Goal: Task Accomplishment & Management: Manage account settings

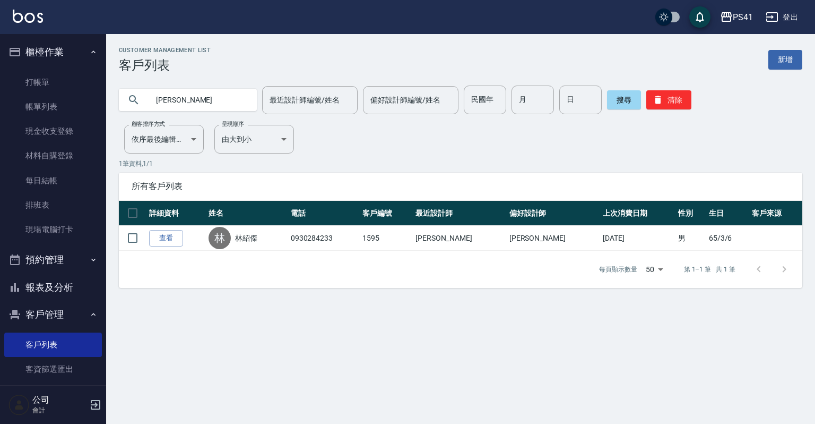
type input "林"
type input "0975928"
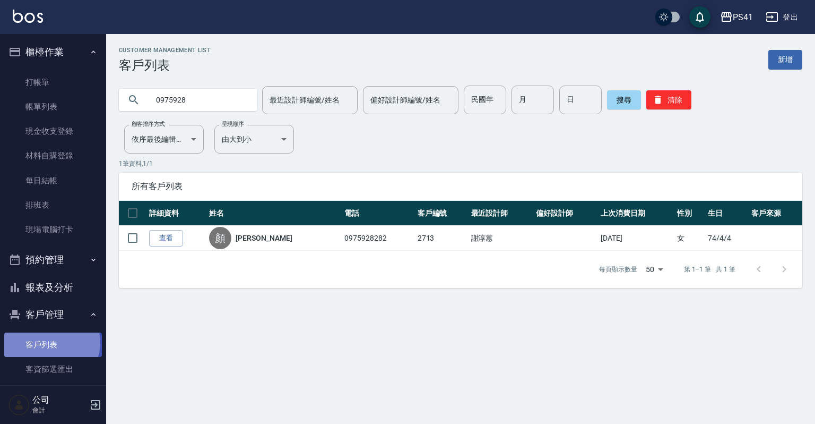
click at [51, 342] on link "客戶列表" at bounding box center [53, 344] width 98 height 24
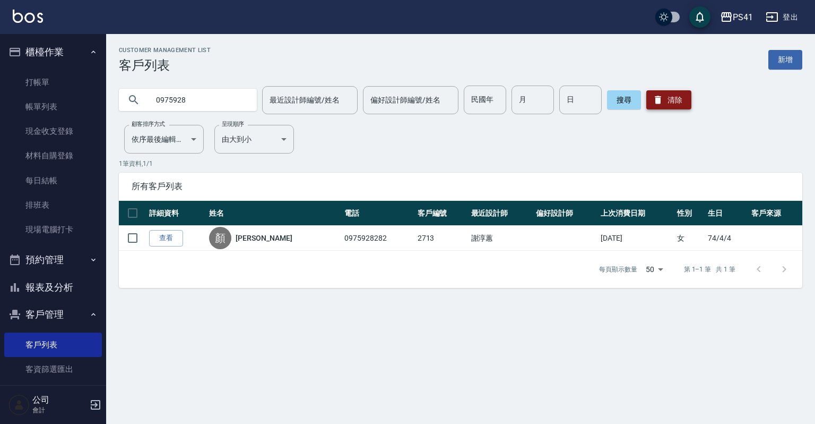
click at [672, 92] on button "清除" at bounding box center [669, 99] width 45 height 19
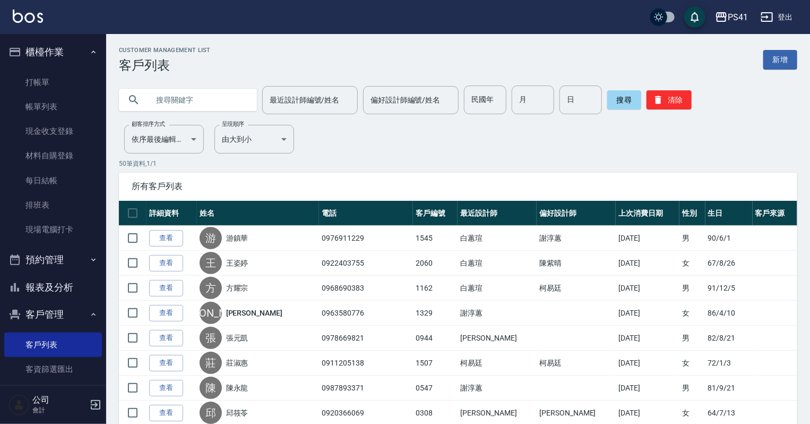
click at [174, 91] on input "text" at bounding box center [199, 99] width 100 height 29
type input "[PERSON_NAME]"
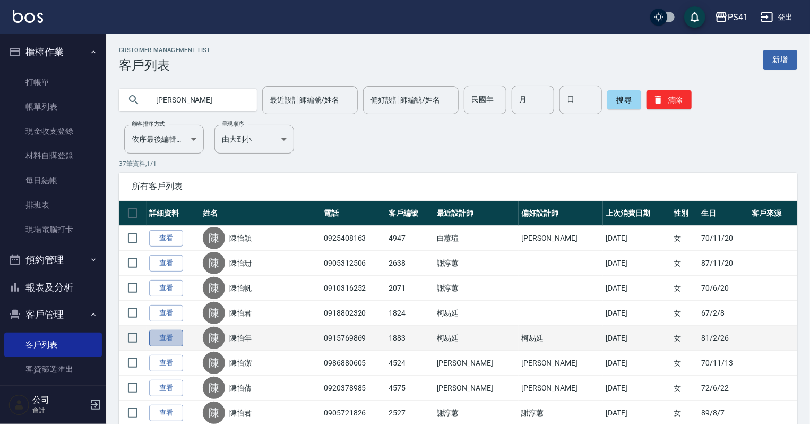
click at [165, 335] on link "查看" at bounding box center [166, 338] width 34 height 16
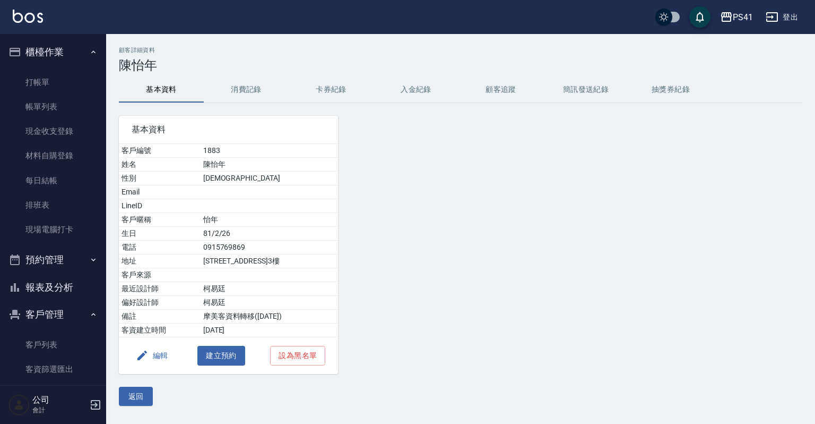
click at [248, 87] on button "消費記錄" at bounding box center [246, 89] width 85 height 25
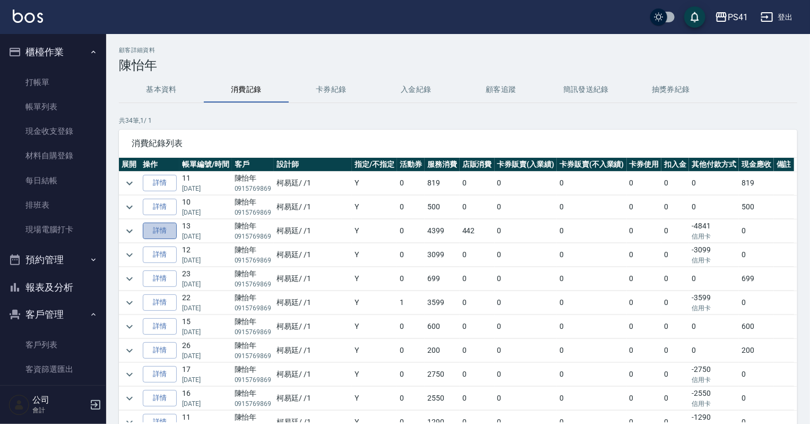
click at [166, 230] on link "詳情" at bounding box center [160, 230] width 34 height 16
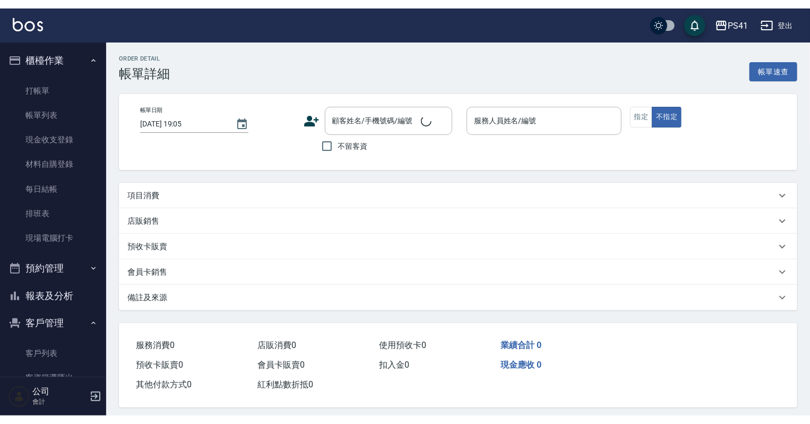
scroll to position [19, 0]
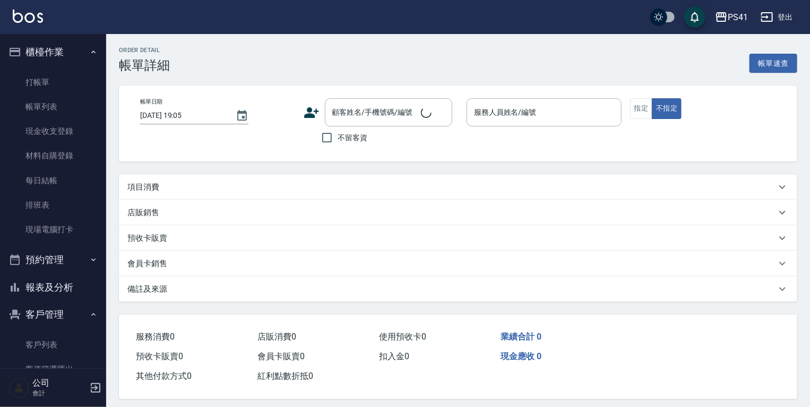
type input "[DATE] 17:33"
type input "[PERSON_NAME]-1"
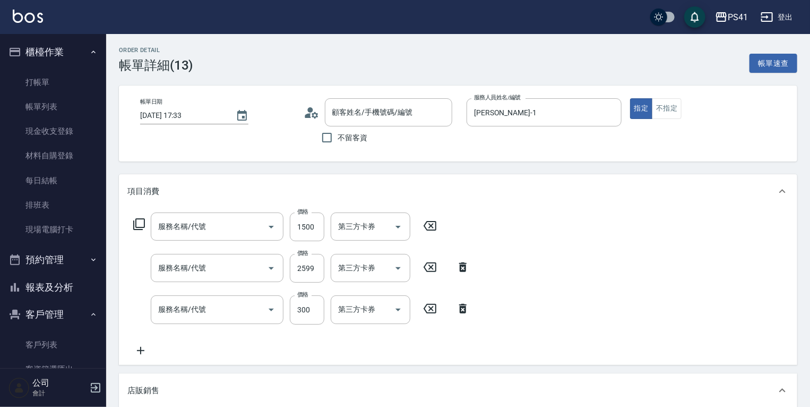
type input "陳怡年/0915769869/1883"
type input "原價1201~1500護髮(51500)"
type input "漂染肩上2999以上(42999)"
type input "剪髮(2300)"
type input "TKO-彩染補色劑 250ml"
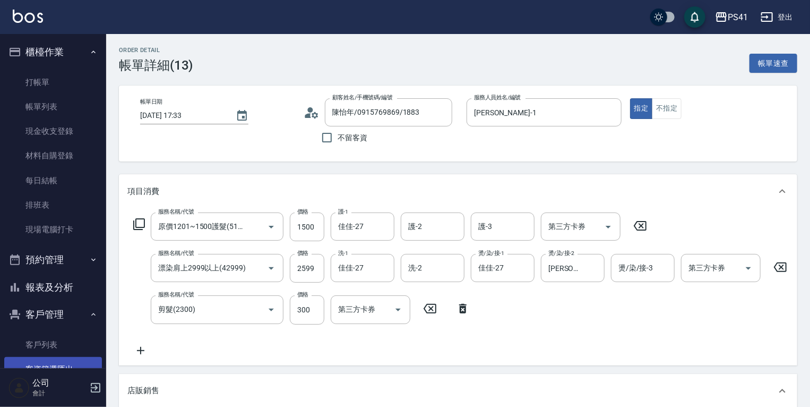
drag, startPoint x: 53, startPoint y: 343, endPoint x: 53, endPoint y: 359, distance: 16.5
click at [53, 343] on link "客戶列表" at bounding box center [53, 344] width 98 height 24
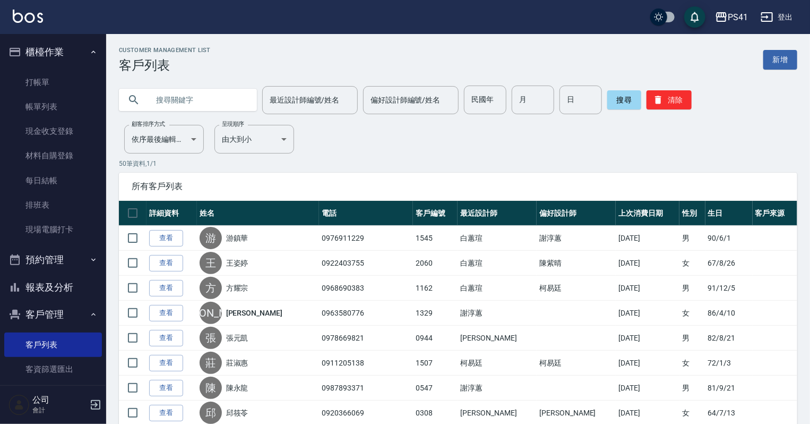
drag, startPoint x: 191, startPoint y: 88, endPoint x: 186, endPoint y: 93, distance: 7.5
click at [190, 88] on input "text" at bounding box center [199, 99] width 100 height 29
type input "0983291336"
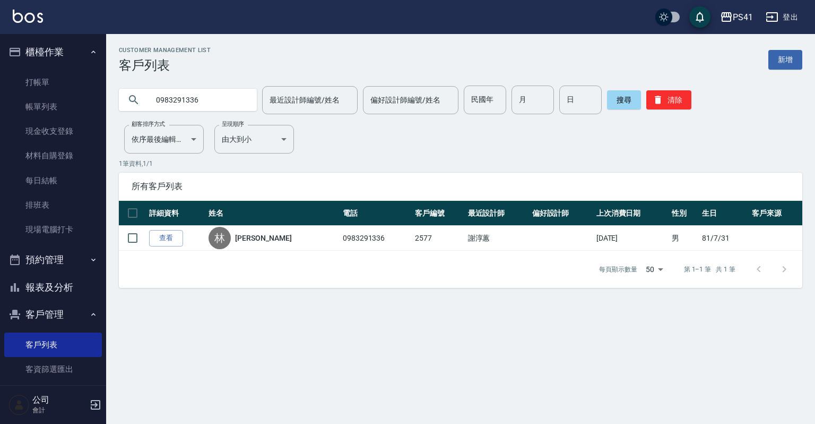
click at [67, 62] on button "櫃檯作業" at bounding box center [53, 52] width 98 height 28
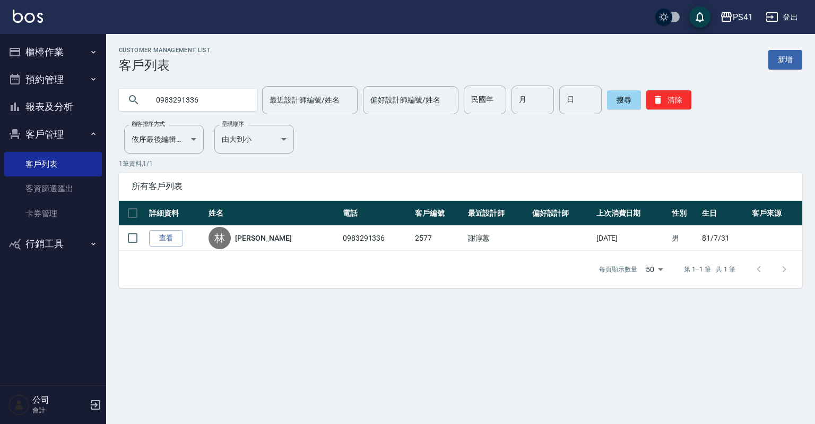
click at [71, 130] on button "客戶管理" at bounding box center [53, 134] width 98 height 28
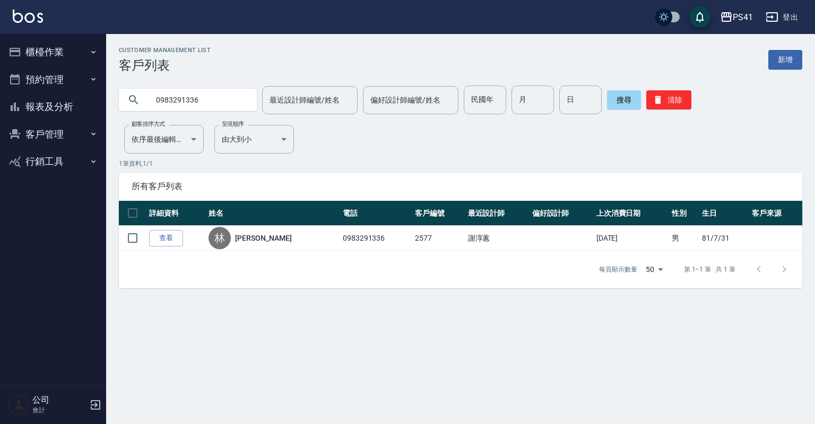
click at [71, 130] on button "客戶管理" at bounding box center [53, 134] width 98 height 28
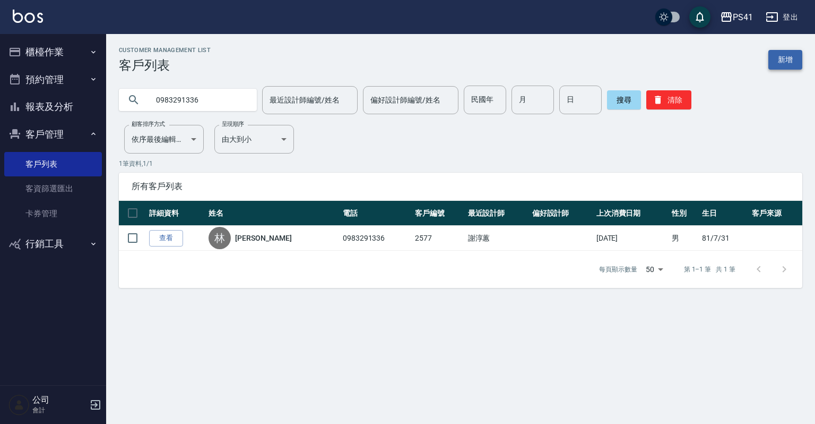
click at [783, 57] on link "新增" at bounding box center [786, 60] width 34 height 20
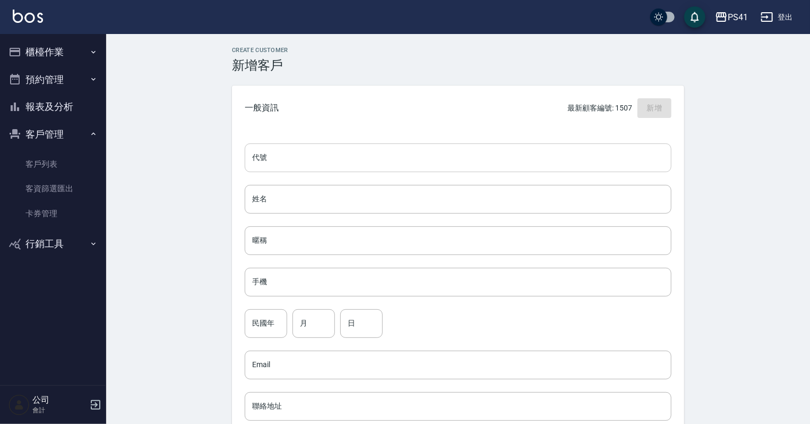
click at [282, 143] on input "代號" at bounding box center [458, 157] width 427 height 29
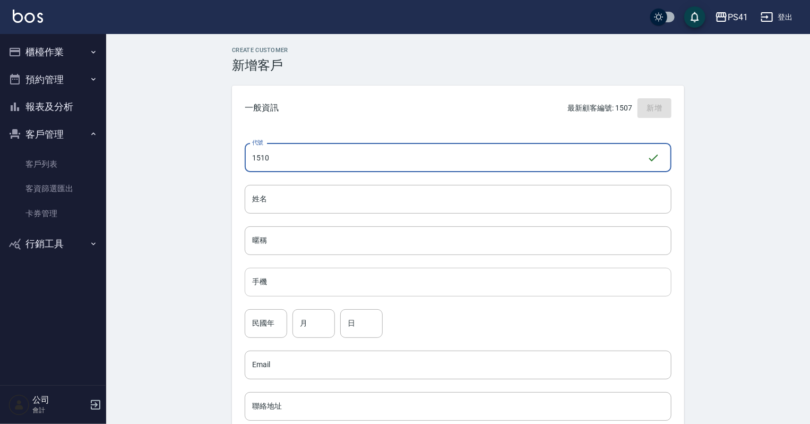
type input "1510"
click at [264, 271] on input "手機" at bounding box center [458, 282] width 427 height 29
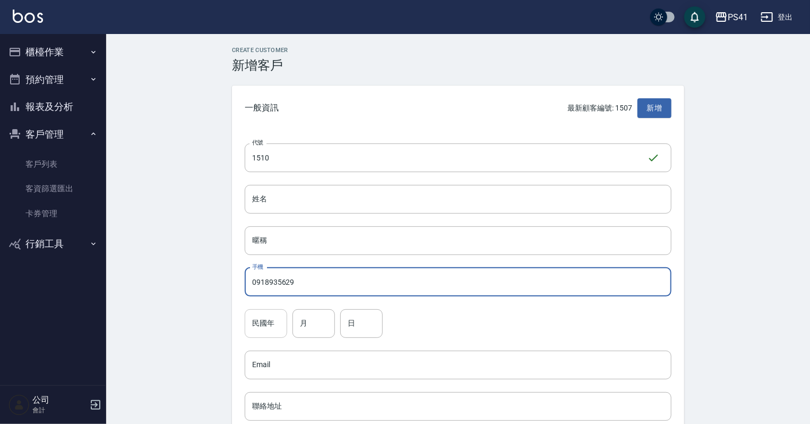
type input "0918935629"
click at [271, 328] on input "民國年" at bounding box center [266, 323] width 42 height 29
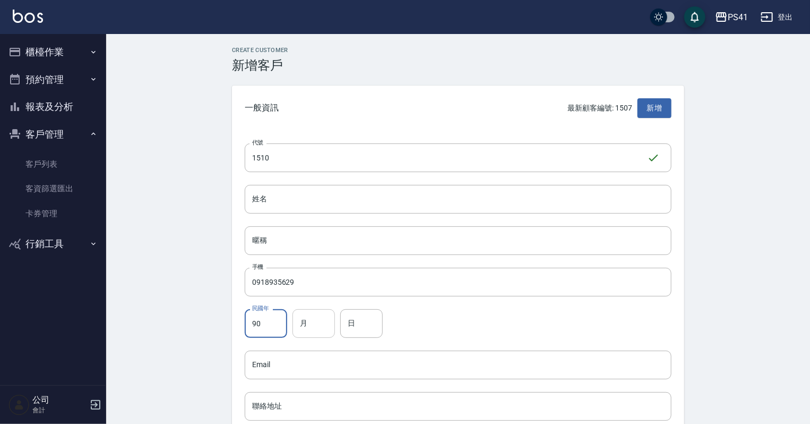
type input "90"
click at [293, 328] on input "月" at bounding box center [313, 323] width 42 height 29
type input "06"
drag, startPoint x: 360, startPoint y: 323, endPoint x: 264, endPoint y: 276, distance: 107.1
click at [360, 323] on input "日" at bounding box center [361, 323] width 42 height 29
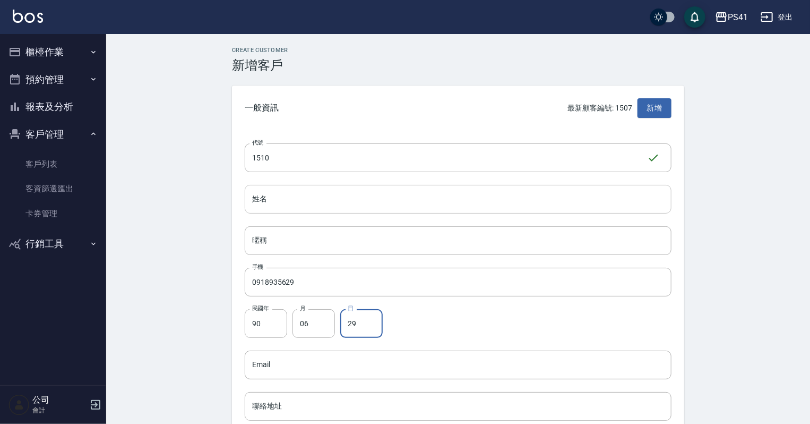
type input "29"
click at [268, 193] on input "姓名" at bounding box center [458, 199] width 427 height 29
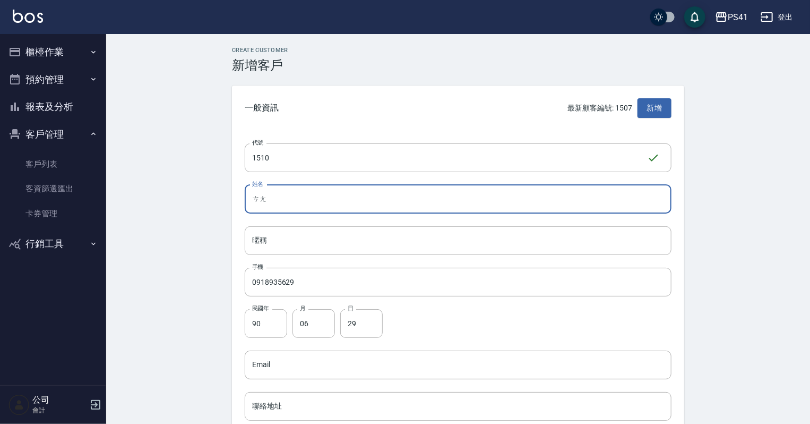
type input "藏"
type input "王嘉晟"
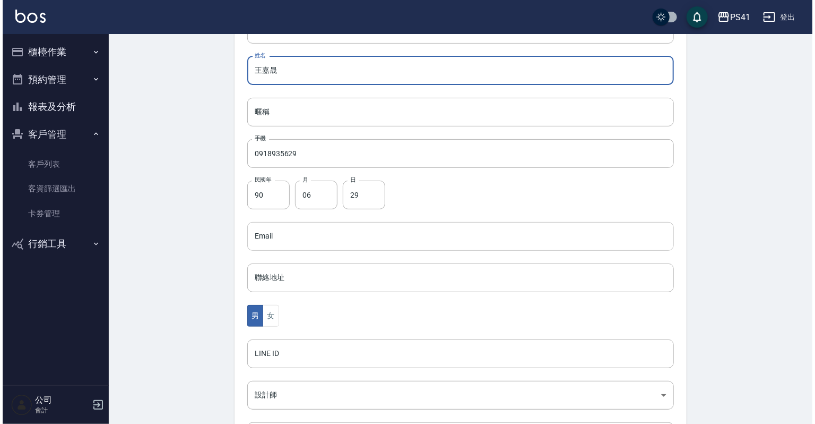
scroll to position [212, 0]
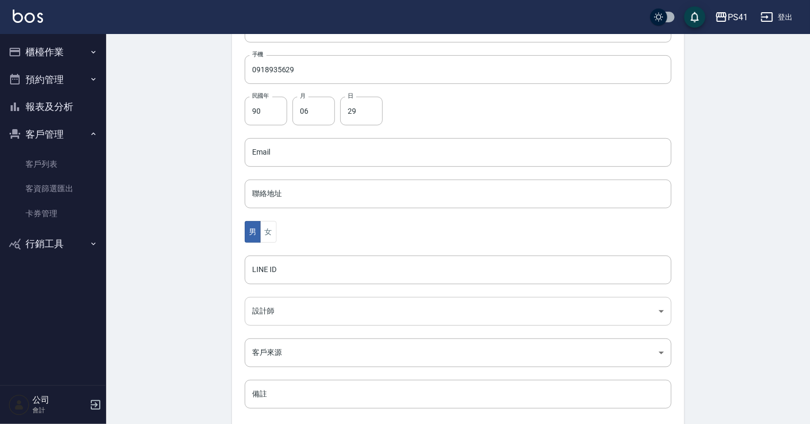
click at [263, 306] on body "PS41 登出 櫃檯作業 打帳單 帳單列表 現金收支登錄 材料自購登錄 每日結帳 排班表 現場電腦打卡 預約管理 預約管理 單日預約紀錄 單週預約紀錄 報表及…" at bounding box center [405, 133] width 810 height 691
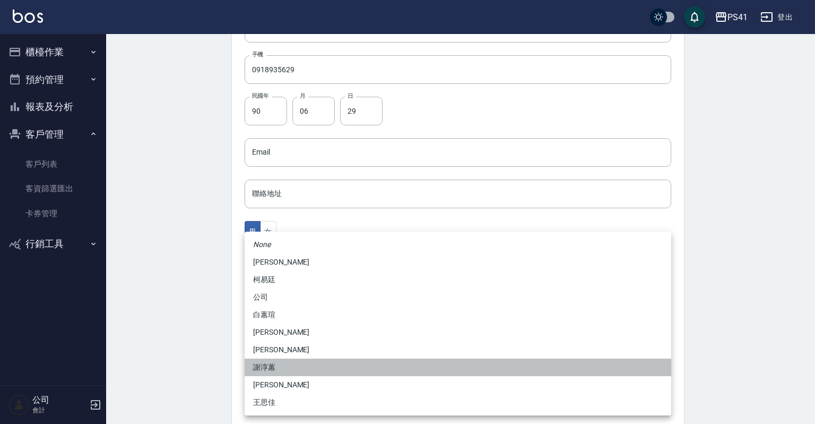
click at [273, 368] on li "謝淳蕙" at bounding box center [458, 367] width 427 height 18
type input "8c411568-4112-470a-9bf0-dab44adfddc4"
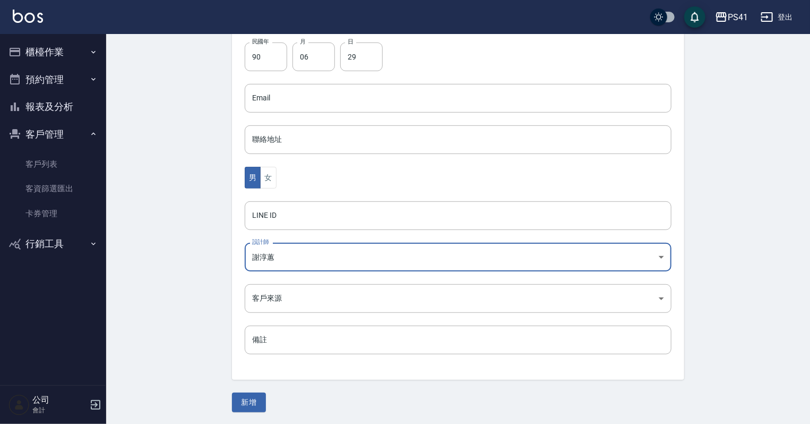
scroll to position [267, 0]
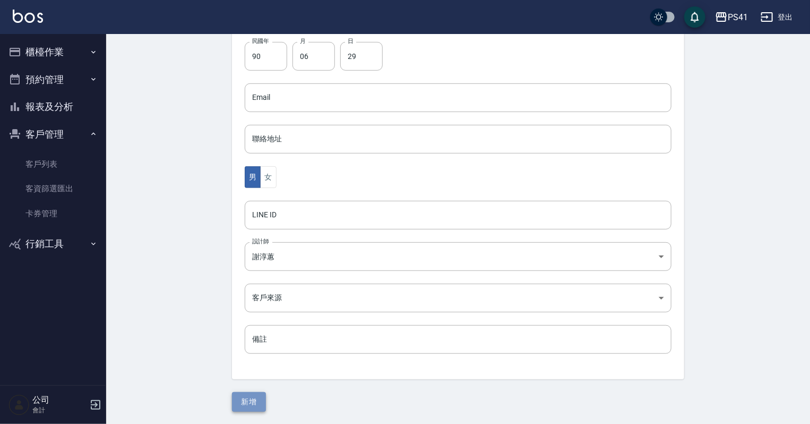
click at [247, 393] on button "新增" at bounding box center [249, 402] width 34 height 20
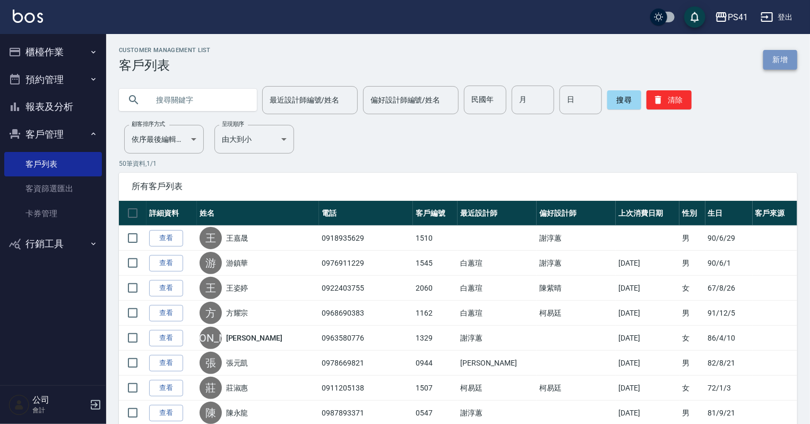
click at [770, 58] on link "新增" at bounding box center [780, 60] width 34 height 20
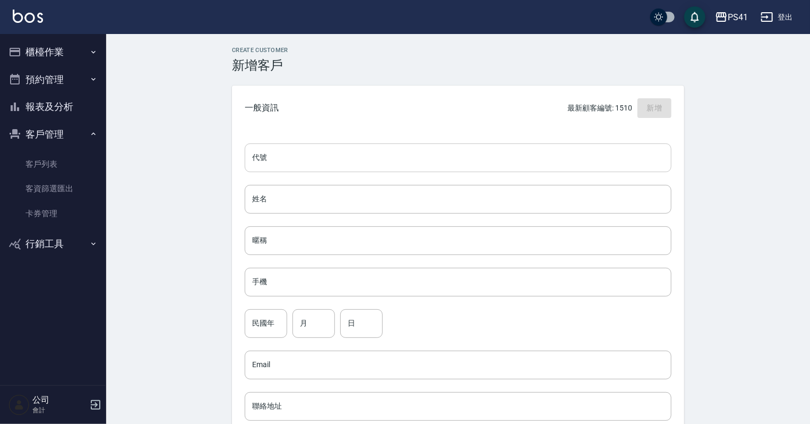
click at [291, 150] on input "代號" at bounding box center [458, 157] width 427 height 29
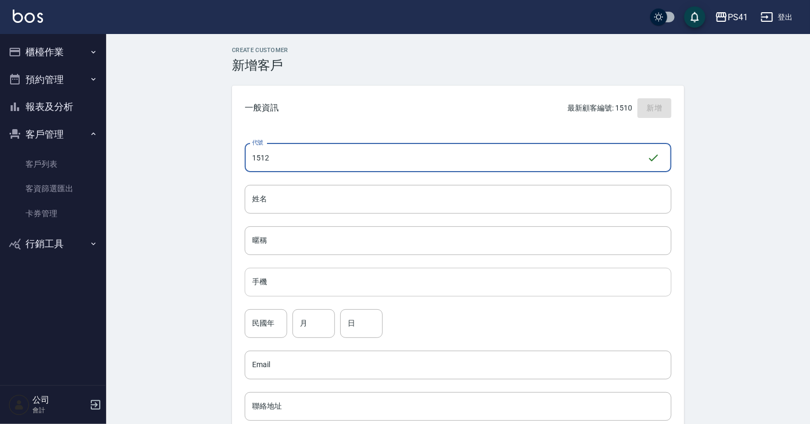
type input "1512"
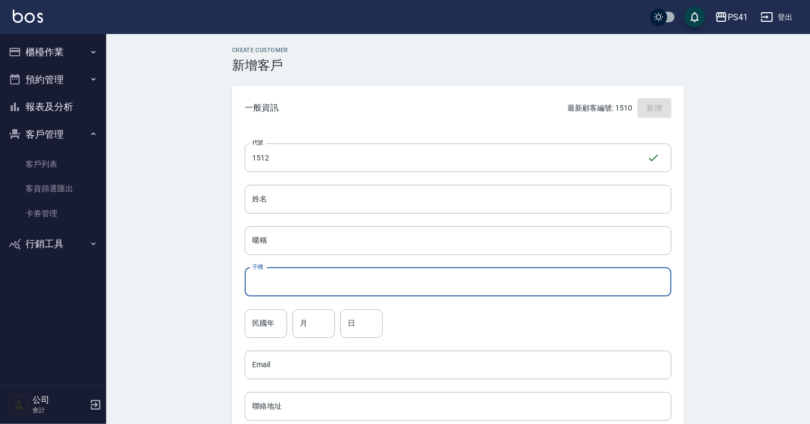
click at [270, 285] on input "手機" at bounding box center [458, 282] width 427 height 29
type input "0953174998"
click at [272, 322] on input "民國年" at bounding box center [266, 323] width 42 height 29
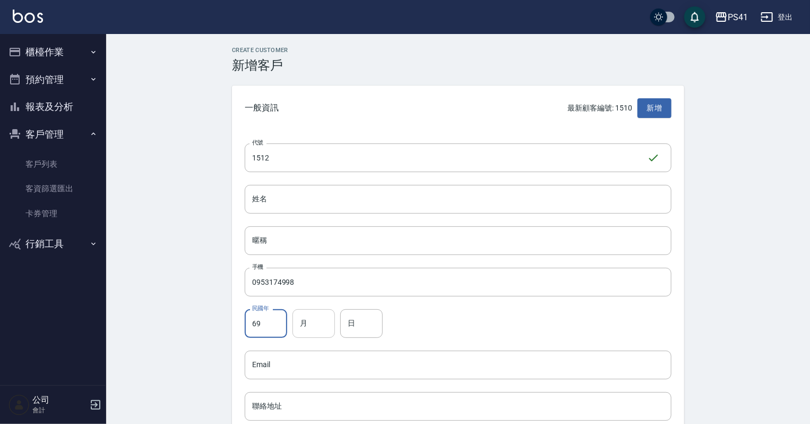
type input "69"
click at [312, 325] on input "月" at bounding box center [313, 323] width 42 height 29
type input "04"
click at [352, 330] on input "日" at bounding box center [361, 323] width 42 height 29
type input "01"
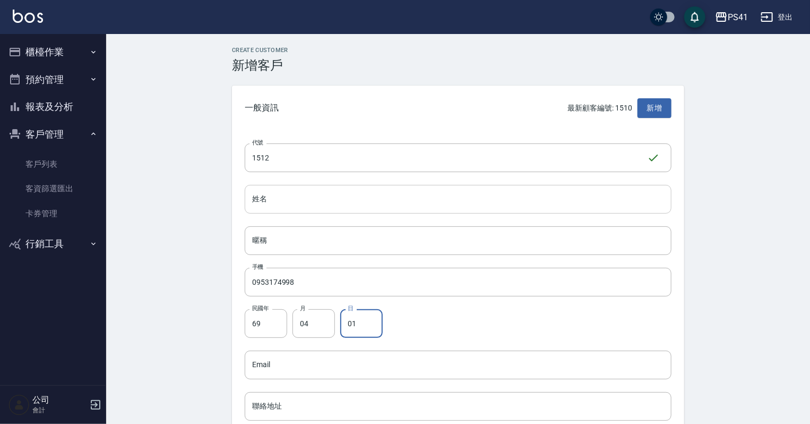
click at [397, 196] on input "姓名" at bounding box center [458, 199] width 427 height 29
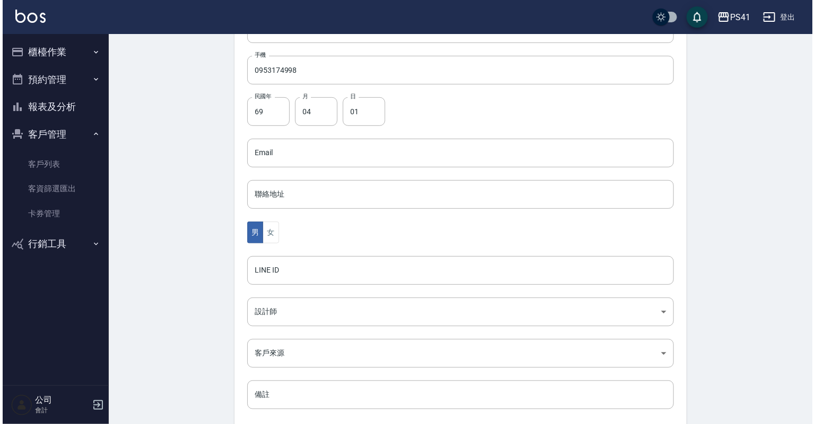
scroll to position [212, 0]
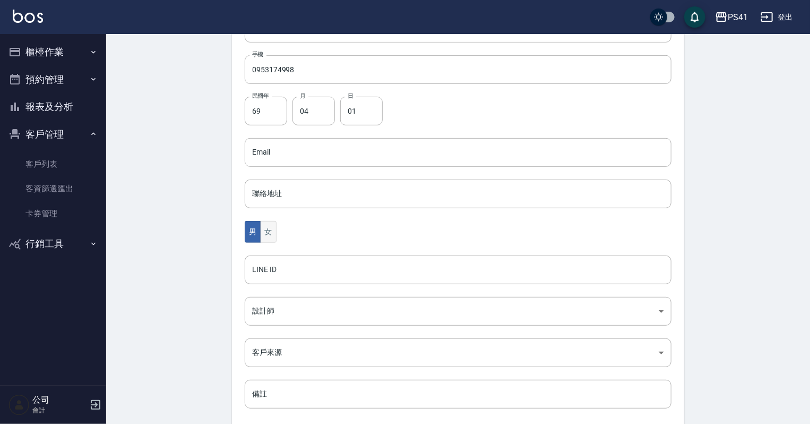
type input "[PERSON_NAME]"
click at [266, 236] on button "女" at bounding box center [268, 232] width 16 height 22
click at [278, 309] on body "PS41 登出 櫃檯作業 打帳單 帳單列表 現金收支登錄 材料自購登錄 每日結帳 排班表 現場電腦打卡 預約管理 預約管理 單日預約紀錄 單週預約紀錄 報表及…" at bounding box center [405, 133] width 810 height 691
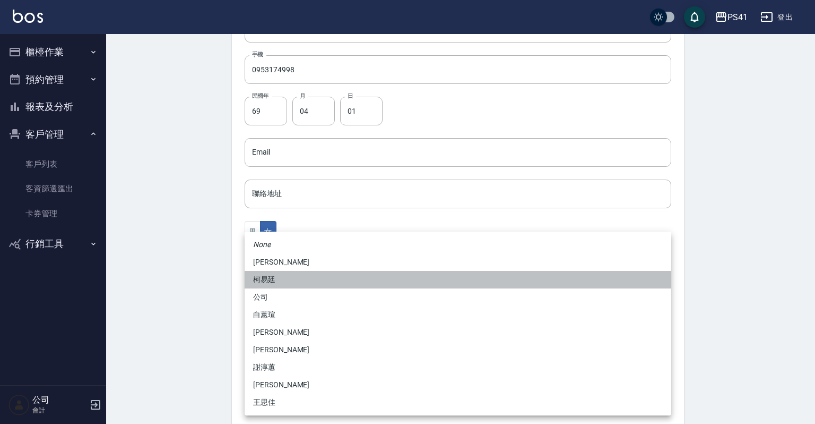
click at [282, 280] on li "柯易廷" at bounding box center [458, 280] width 427 height 18
type input "a4b5a48f-48c4-4a60-a2f1-ef8685389a6a"
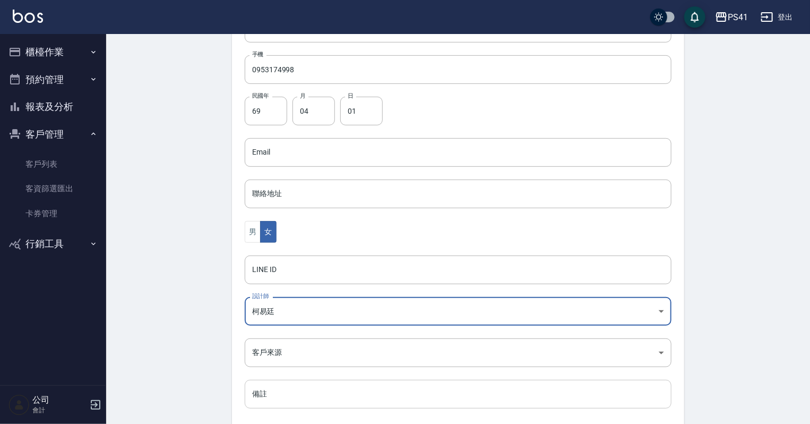
scroll to position [267, 0]
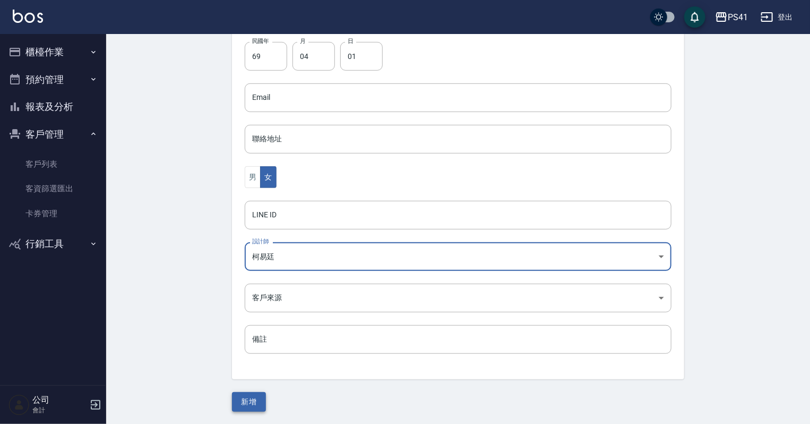
click at [257, 405] on button "新增" at bounding box center [249, 402] width 34 height 20
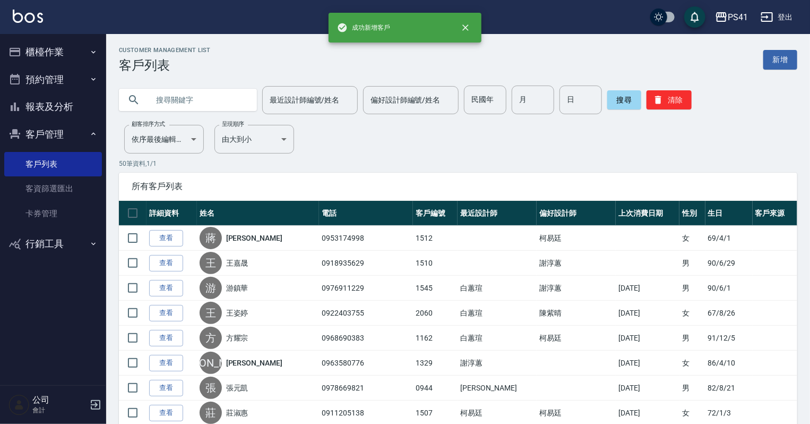
click at [66, 57] on button "櫃檯作業" at bounding box center [53, 52] width 98 height 28
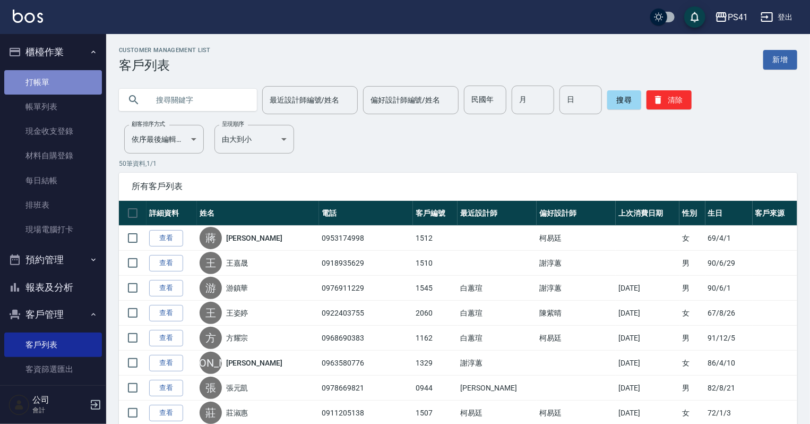
click at [55, 79] on link "打帳單" at bounding box center [53, 82] width 98 height 24
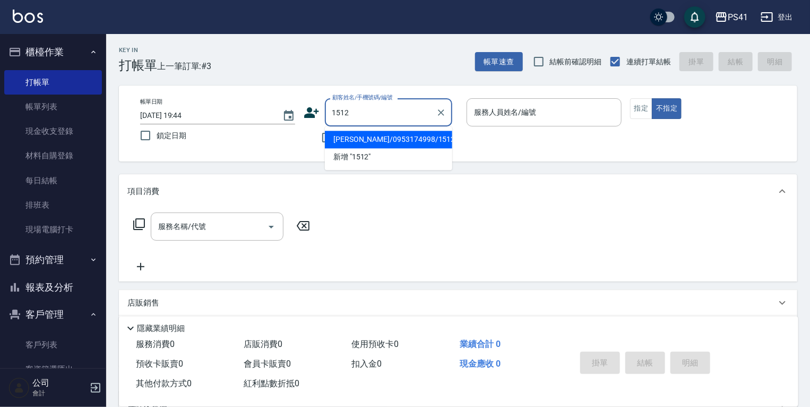
type input "[PERSON_NAME]/0953174998/1512"
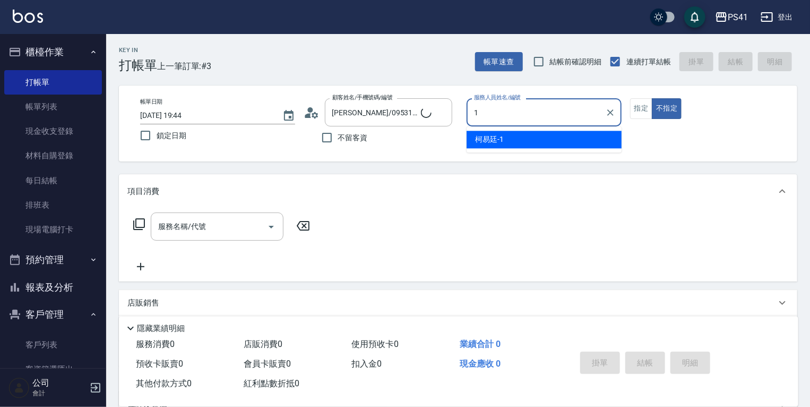
type input "[PERSON_NAME]-1"
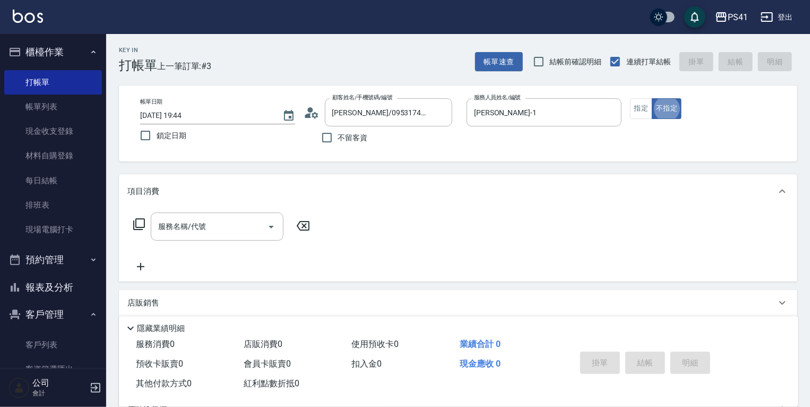
type button "false"
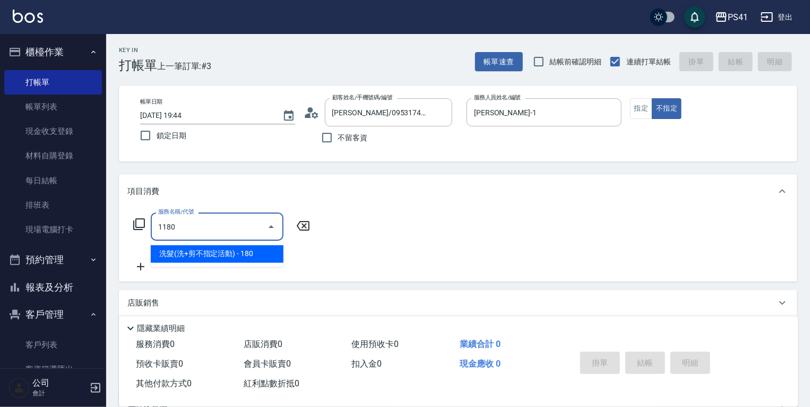
type input "洗髮(洗+剪不指定活動)(1180)"
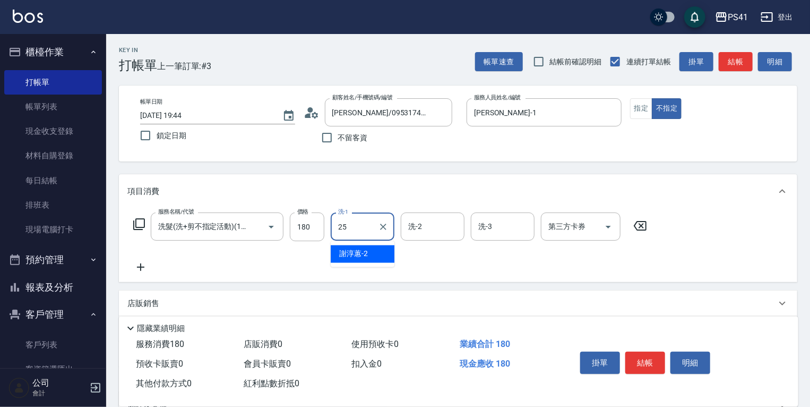
type input "lulu-25"
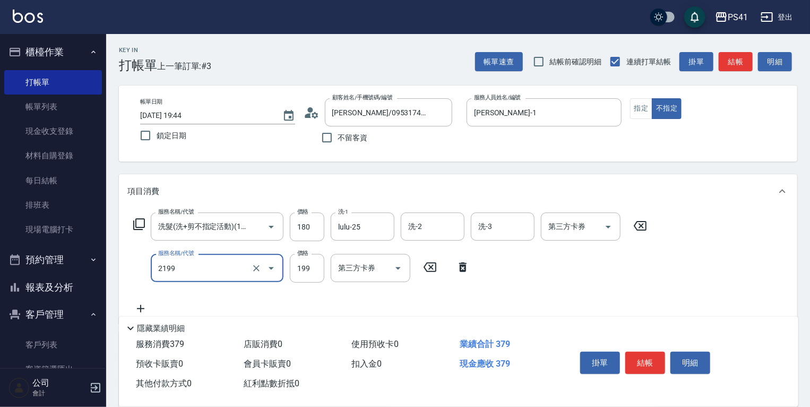
type input "不指定剪髮活動(2199)"
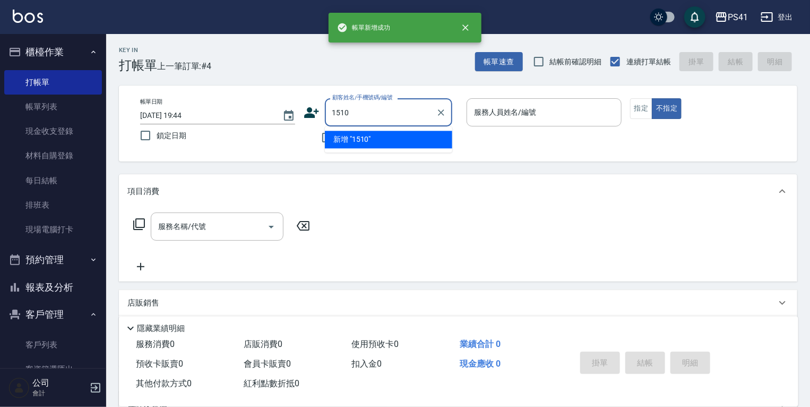
type input "1510"
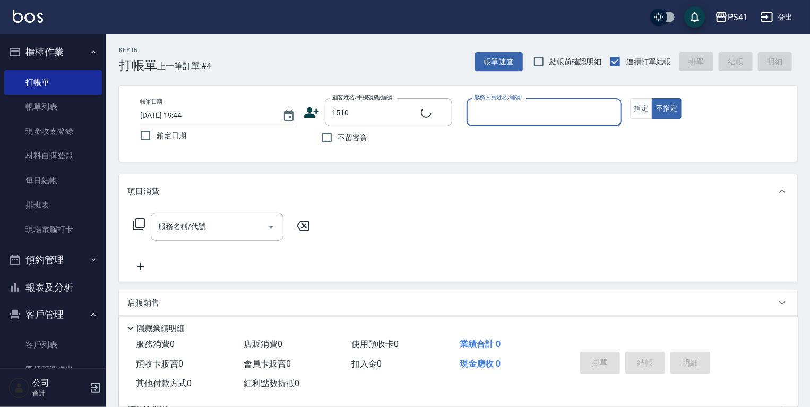
type input "2"
type input "[PERSON_NAME]/0918935629/1510"
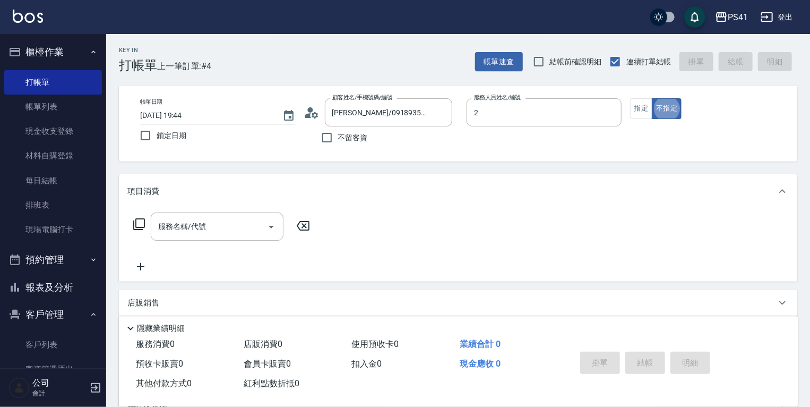
type input "[PERSON_NAME]-2"
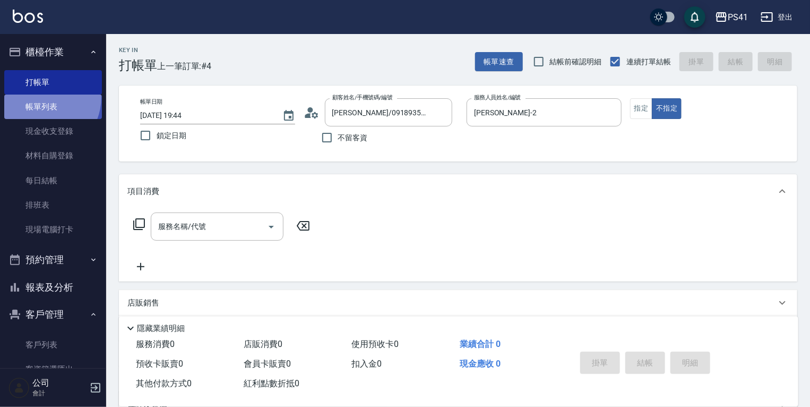
click at [38, 97] on link "帳單列表" at bounding box center [53, 106] width 98 height 24
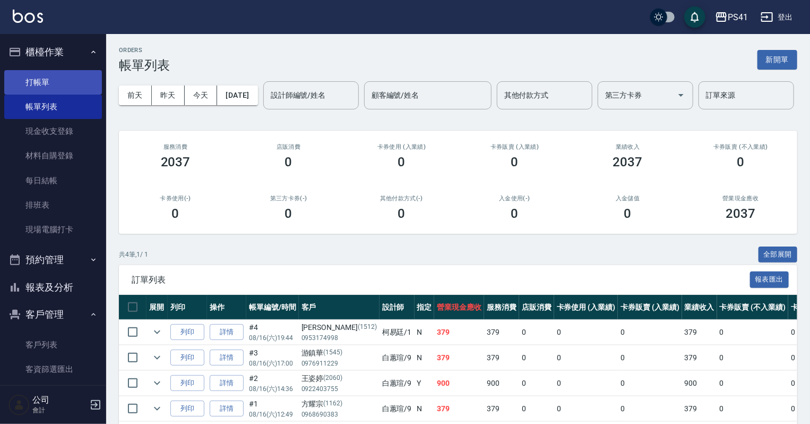
click at [59, 76] on link "打帳單" at bounding box center [53, 82] width 98 height 24
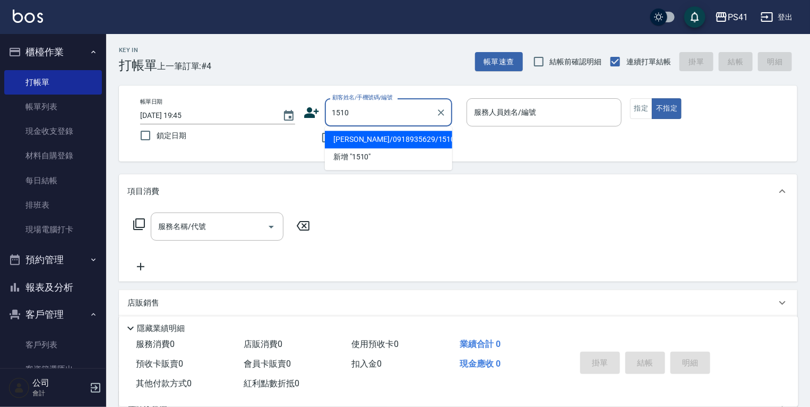
type input "[PERSON_NAME]/0918935629/1510"
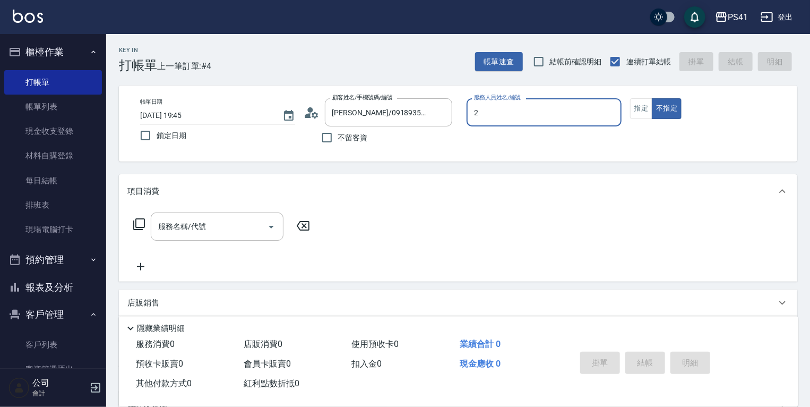
type input "[PERSON_NAME]-2"
type button "false"
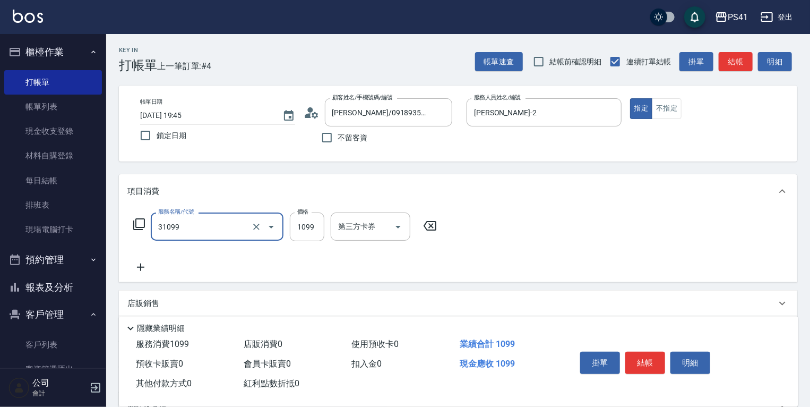
type input "公司活動/早鳥(31099)"
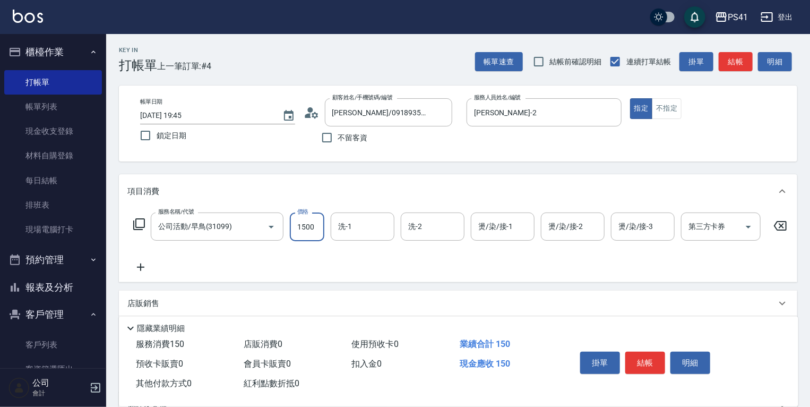
type input "1500"
type input "[PERSON_NAME]-26"
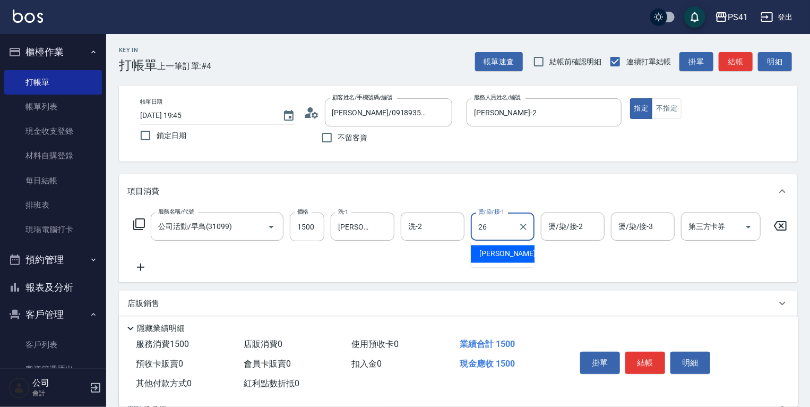
type input "[PERSON_NAME]-26"
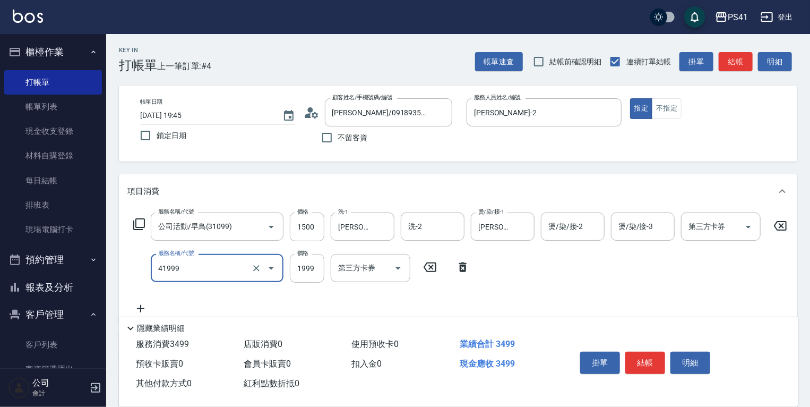
type input "1999以下染髮(41999)"
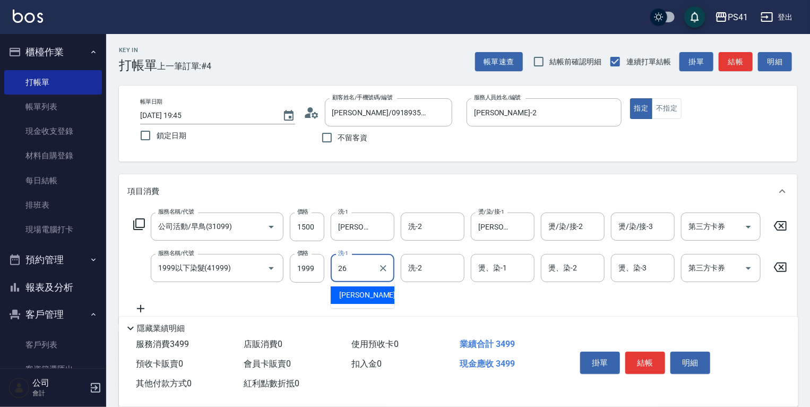
type input "[PERSON_NAME]-26"
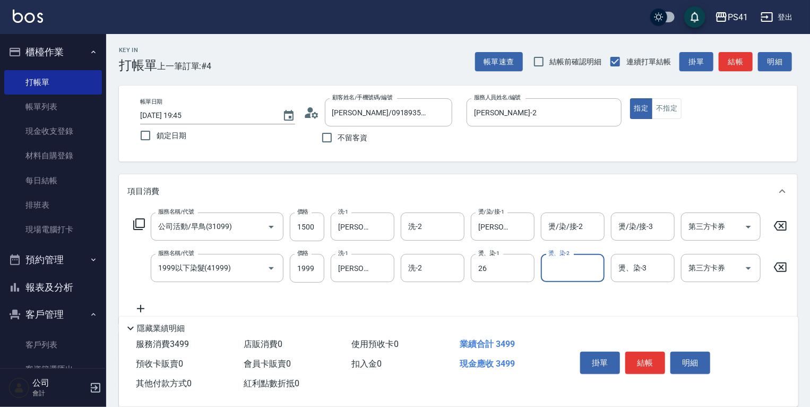
type input "[PERSON_NAME]-26"
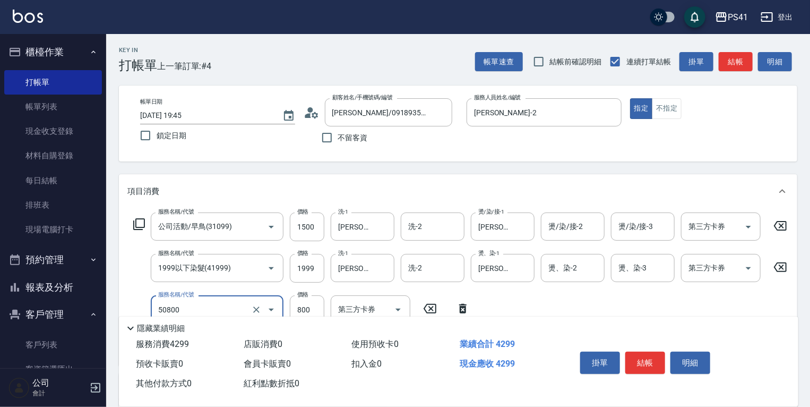
type input "原價401~800護髮(50800)"
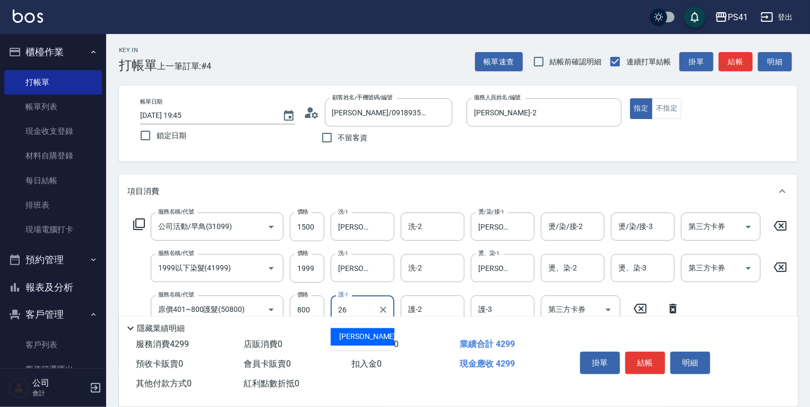
type input "[PERSON_NAME]-26"
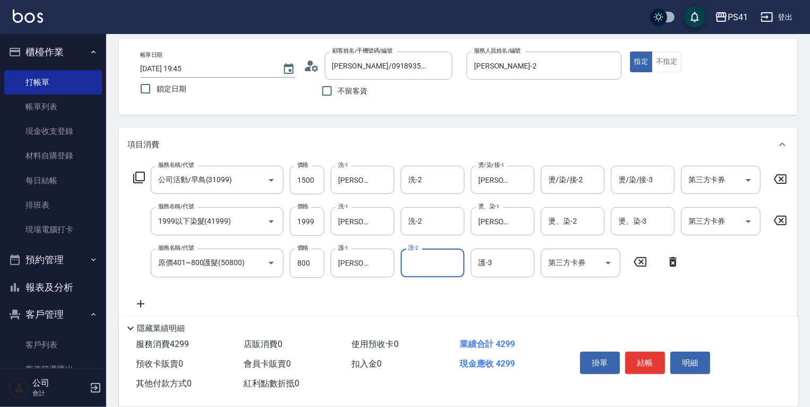
scroll to position [201, 0]
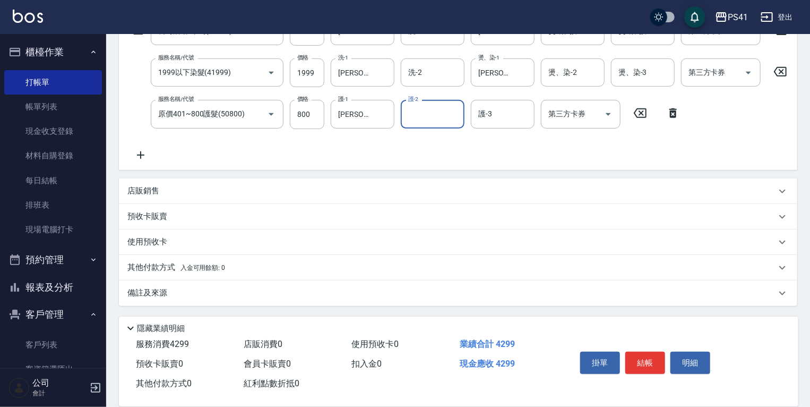
click at [217, 191] on div "店販銷售" at bounding box center [451, 190] width 649 height 11
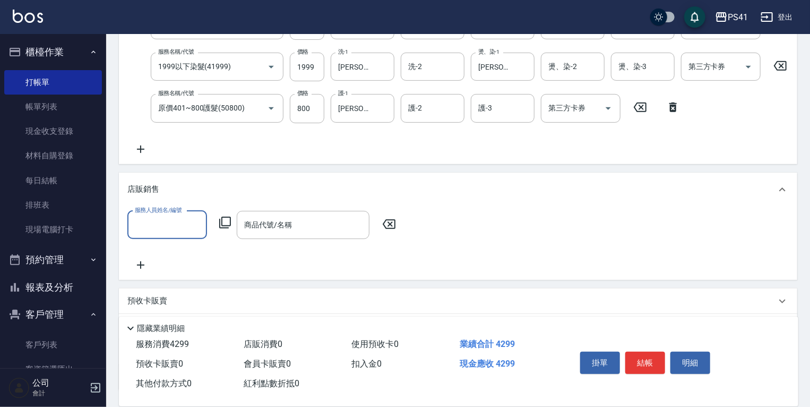
scroll to position [0, 0]
type input "[PERSON_NAME]-2"
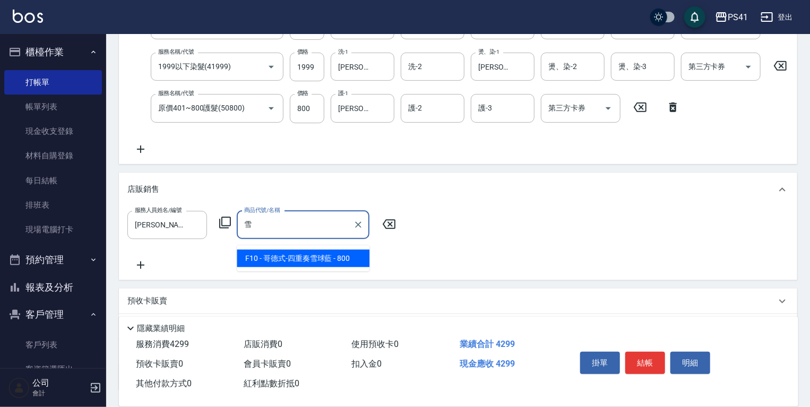
type input "哥德式-四重奏雪球藍"
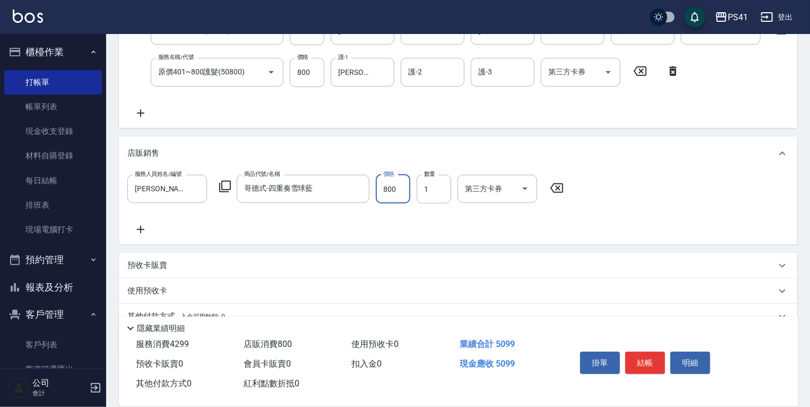
scroll to position [292, 0]
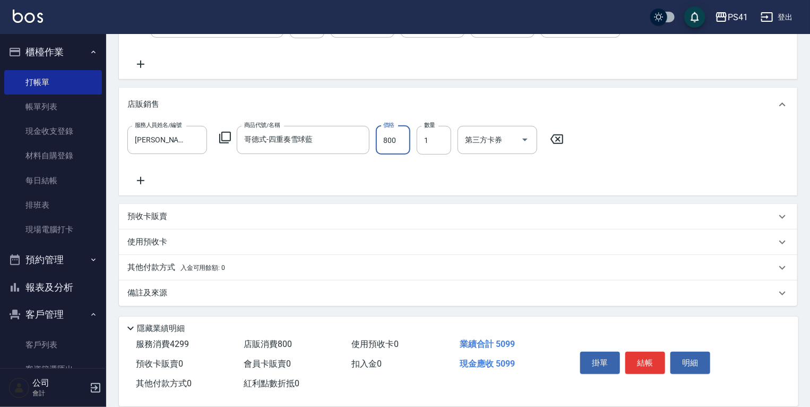
click at [178, 263] on p "其他付款方式 入金可用餘額: 0" at bounding box center [176, 268] width 98 height 12
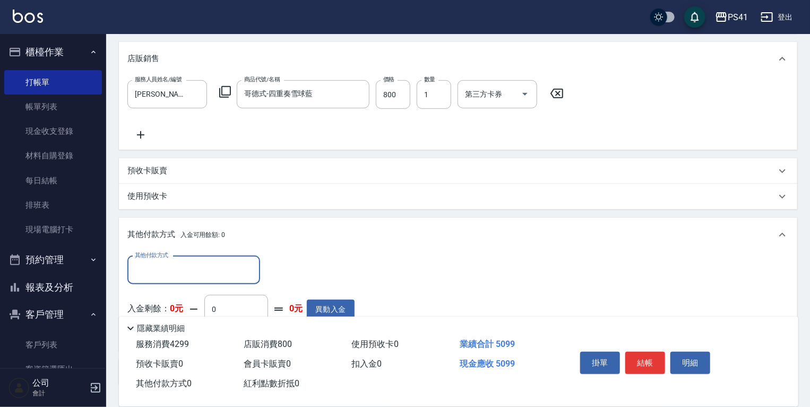
scroll to position [399, 0]
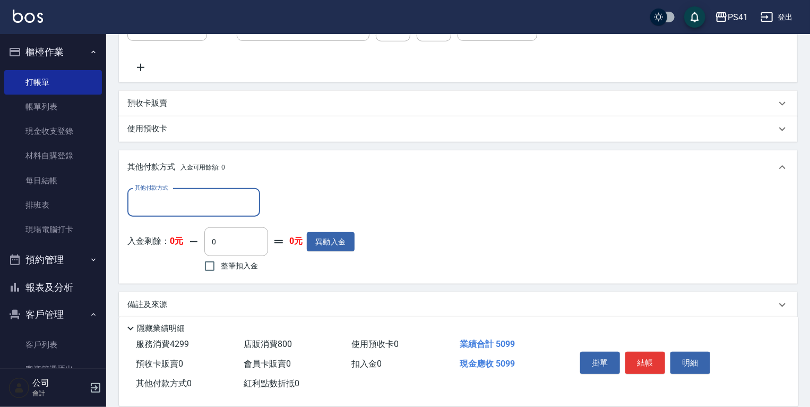
click at [187, 207] on input "其他付款方式" at bounding box center [193, 202] width 123 height 19
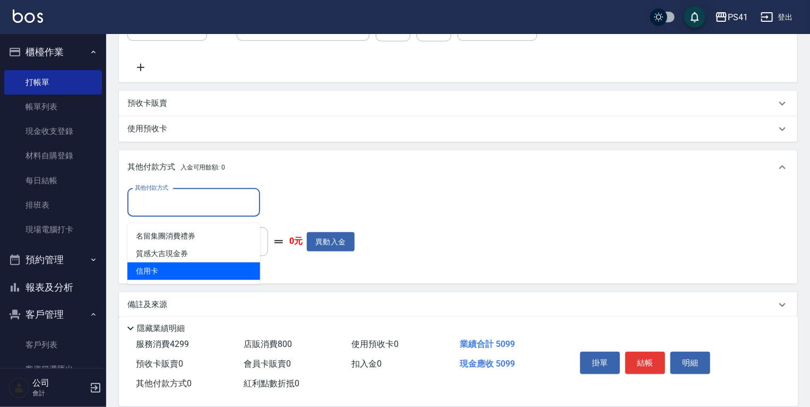
click at [197, 271] on span "信用卡" at bounding box center [193, 271] width 133 height 18
type input "信用卡"
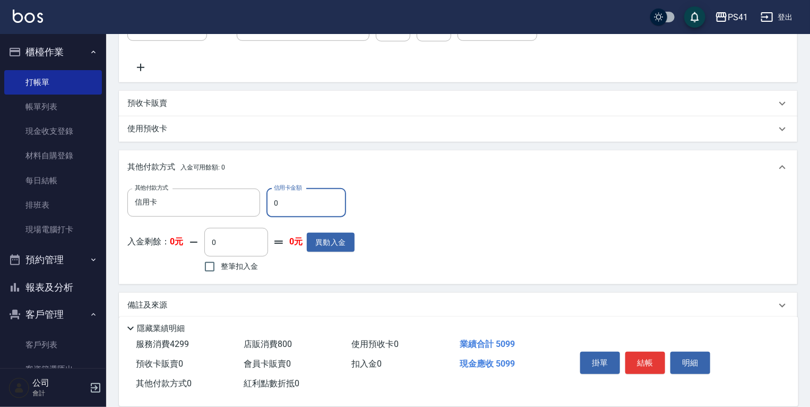
drag, startPoint x: 301, startPoint y: 217, endPoint x: 0, endPoint y: 179, distance: 303.8
click at [0, 174] on div "PS41 登出 櫃檯作業 打帳單 帳單列表 現金收支登錄 材料自購登錄 每日結帳 排班表 現場電腦打卡 預約管理 預約管理 單日預約紀錄 單週預約紀錄 報表及…" at bounding box center [405, 10] width 810 height 818
type input "5099"
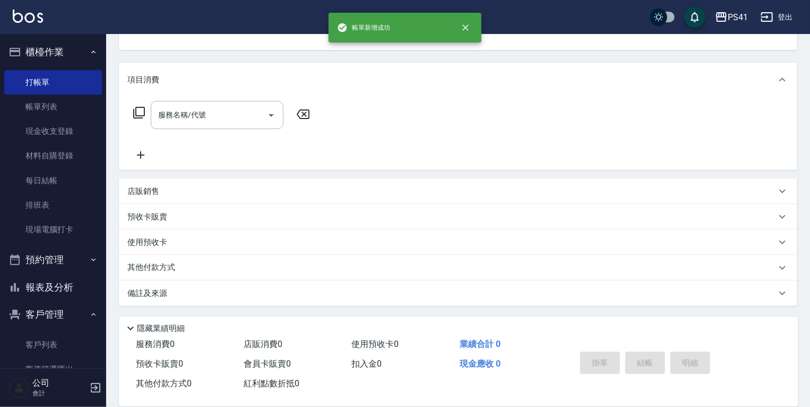
scroll to position [0, 0]
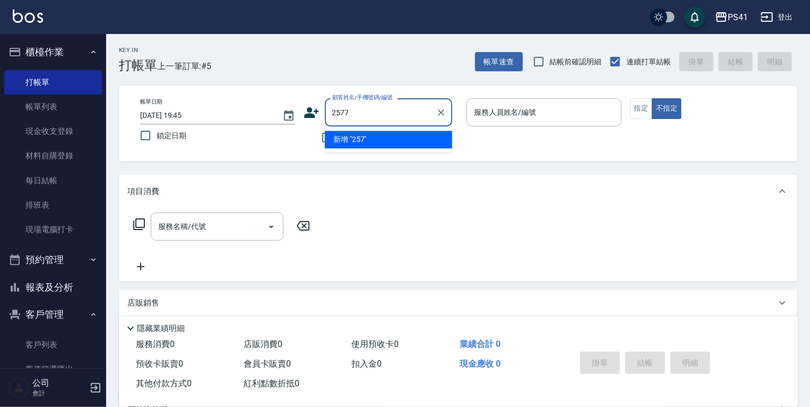
type input "2577"
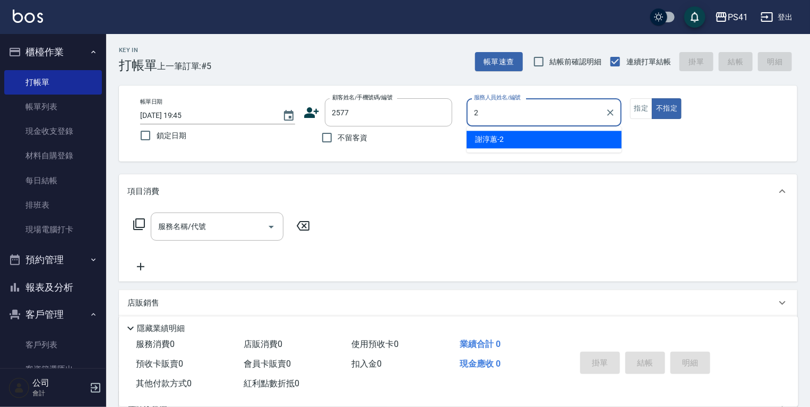
type input "[PERSON_NAME]-2"
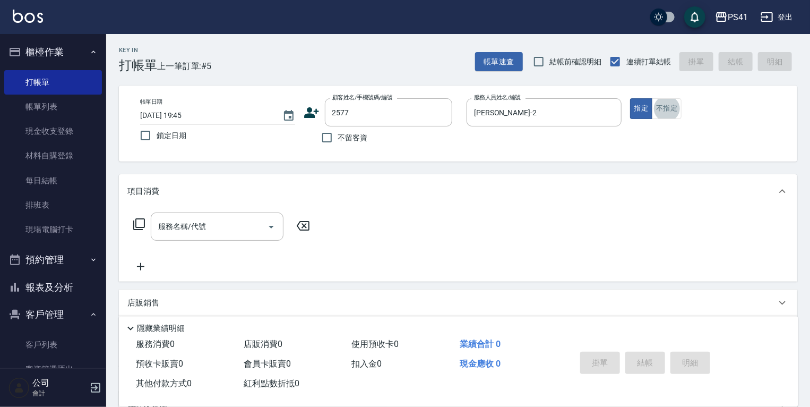
type input "[PERSON_NAME]/0983291336/2577"
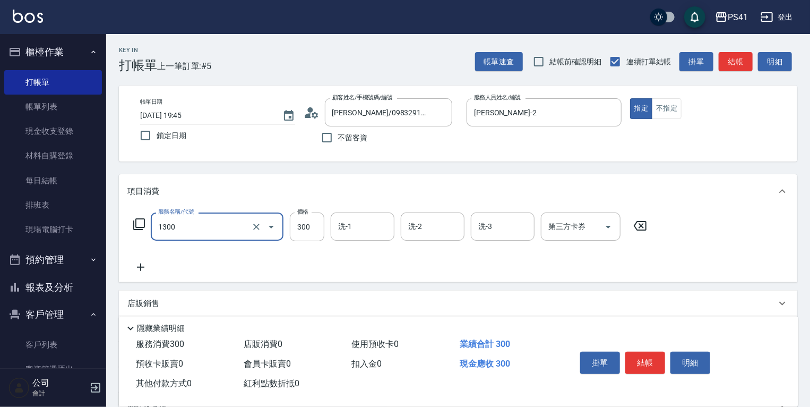
type input "洗髮300(1300)"
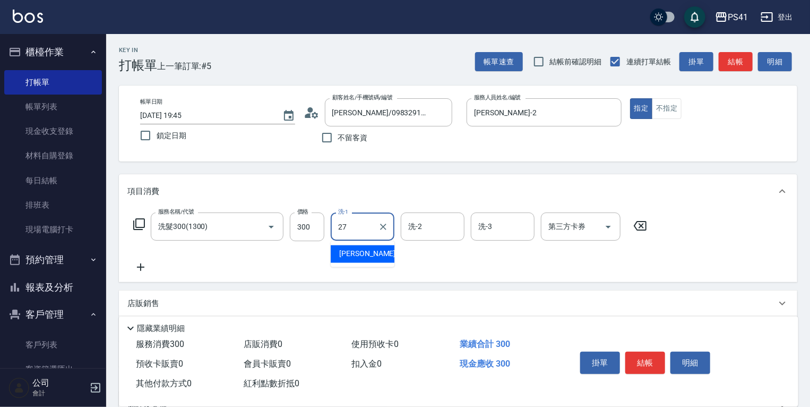
type input "佳佳-27"
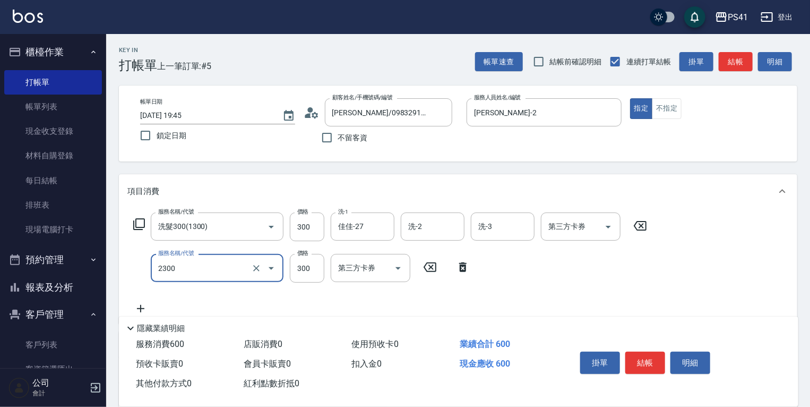
type input "剪髮(2300)"
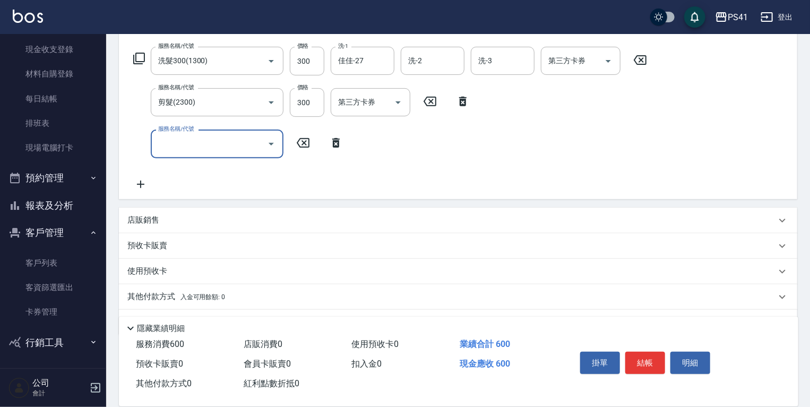
scroll to position [170, 0]
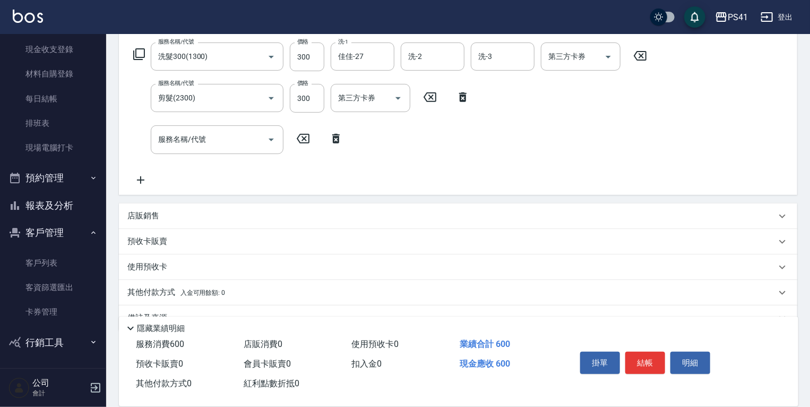
click at [167, 206] on div "店販銷售" at bounding box center [458, 215] width 678 height 25
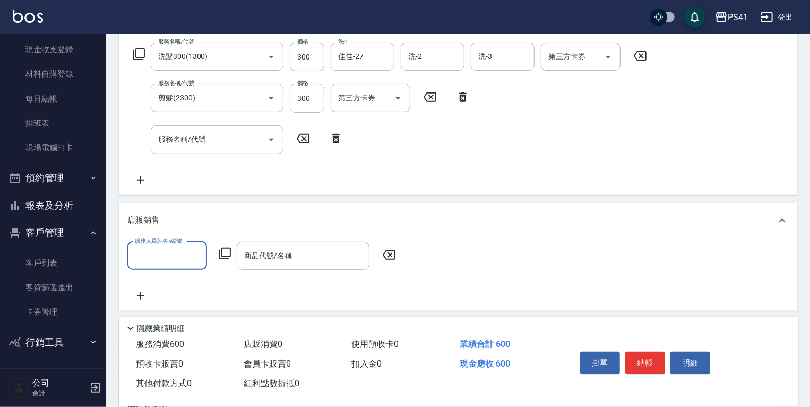
scroll to position [0, 0]
type input "[PERSON_NAME]-2"
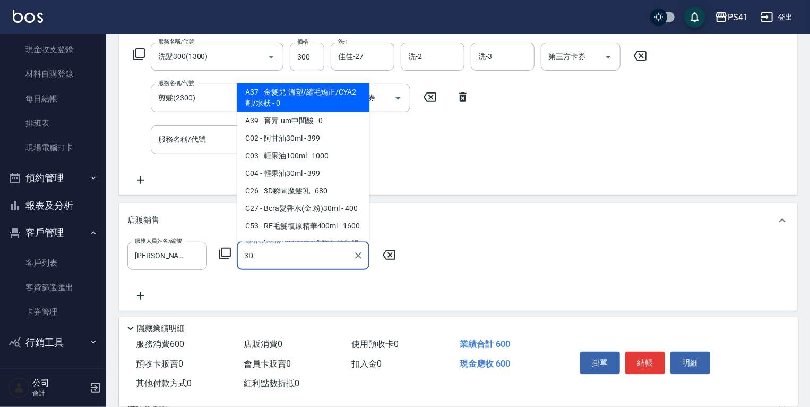
type input "3D瞬間魔髮乳"
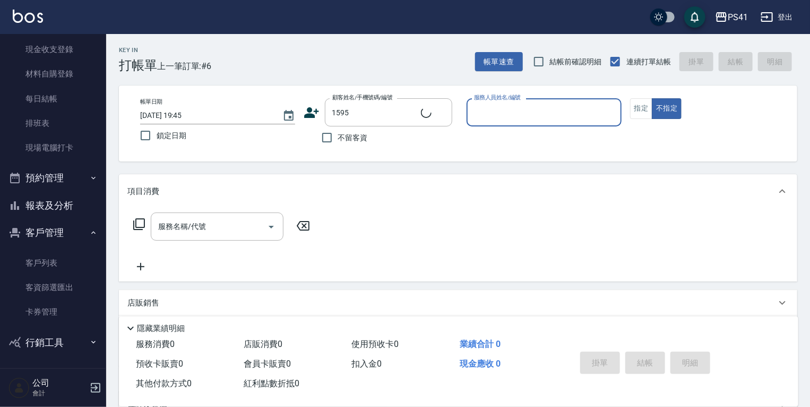
type input "[PERSON_NAME]/0930284233/1595"
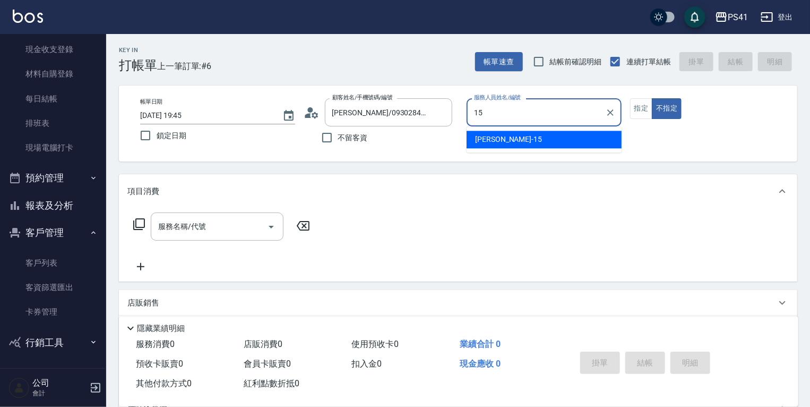
type input "[PERSON_NAME]-15"
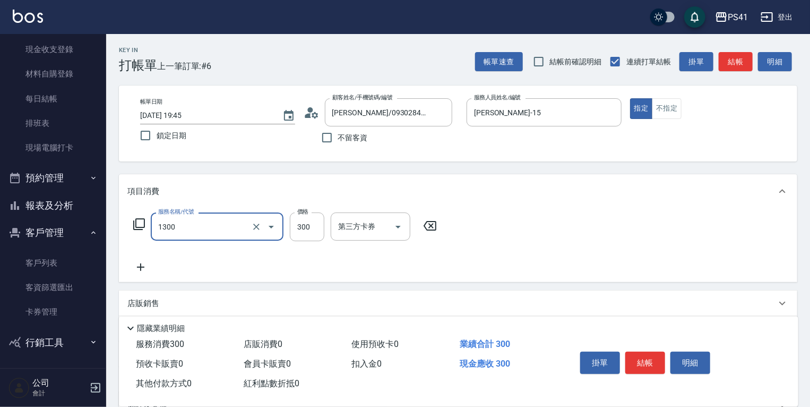
type input "洗髮300(1300)"
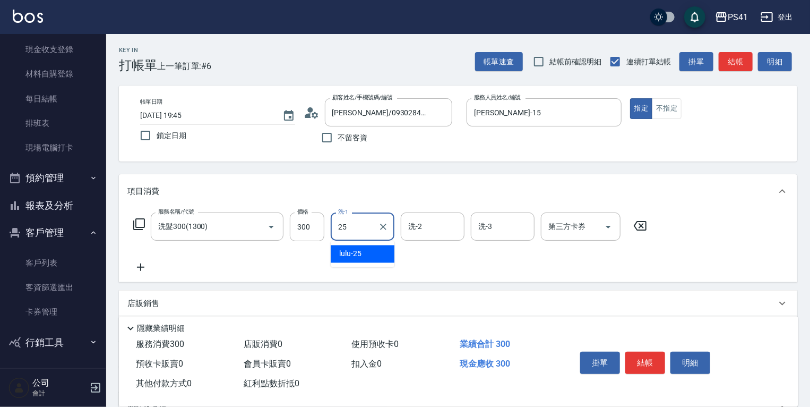
type input "lulu-25"
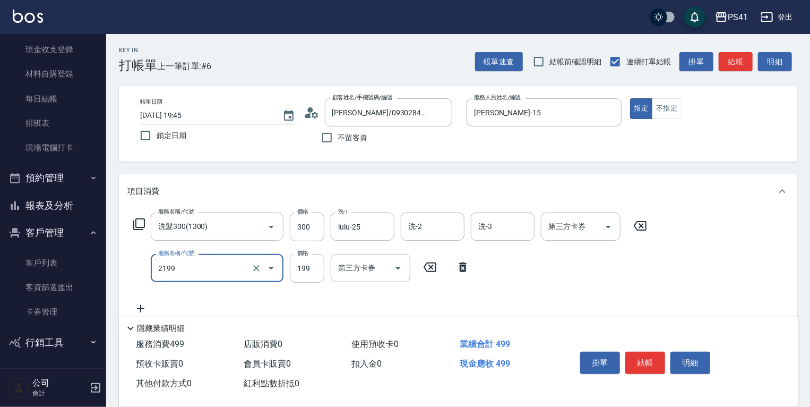
type input "不指定剪髮活動(2199)"
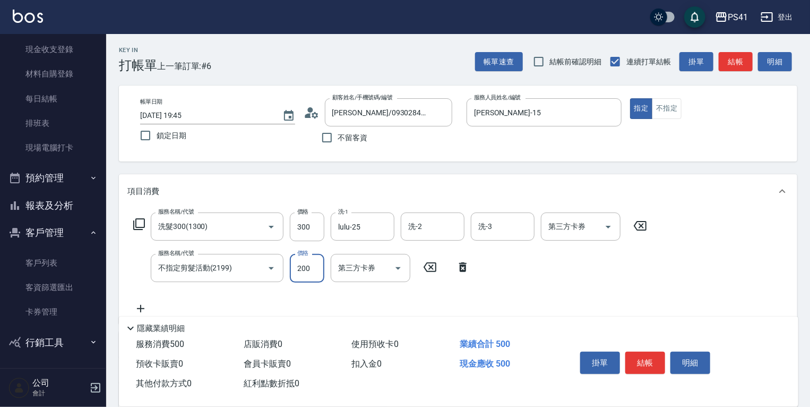
type input "200"
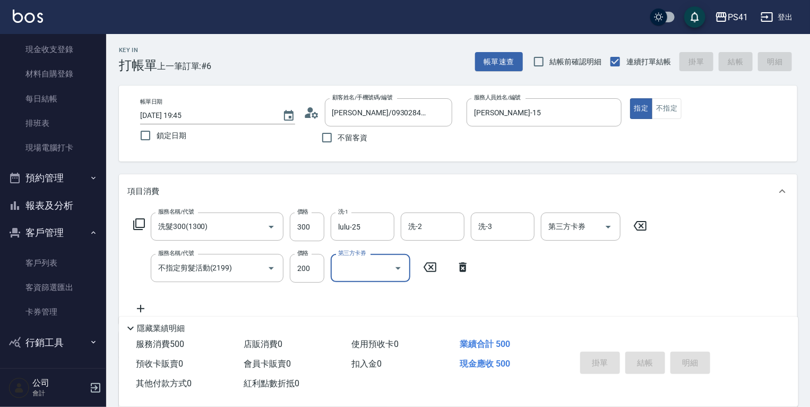
type input "[DATE] 19:46"
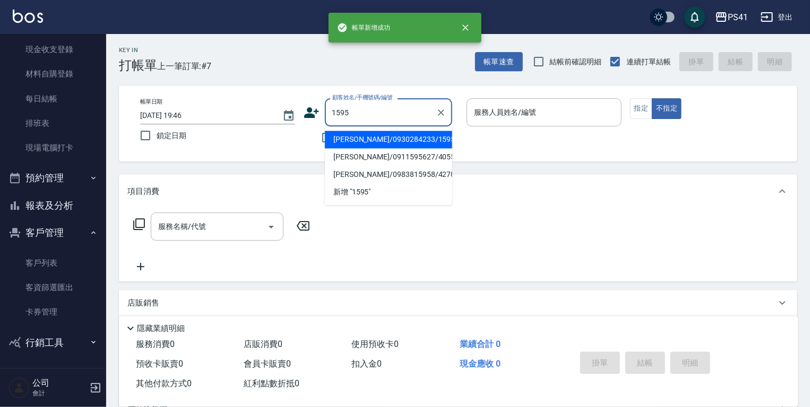
type input "[PERSON_NAME]/0930284233/1595"
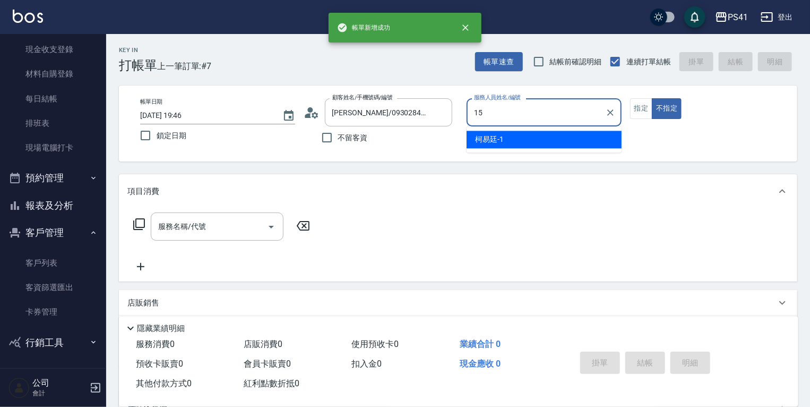
type input "[PERSON_NAME]-15"
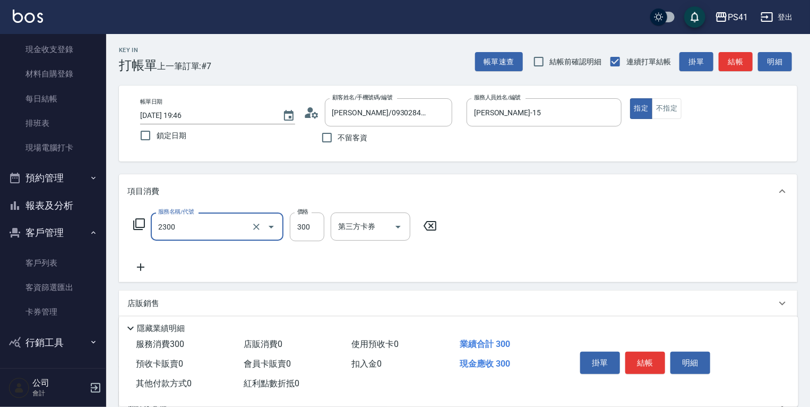
type input "剪髮(2300)"
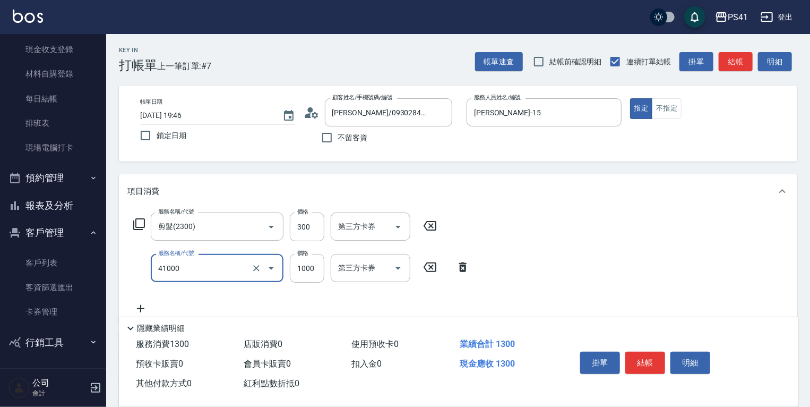
type input "漂髮(41000)"
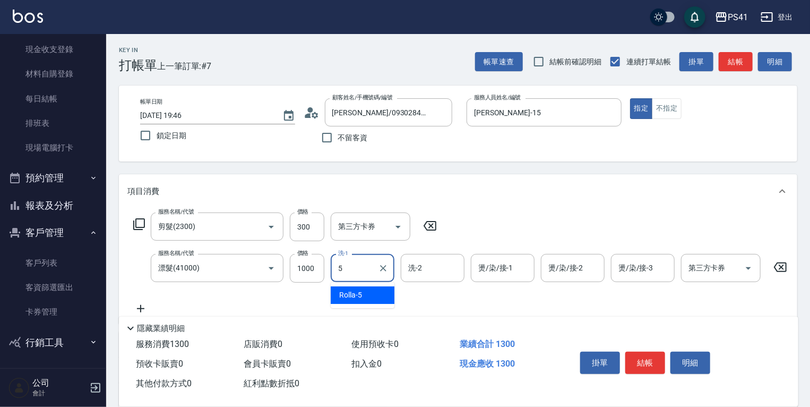
type input "Rolla-5"
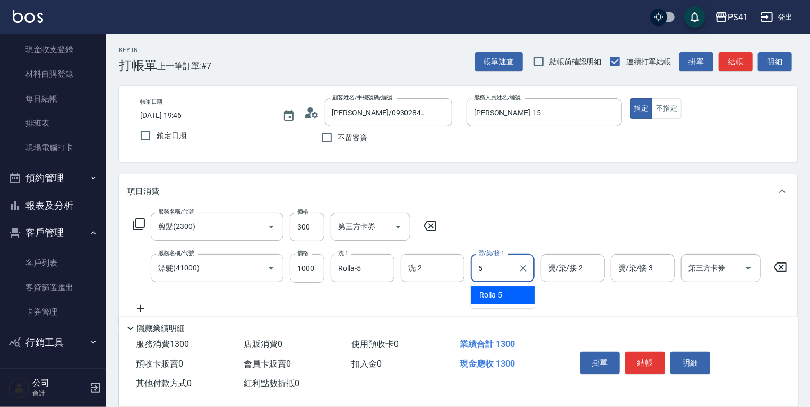
type input "Rolla-5"
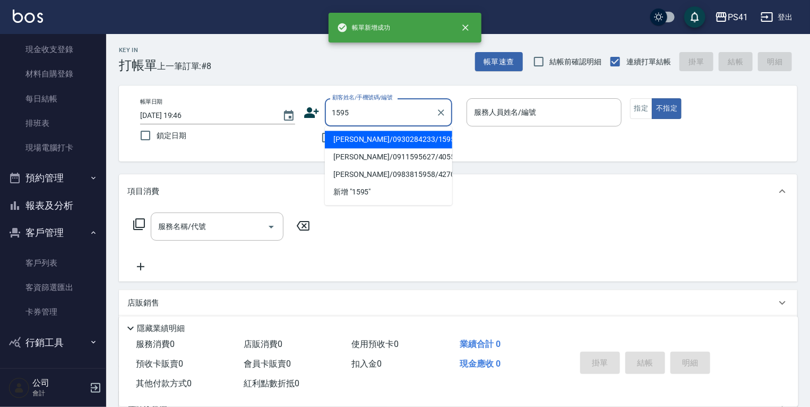
type input "[PERSON_NAME]/0930284233/1595"
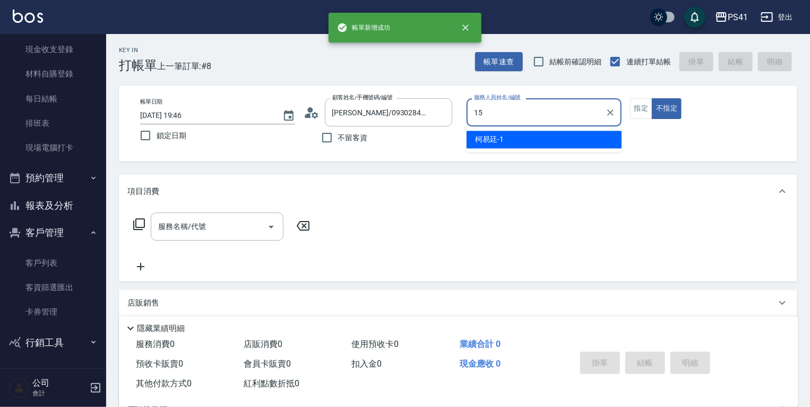
type input "[PERSON_NAME]-15"
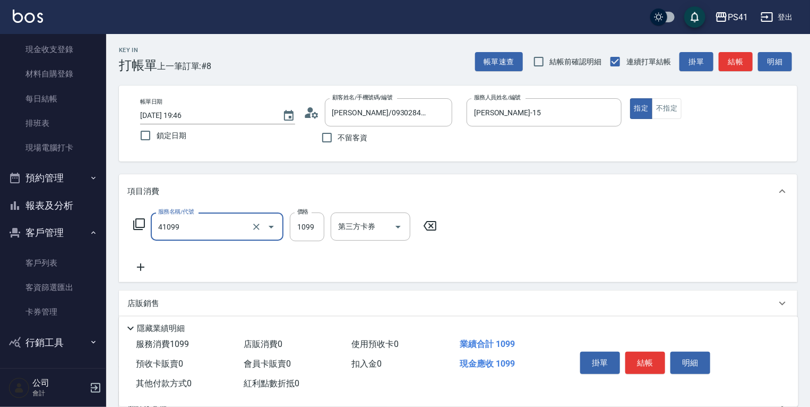
type input "公司活動/早鳥(41099)"
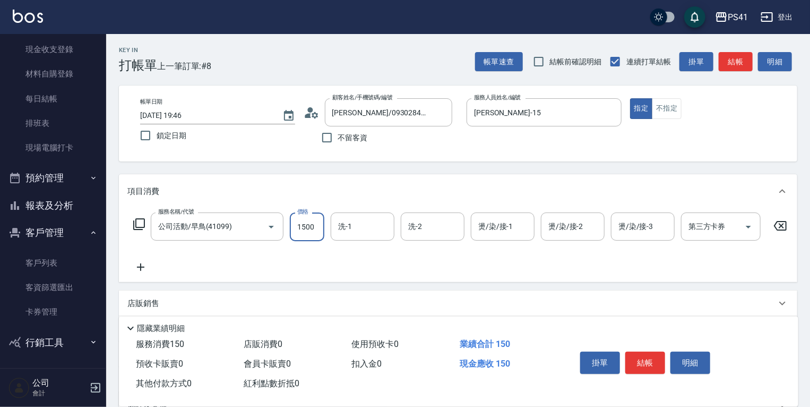
type input "1500"
type input "Rolla-5"
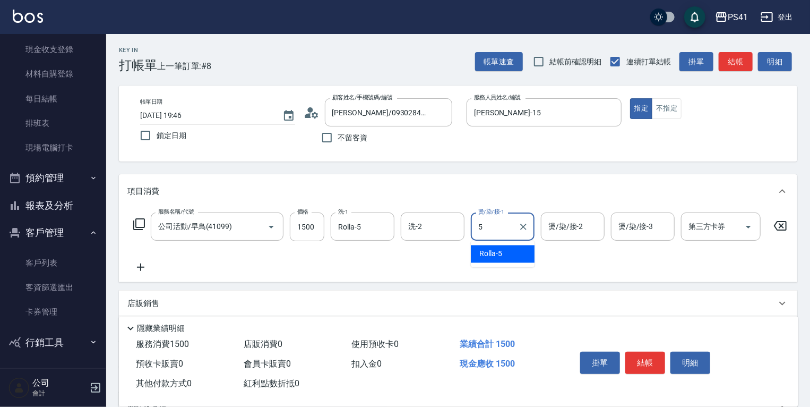
type input "Rolla-5"
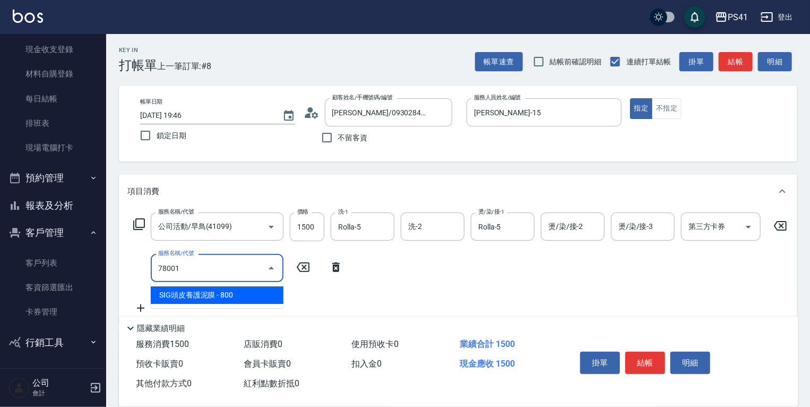
type input "SIG頭皮養護泥膜(78001)"
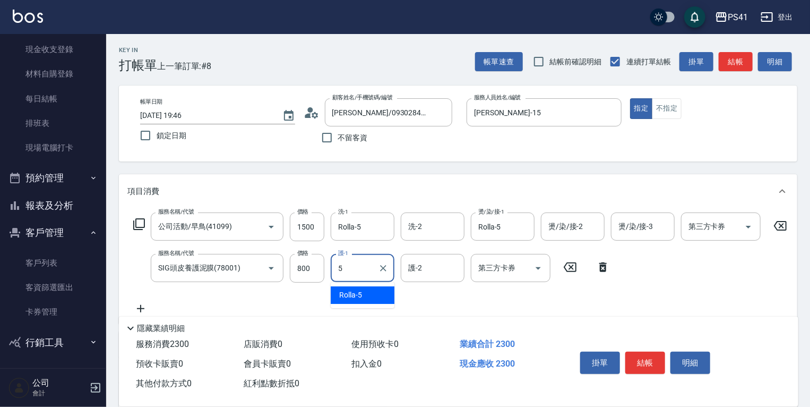
type input "Rolla-5"
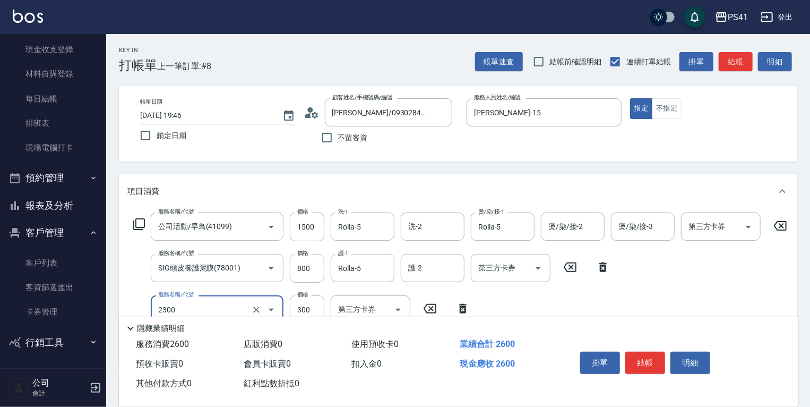
type input "剪髮(2300)"
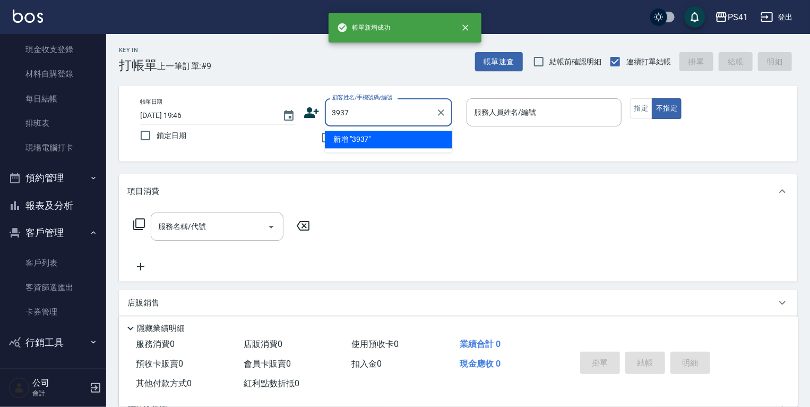
type input "3937"
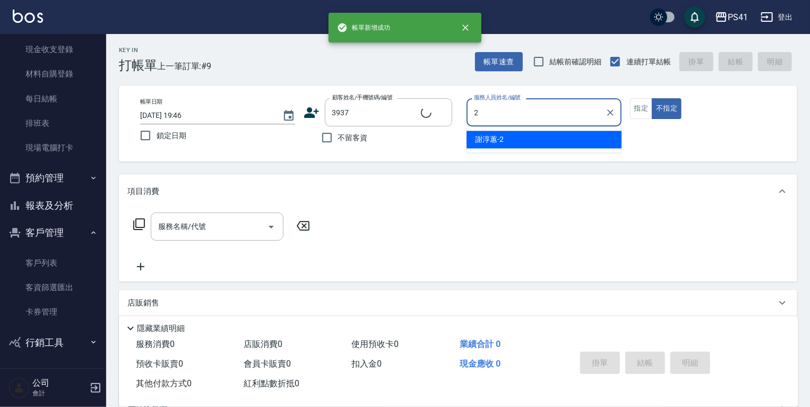
type input "2"
type input "曾堅源/0983884063/3937"
type input "[PERSON_NAME]-2"
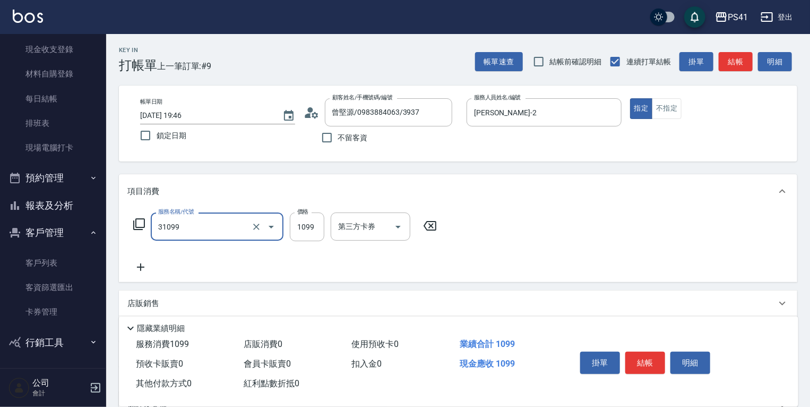
type input "公司活動/早鳥(31099)"
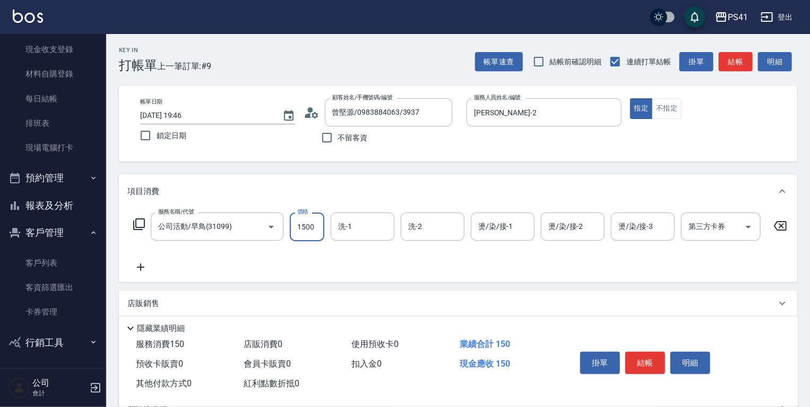
type input "1500"
type input "佳佳-27"
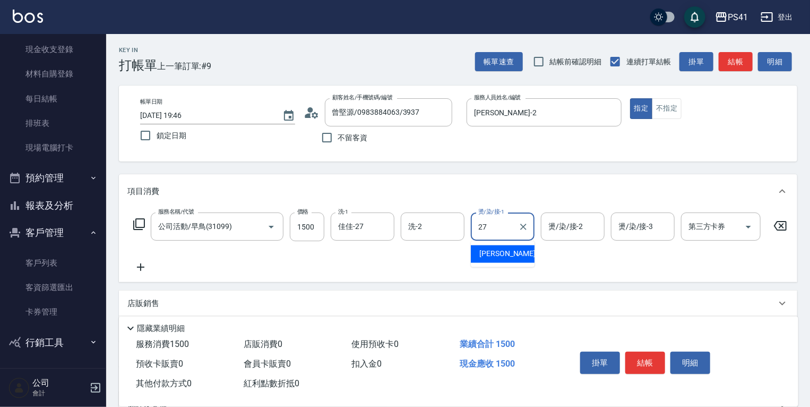
type input "佳佳-27"
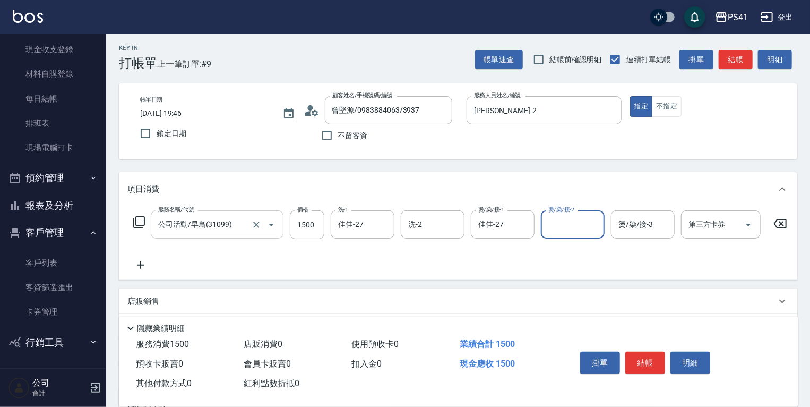
scroll to position [118, 0]
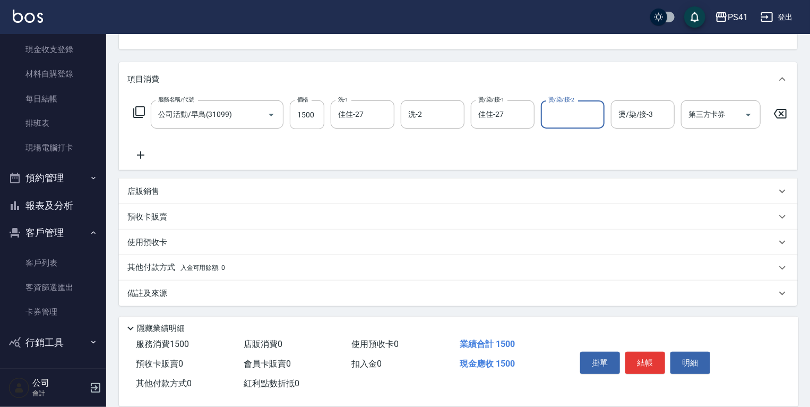
click at [213, 269] on span "入金可用餘額: 0" at bounding box center [202, 267] width 45 height 7
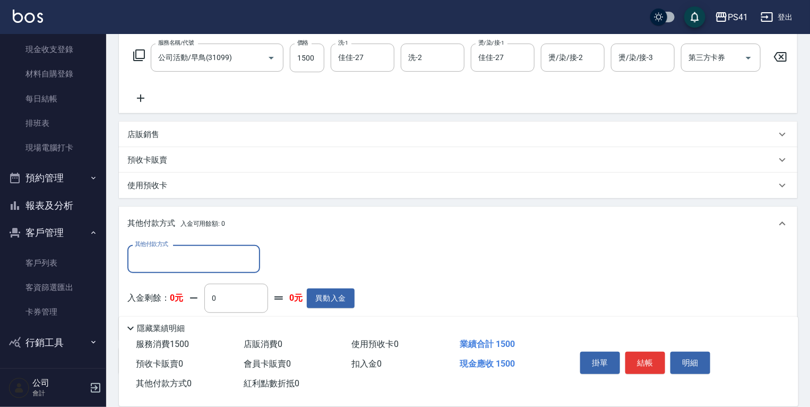
scroll to position [0, 0]
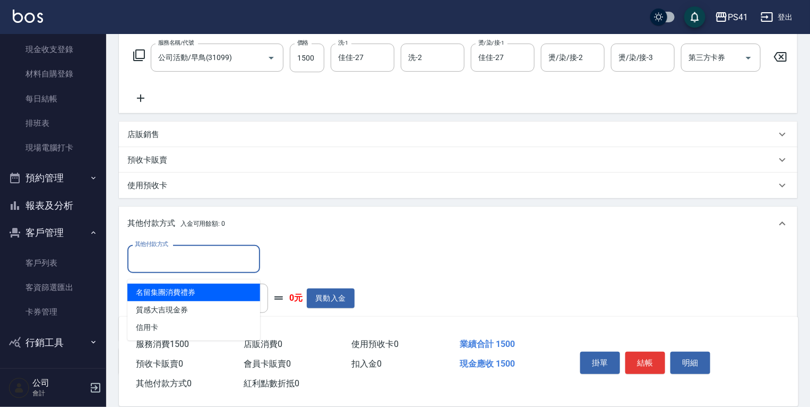
click at [223, 260] on input "其他付款方式" at bounding box center [193, 258] width 123 height 19
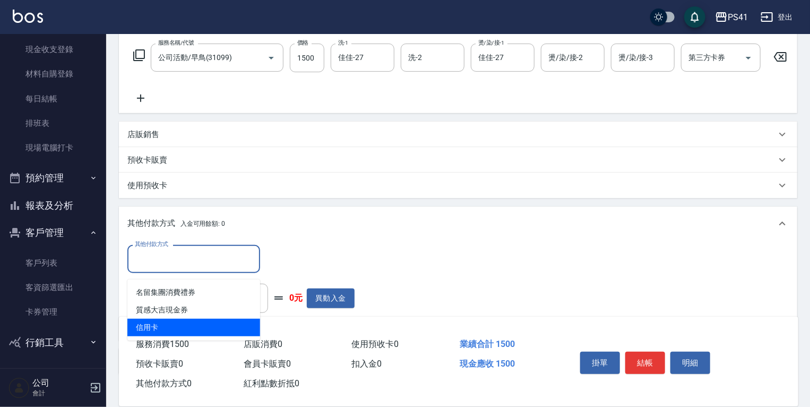
drag, startPoint x: 245, startPoint y: 323, endPoint x: 286, endPoint y: 290, distance: 52.5
click at [244, 323] on span "信用卡" at bounding box center [193, 327] width 133 height 18
type input "信用卡"
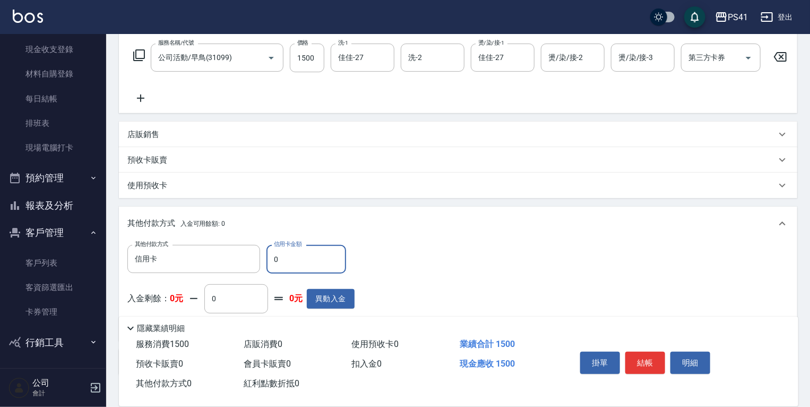
drag, startPoint x: 315, startPoint y: 265, endPoint x: 0, endPoint y: 219, distance: 318.7
click at [32, 226] on div "PS41 登出 櫃檯作業 打帳單 帳單列表 現金收支登錄 材料自購登錄 每日結帳 排班表 現場電腦打卡 預約管理 預約管理 單日預約紀錄 單週預約紀錄 報表及…" at bounding box center [405, 153] width 810 height 644
type input "1500"
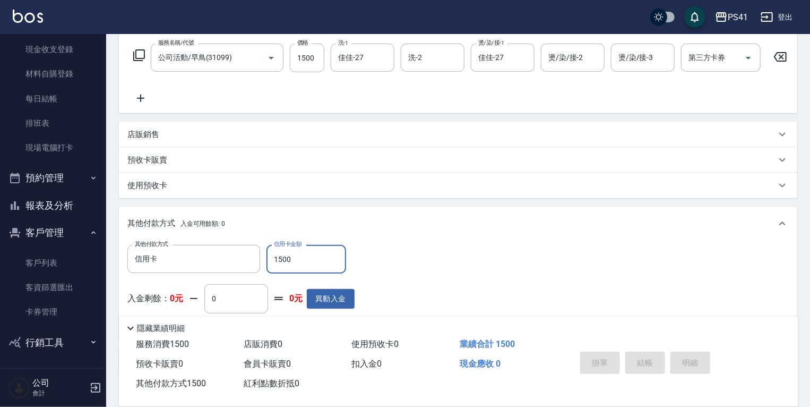
type input "[DATE] 19:47"
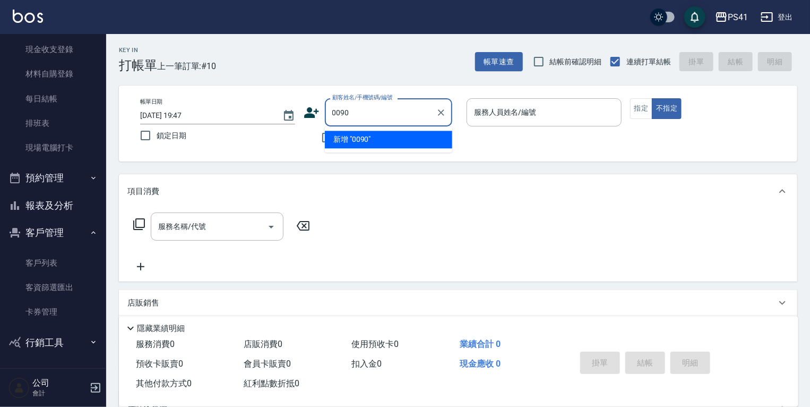
type input "0090"
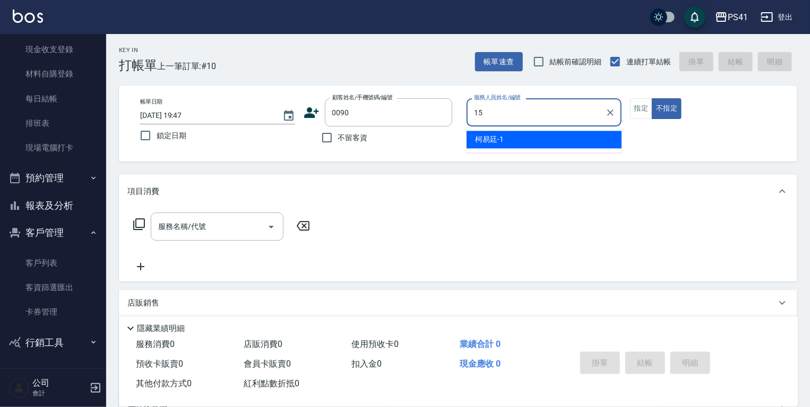
type input "[PERSON_NAME]-15"
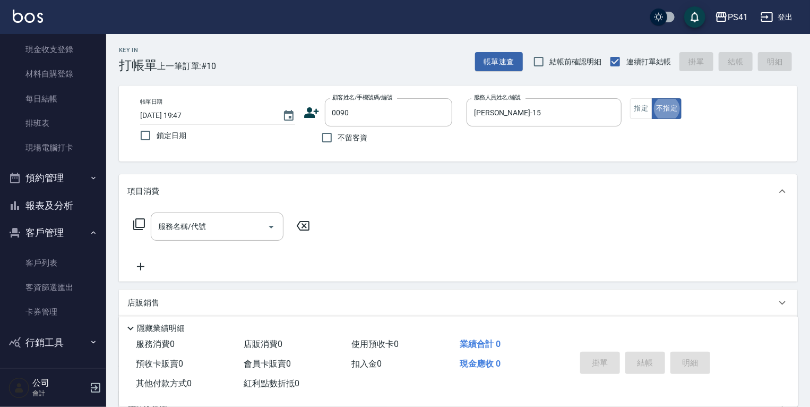
type input "許慧敏/0983358198/0090"
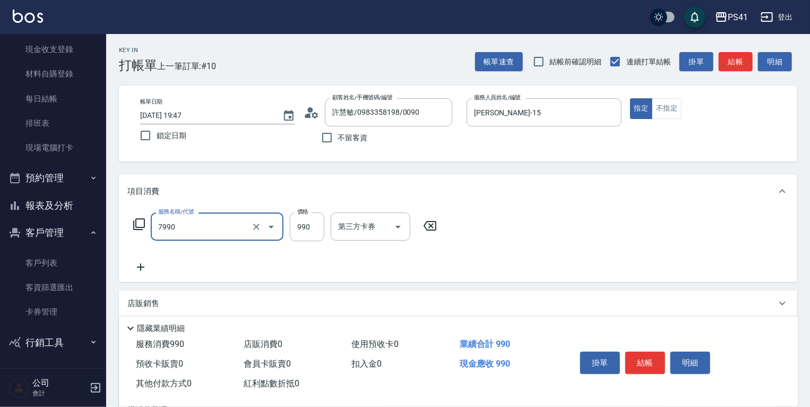
type input "髮原素頭皮養護-活動(7990)"
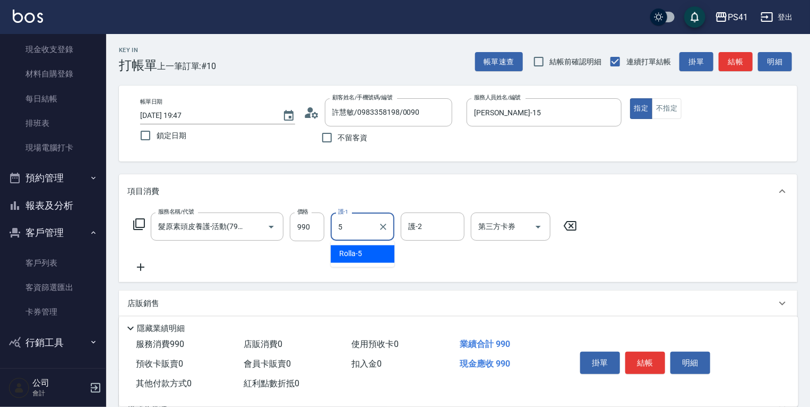
type input "Rolla-5"
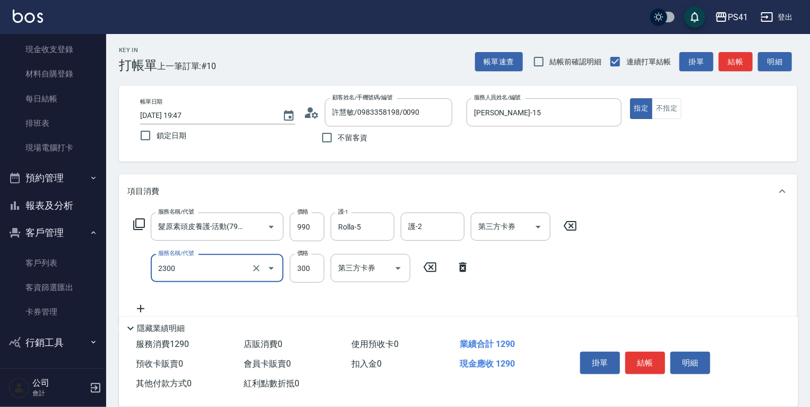
type input "剪髮(2300)"
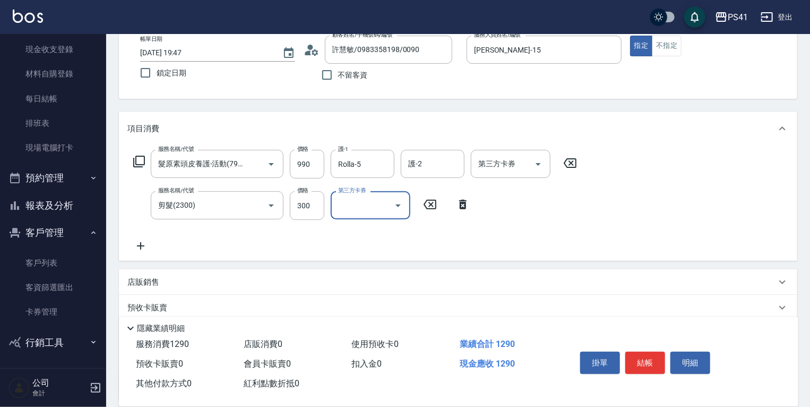
scroll to position [127, 0]
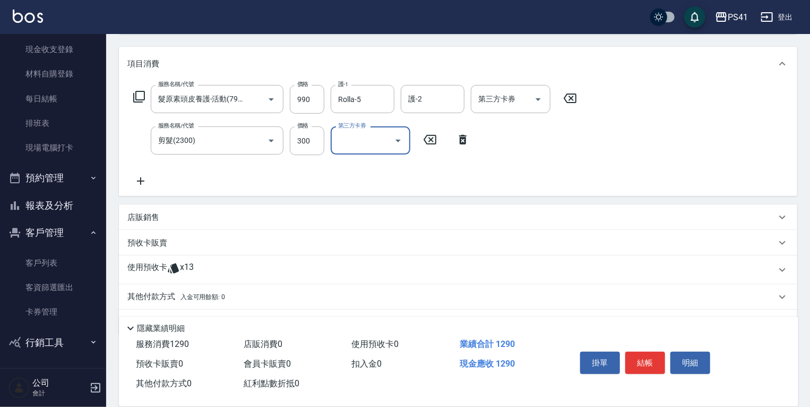
click at [221, 280] on div "項目消費 服務名稱/代號 髮原素頭皮養護-活動(7990) 服務名稱/代號 價格 990 價格 護-1 Rolla-5 護-1 護-2 護-2 第三方卡券 第…" at bounding box center [458, 191] width 678 height 288
drag, startPoint x: 221, startPoint y: 280, endPoint x: 184, endPoint y: 268, distance: 38.9
click at [184, 268] on span "x13" at bounding box center [187, 270] width 14 height 16
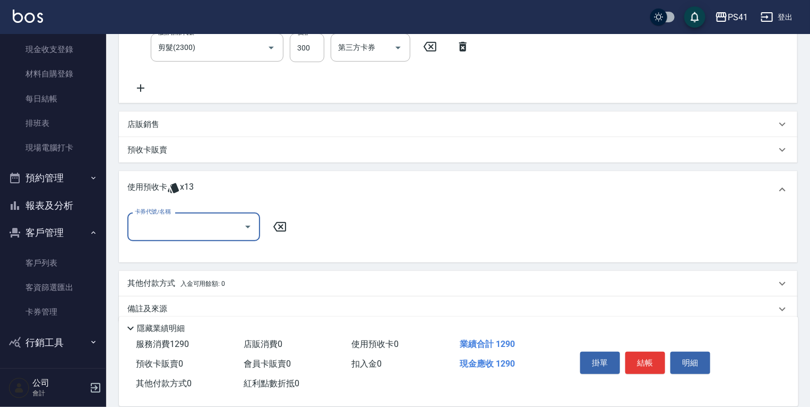
scroll to position [236, 0]
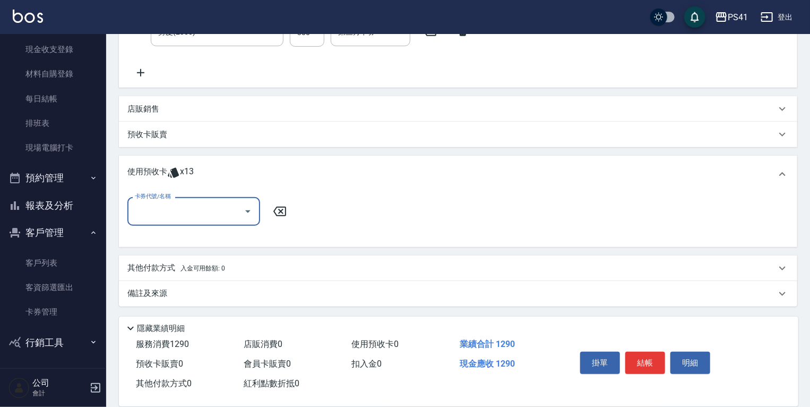
click at [193, 212] on input "卡券代號/名稱" at bounding box center [185, 211] width 107 height 19
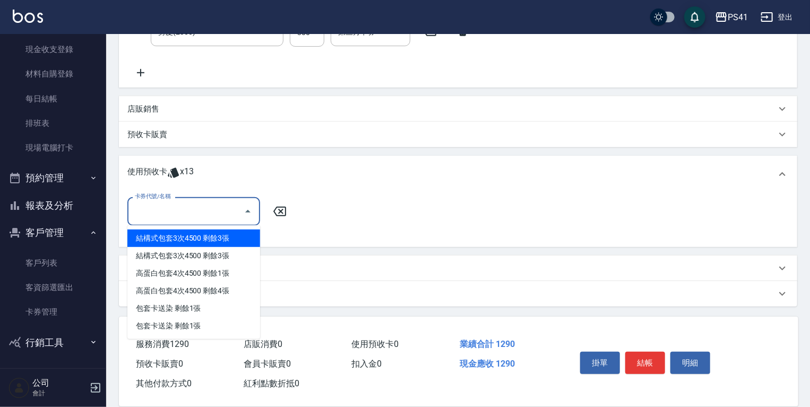
click at [229, 237] on div "結構式包套3次4500 剩餘3張" at bounding box center [193, 238] width 133 height 18
type input "結構式包套3次4500"
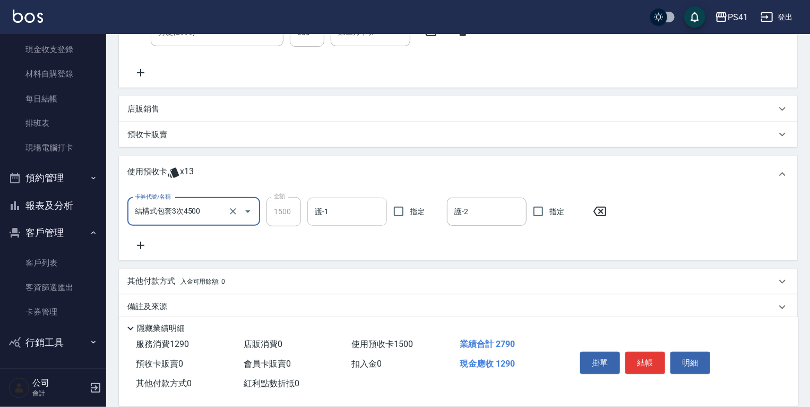
click at [348, 216] on input "護-1" at bounding box center [347, 211] width 70 height 19
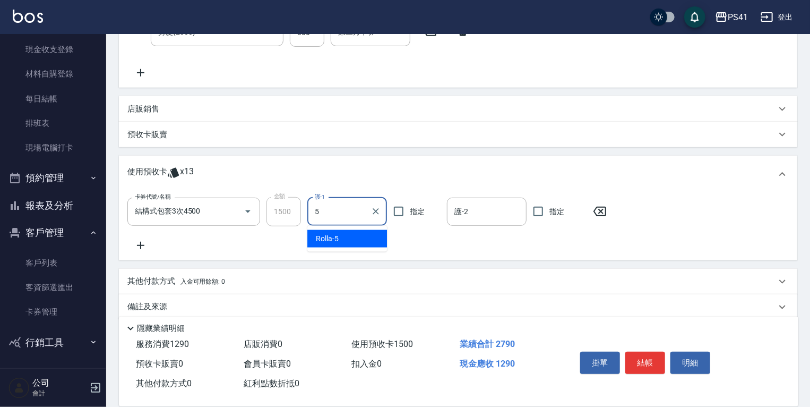
type input "Rolla-5"
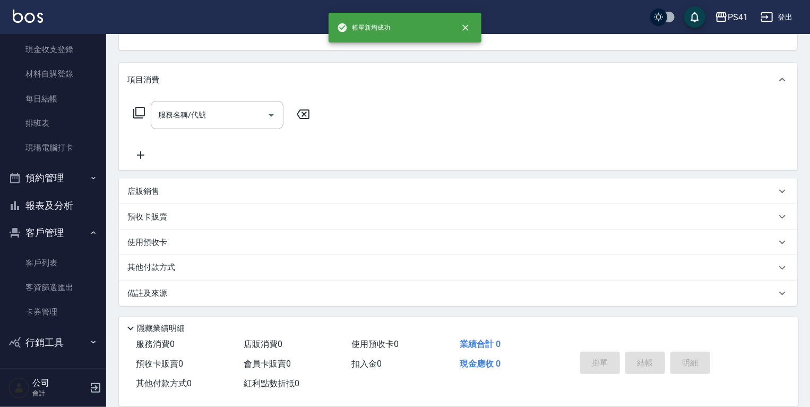
scroll to position [0, 0]
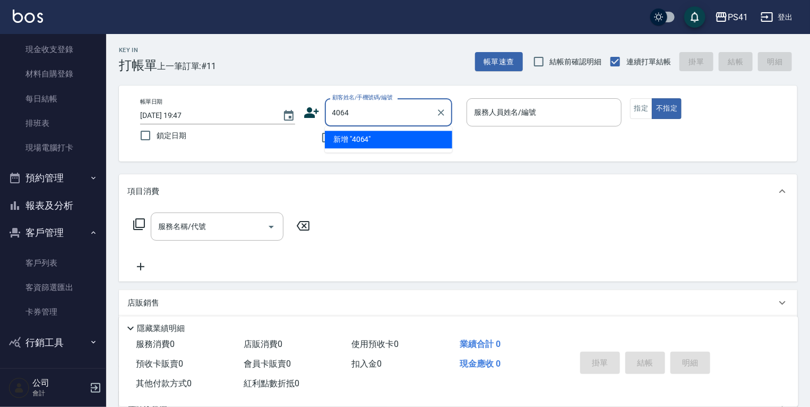
type input "4064"
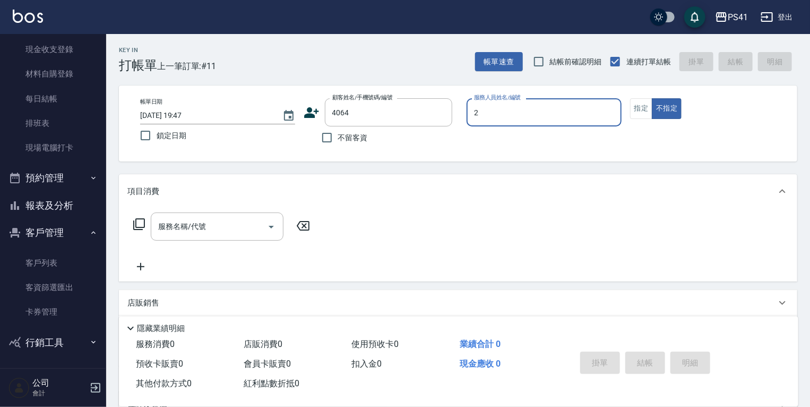
type input "[PERSON_NAME]-2"
type input "廖郁婷/0961123826/4064"
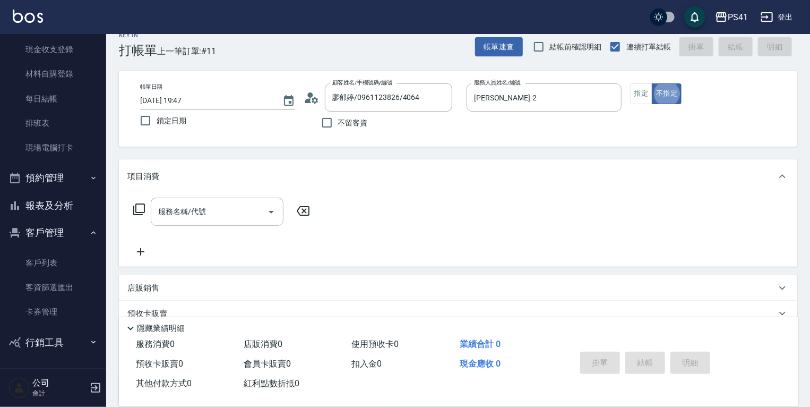
scroll to position [17, 0]
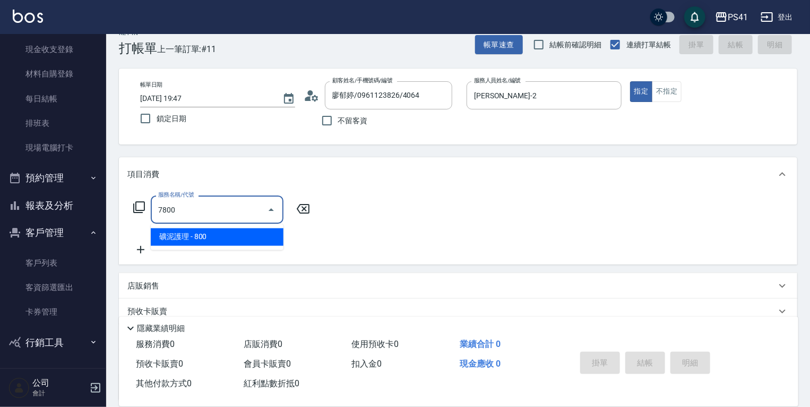
type input "78001"
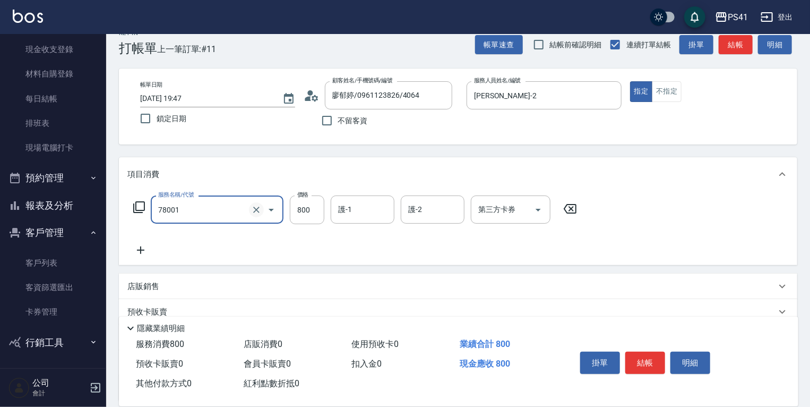
click at [256, 208] on icon "Clear" at bounding box center [256, 209] width 11 height 11
type input "原價401~800護髮(50800)"
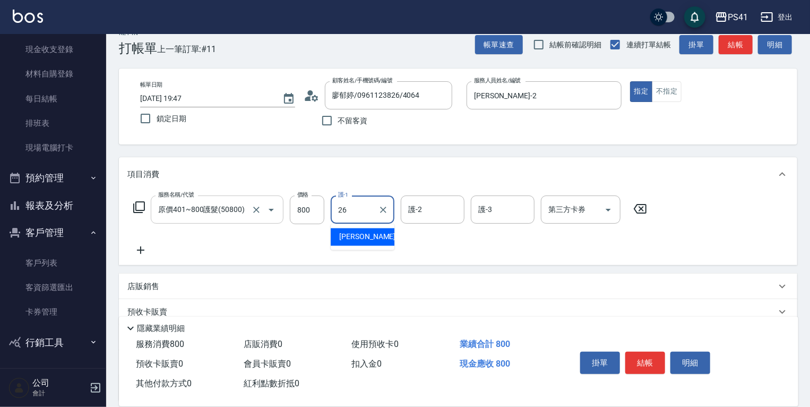
type input "[PERSON_NAME]-26"
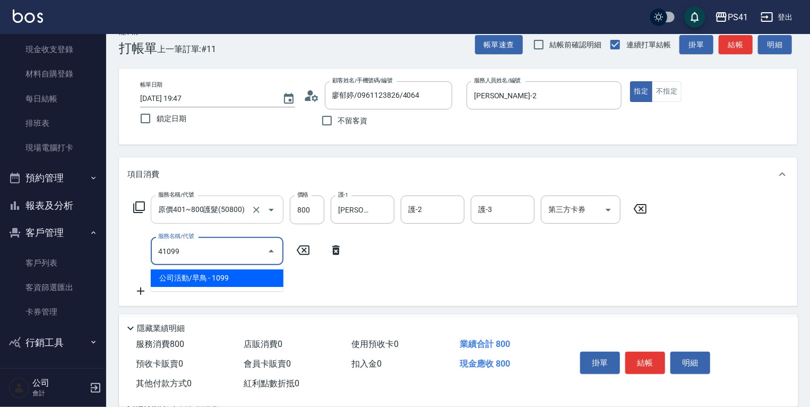
type input "公司活動/早鳥(41099)"
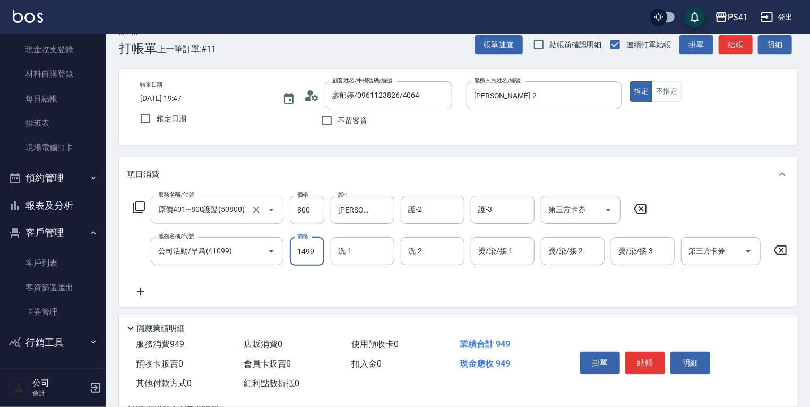
type input "1499"
type input "[PERSON_NAME]-26"
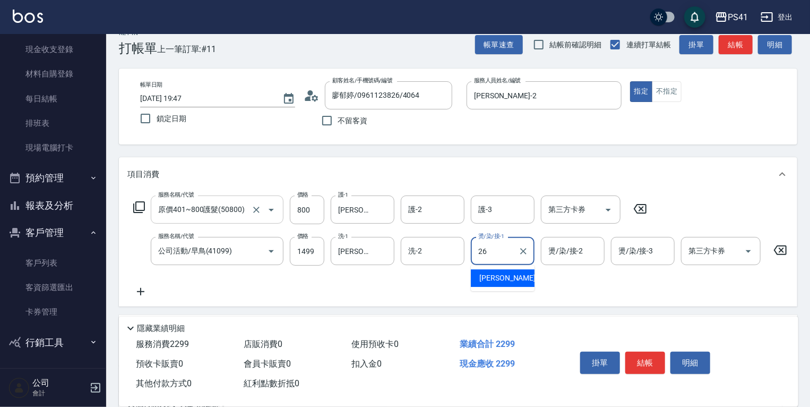
type input "[PERSON_NAME]-26"
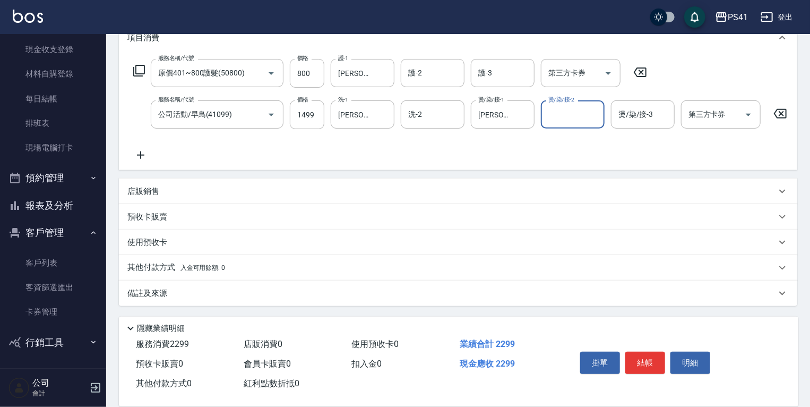
scroll to position [159, 0]
click at [236, 263] on div "其他付款方式 入金可用餘額: 0" at bounding box center [451, 268] width 649 height 12
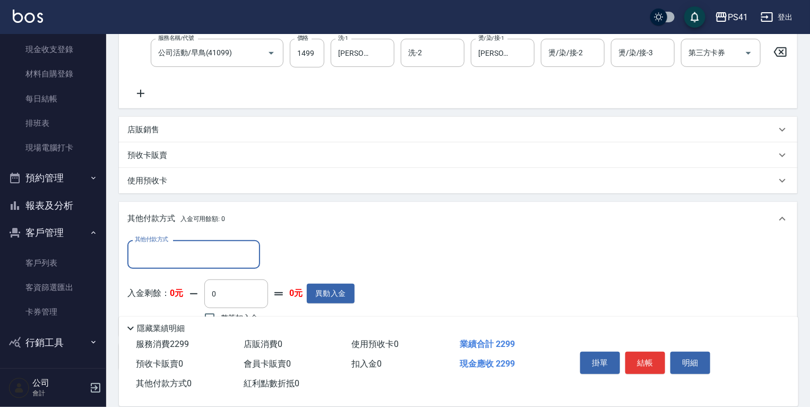
scroll to position [0, 0]
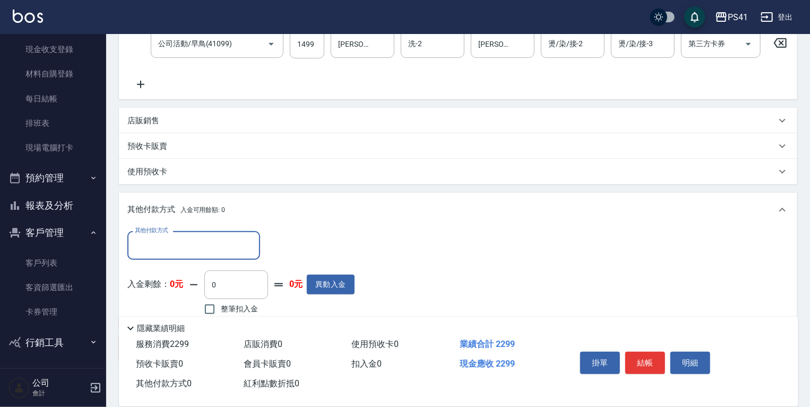
click at [207, 250] on input "其他付款方式" at bounding box center [193, 245] width 123 height 19
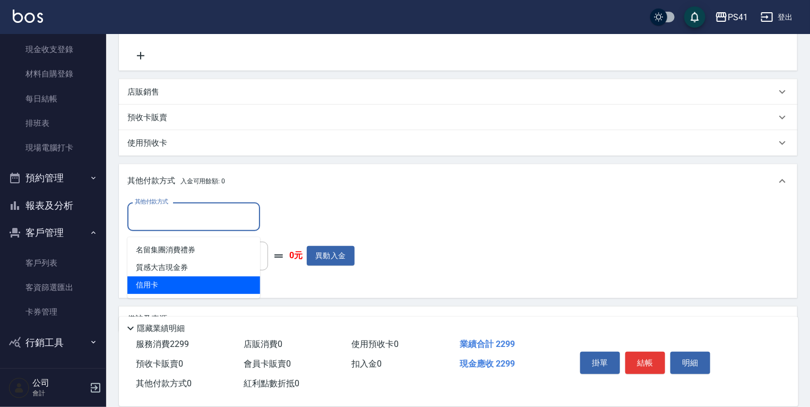
scroll to position [266, 0]
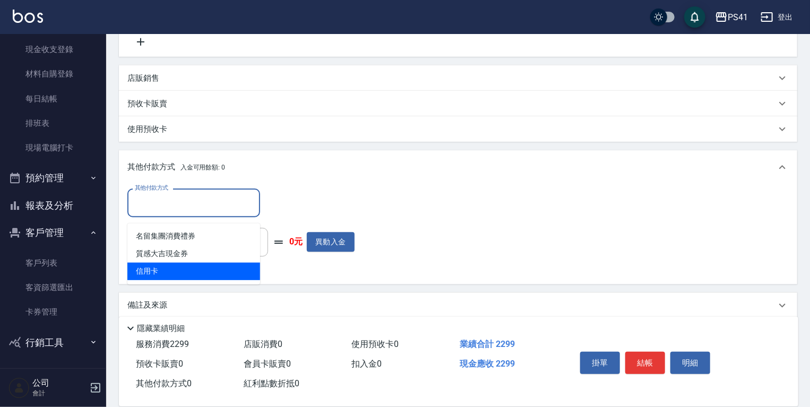
click at [248, 273] on span "信用卡" at bounding box center [193, 271] width 133 height 18
type input "信用卡"
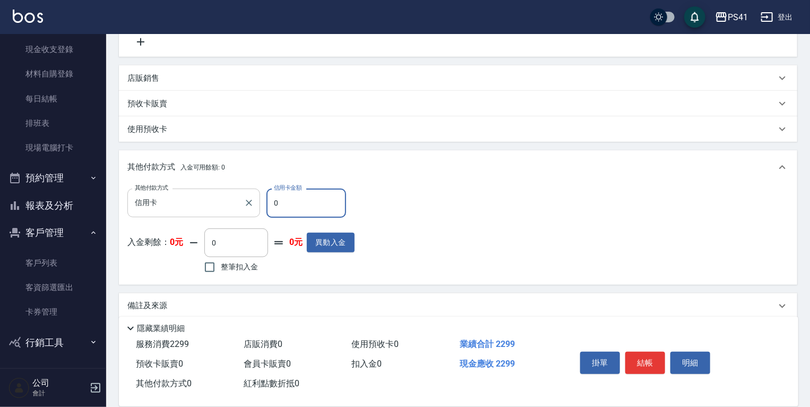
drag, startPoint x: 283, startPoint y: 201, endPoint x: 141, endPoint y: 214, distance: 142.9
click at [180, 208] on div "其他付款方式 信用卡 其他付款方式 信用卡金額 0 信用卡金額" at bounding box center [240, 202] width 227 height 29
type input "2299"
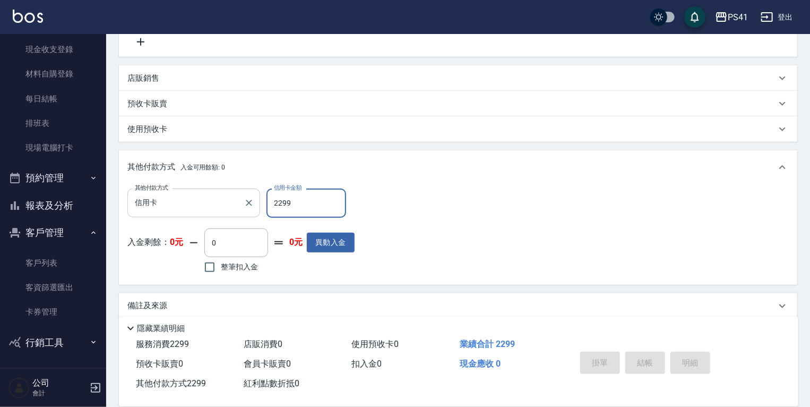
type input "[DATE] 19:48"
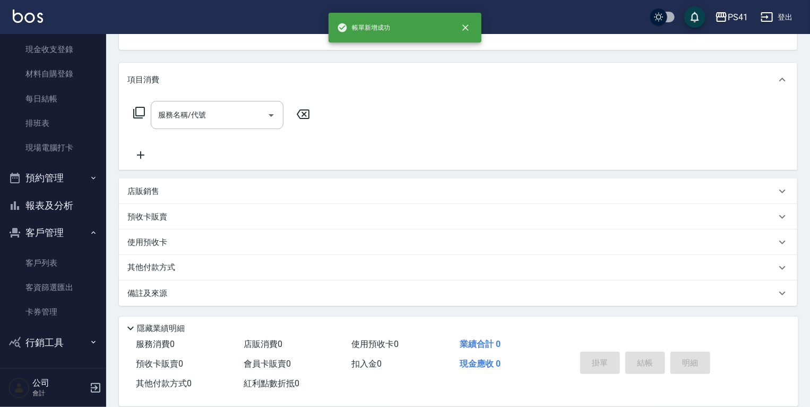
scroll to position [0, 0]
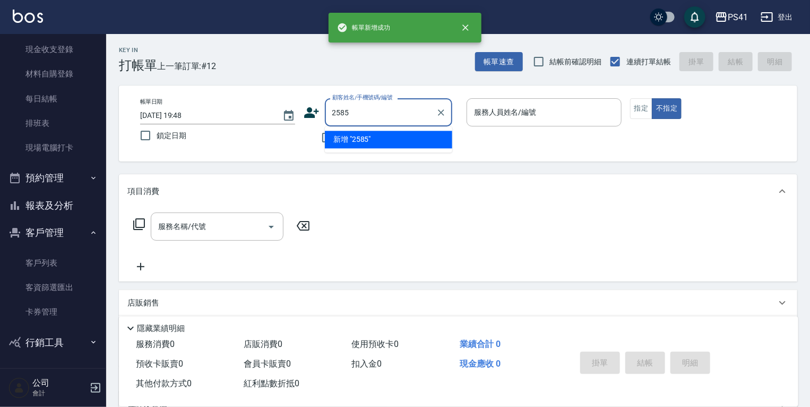
type input "2585"
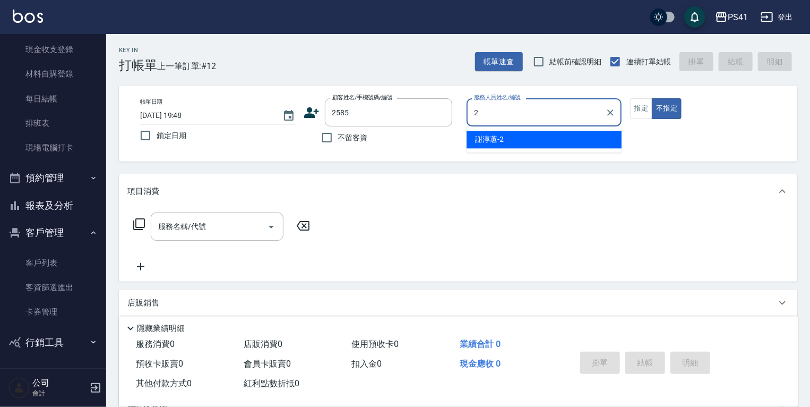
type input "[PERSON_NAME]-2"
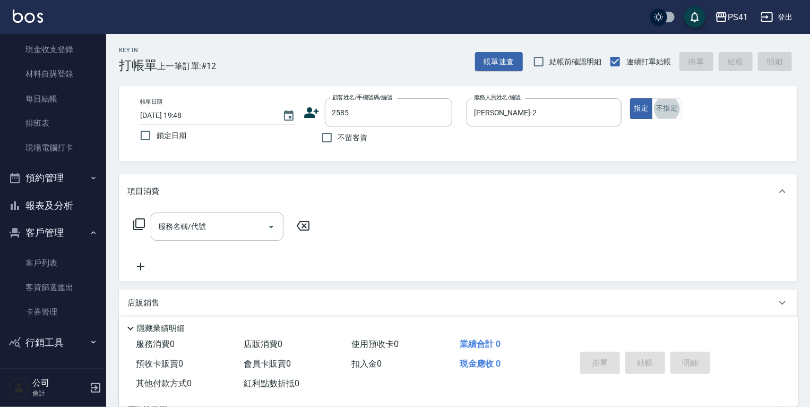
type input "[PERSON_NAME]/0976557262/2585"
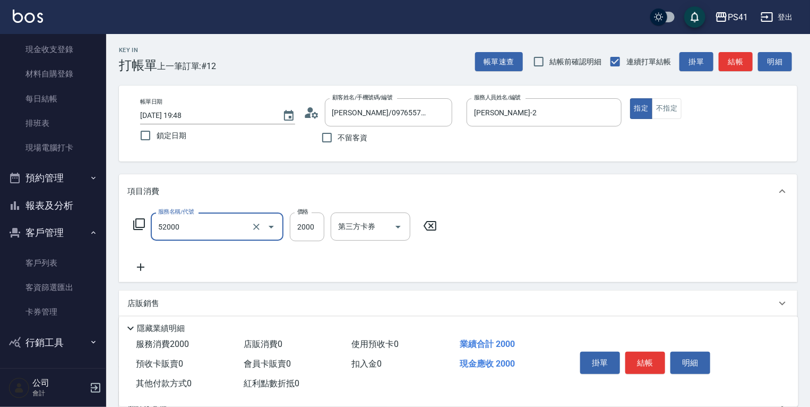
type input "原價1501~2000護髮(52000)"
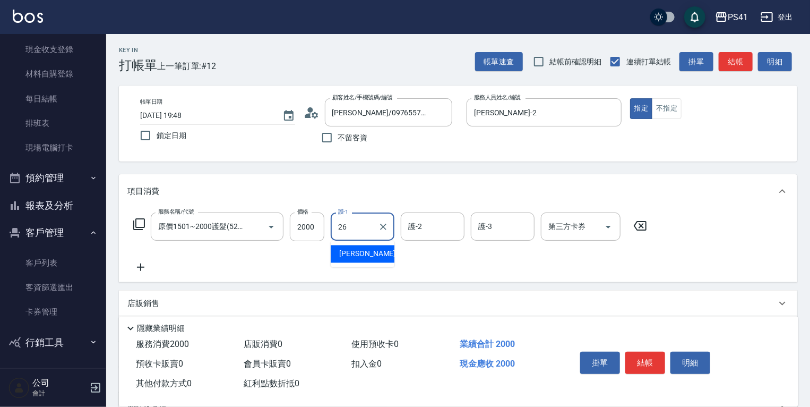
type input "[PERSON_NAME]-26"
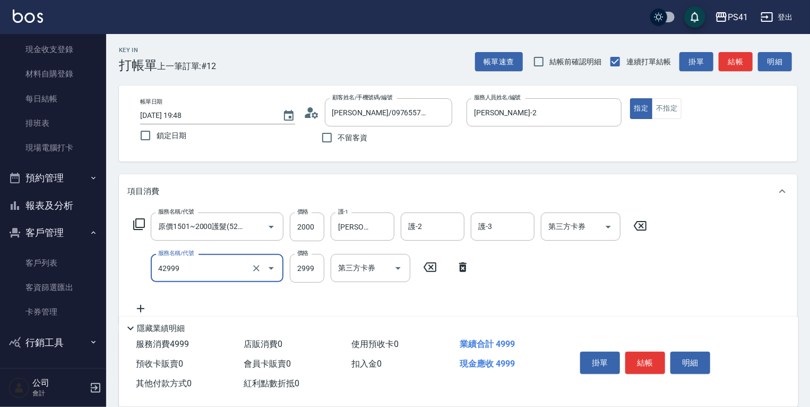
type input "漂染肩上2999以上(42999)"
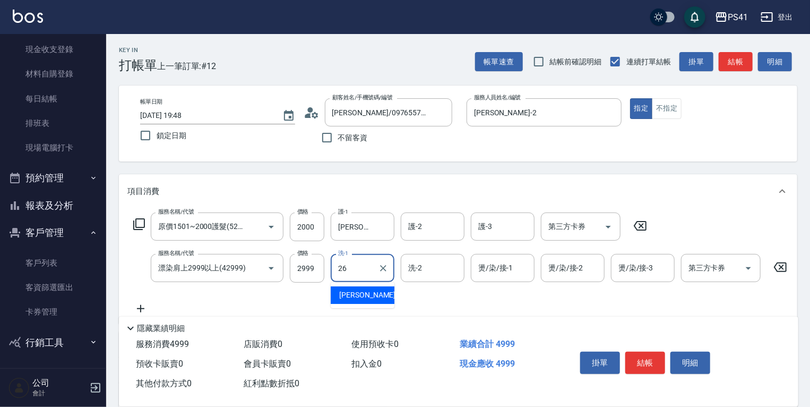
type input "[PERSON_NAME]-26"
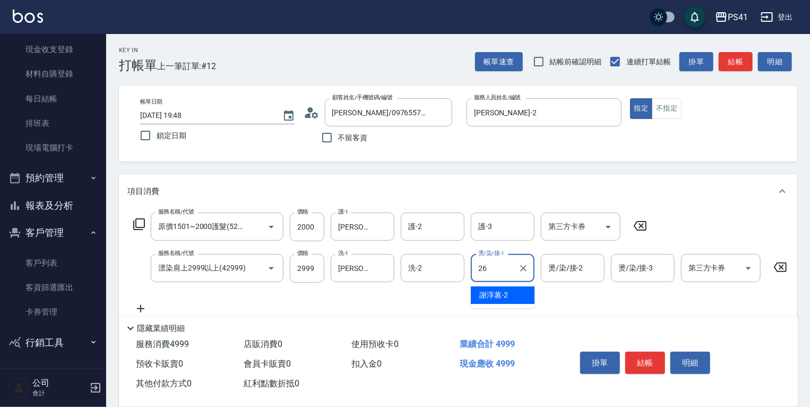
type input "[PERSON_NAME]-26"
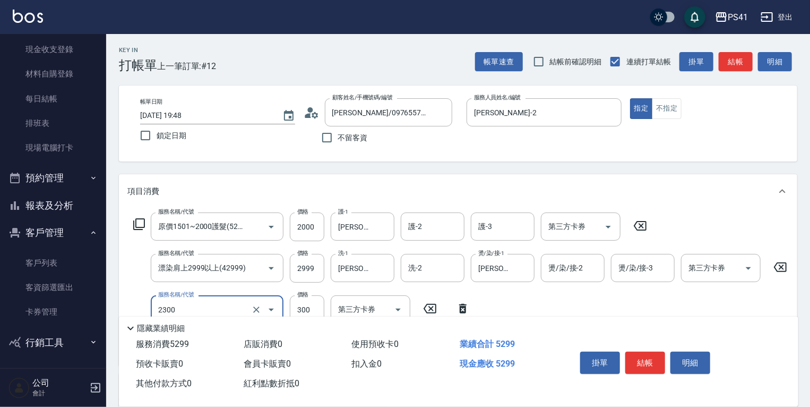
type input "剪髮(2300)"
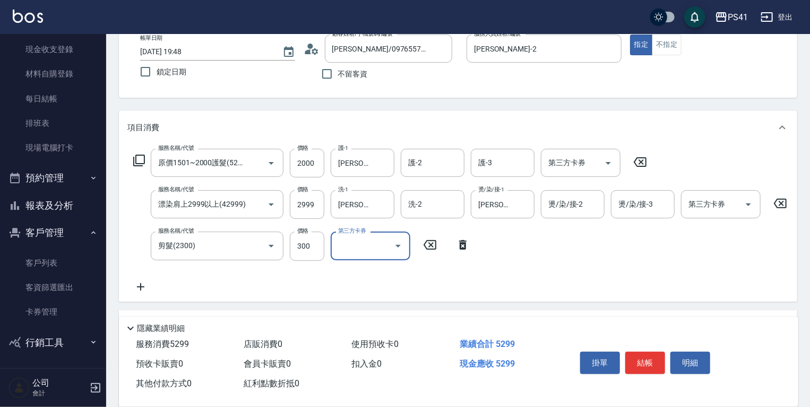
scroll to position [170, 0]
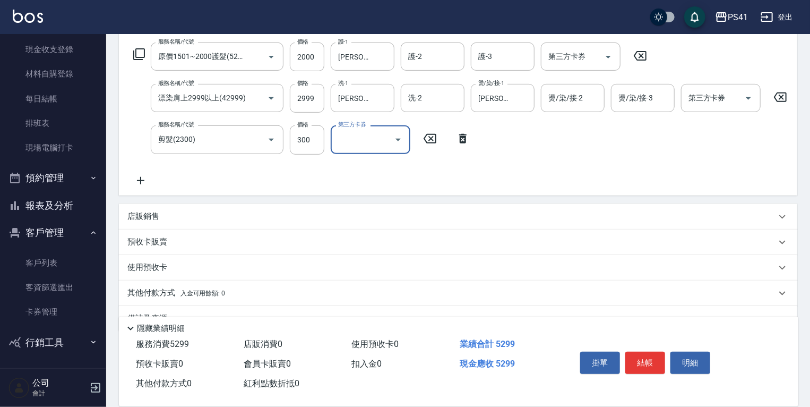
click at [254, 229] on div "店販銷售" at bounding box center [458, 216] width 678 height 25
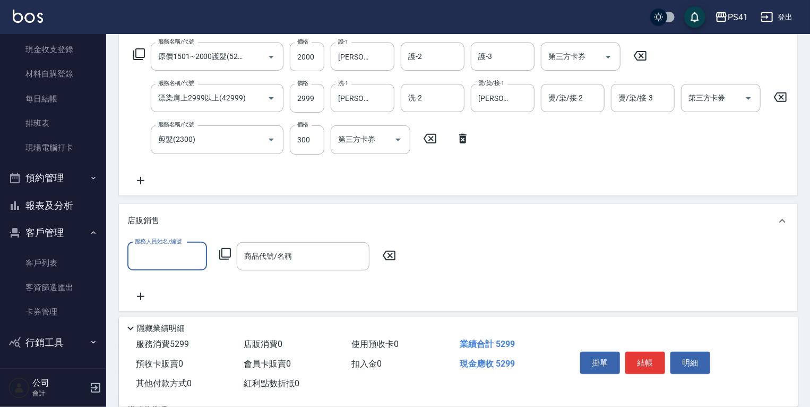
scroll to position [0, 0]
type input "[PERSON_NAME]-2"
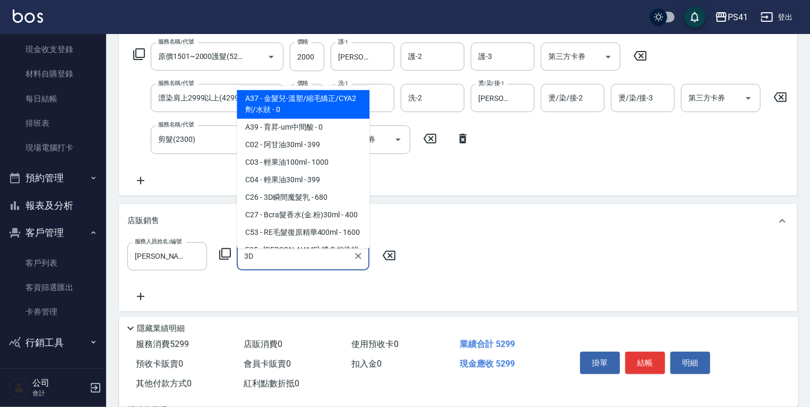
type input "3D瞬間魔髮乳"
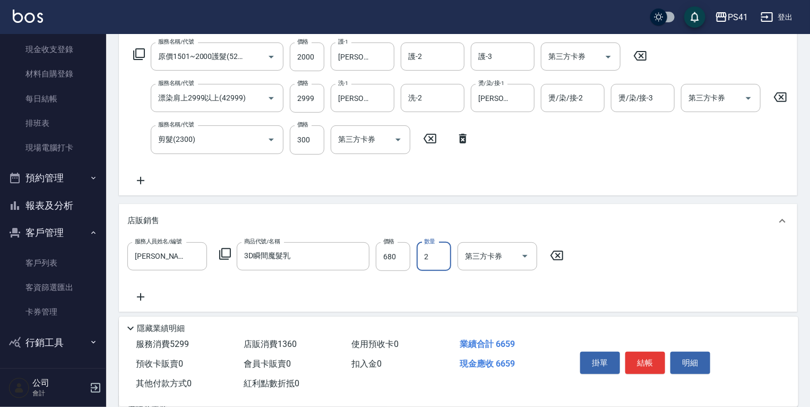
type input "2"
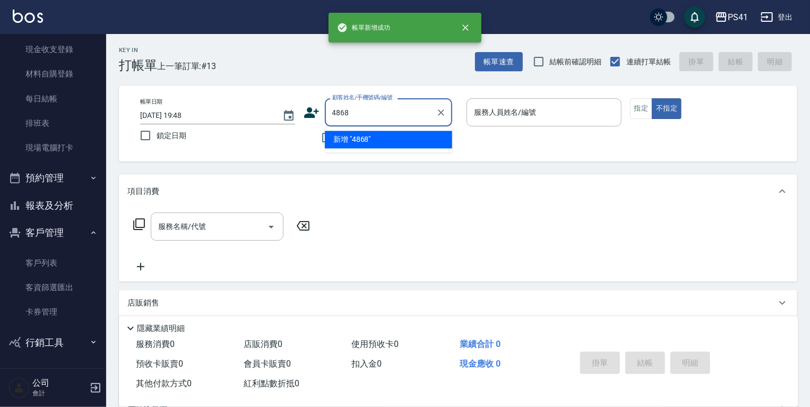
type input "4868"
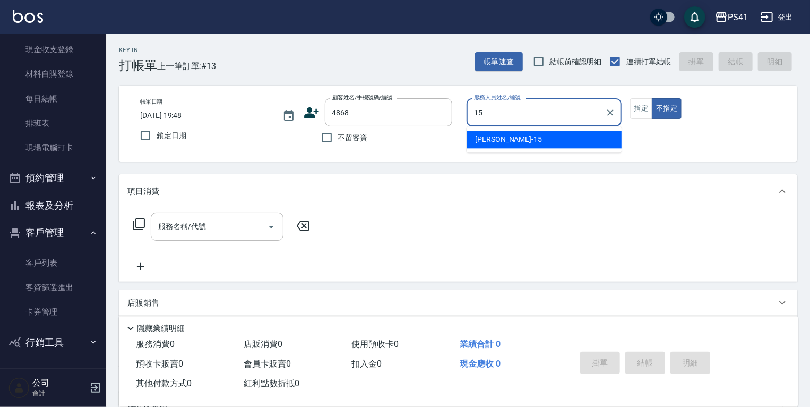
type input "[PERSON_NAME]-15"
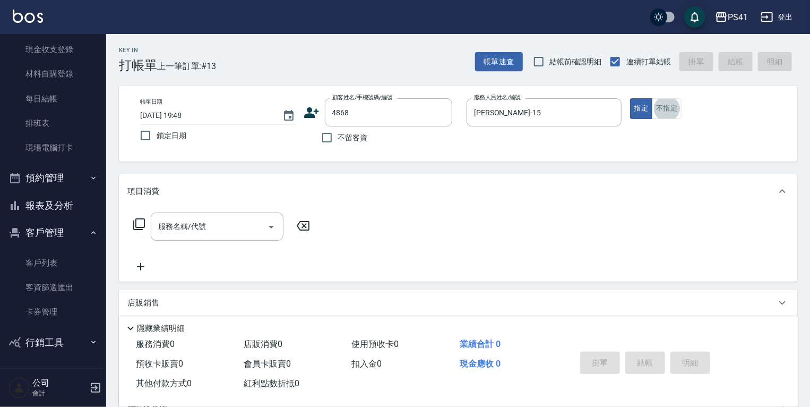
type input "[PERSON_NAME]/0911591180/4868"
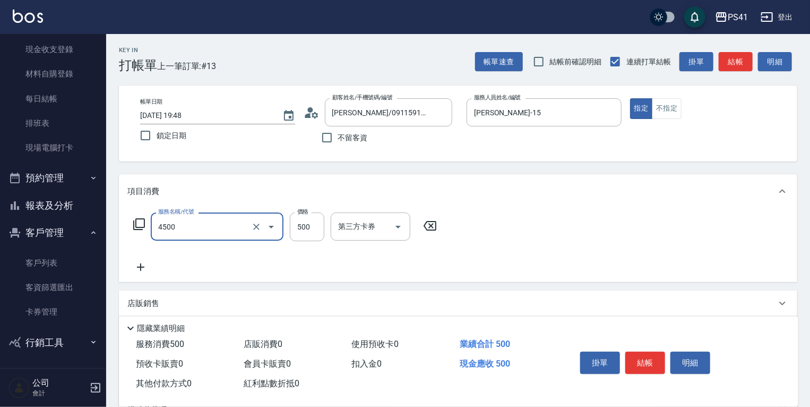
type input "補染(4500)"
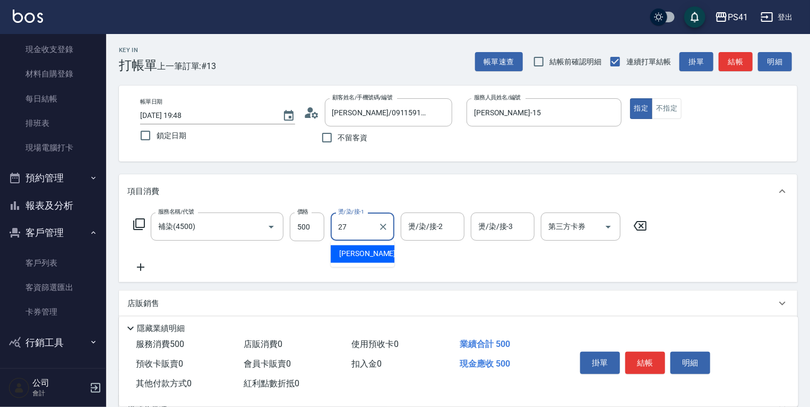
type input "佳佳-27"
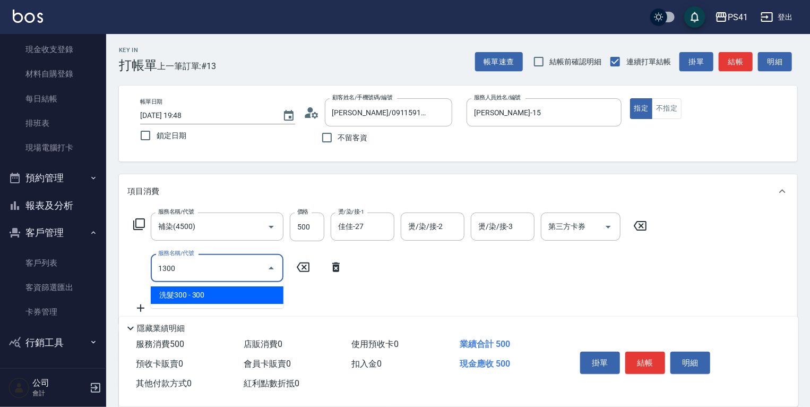
type input "洗髮300(1300)"
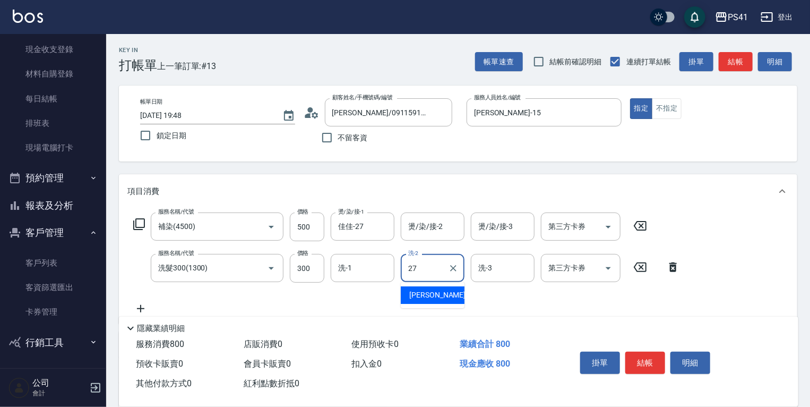
type input "佳佳-27"
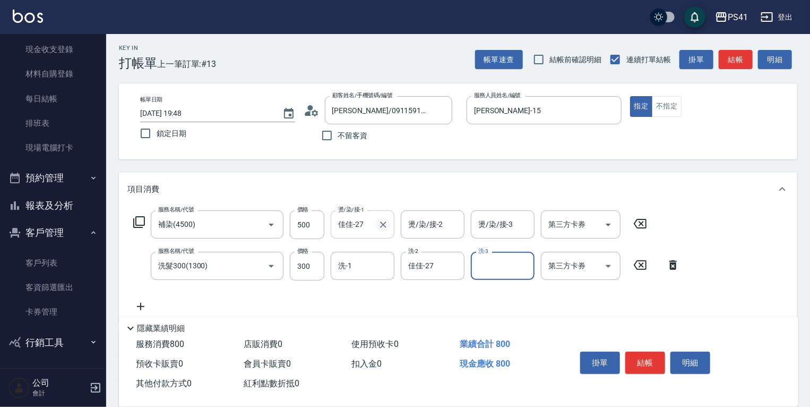
scroll to position [156, 0]
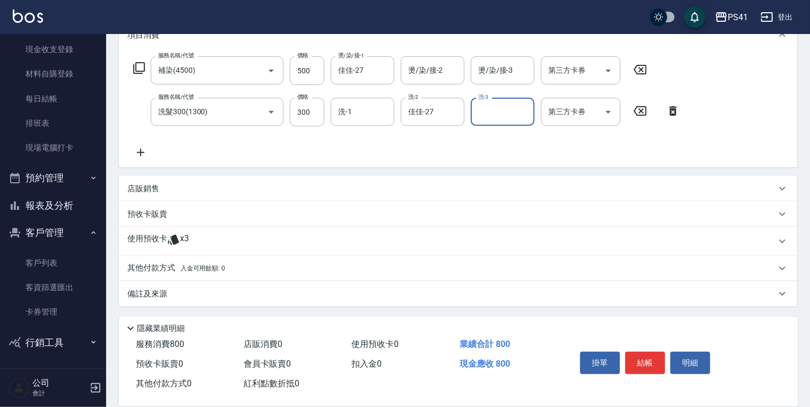
click at [226, 237] on div "使用預收卡 x3" at bounding box center [451, 241] width 649 height 16
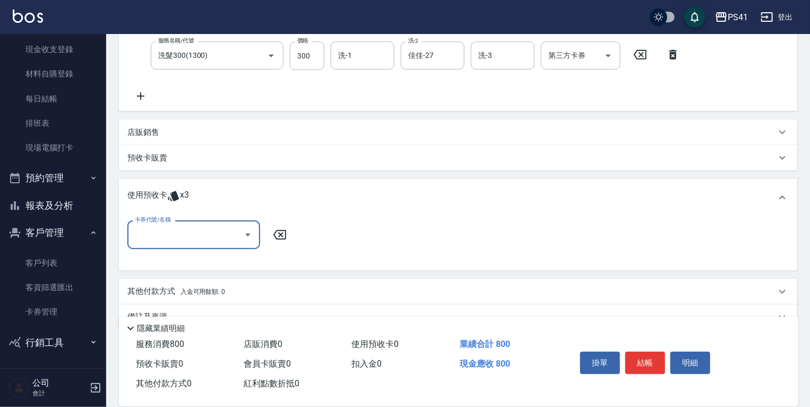
scroll to position [214, 0]
click at [211, 234] on input "卡券代號/名稱" at bounding box center [185, 232] width 107 height 19
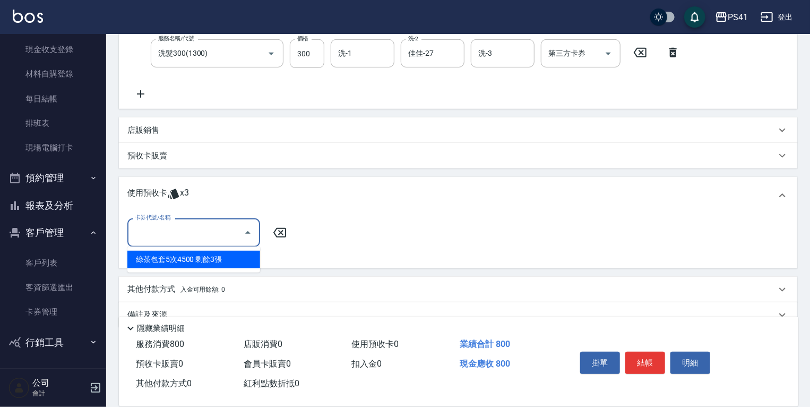
click at [220, 255] on div "綠茶包套5次4500 剩餘3張" at bounding box center [193, 260] width 133 height 18
type input "綠茶包套5次4500"
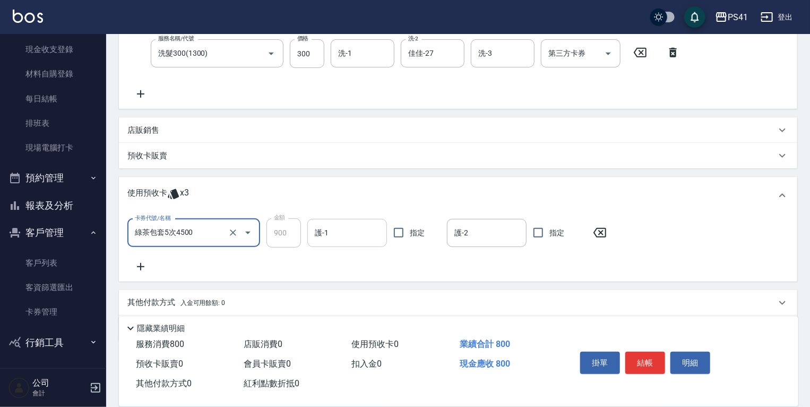
click at [332, 233] on input "護-1" at bounding box center [347, 232] width 70 height 19
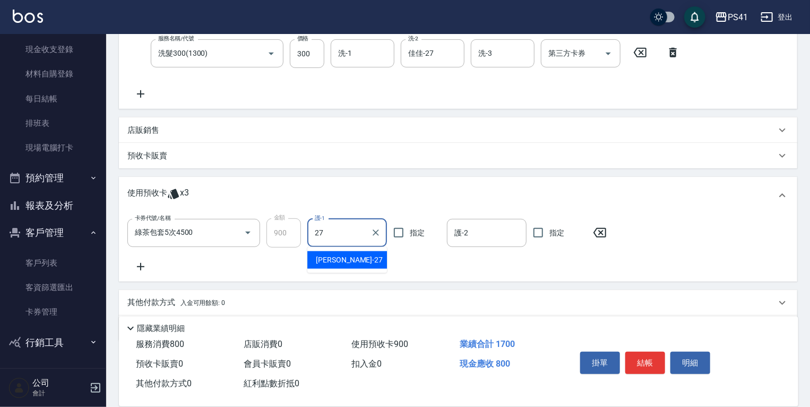
type input "佳佳-27"
drag, startPoint x: 253, startPoint y: 113, endPoint x: 248, endPoint y: 117, distance: 6.4
click at [248, 117] on div "項目消費 服務名稱/代號 補染(4500) 服務名稱/代號 價格 500 價格 燙/染/接-1 佳佳-27 燙/染/接-1 燙/染/接-2 燙/染/接-2 燙…" at bounding box center [458, 150] width 678 height 381
drag, startPoint x: 249, startPoint y: 130, endPoint x: 254, endPoint y: 127, distance: 5.5
click at [251, 130] on div "店販銷售" at bounding box center [451, 130] width 649 height 11
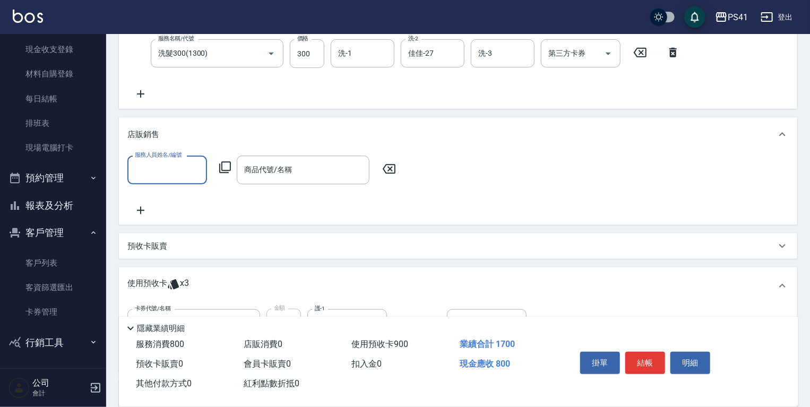
scroll to position [0, 0]
type input "[PERSON_NAME]-15"
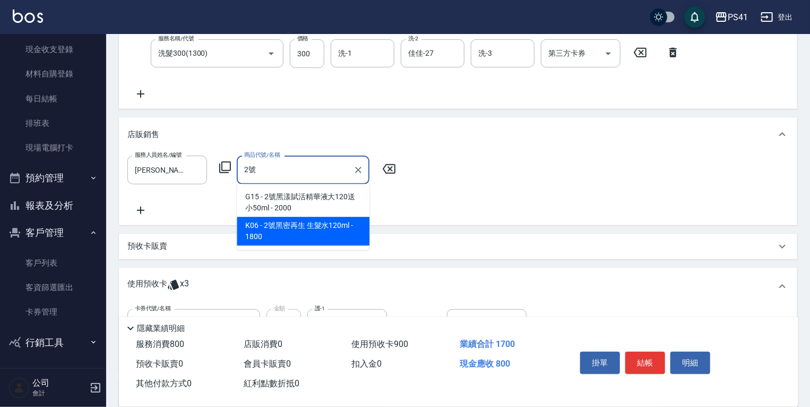
type input "2號黑密再生 生髮水120ml"
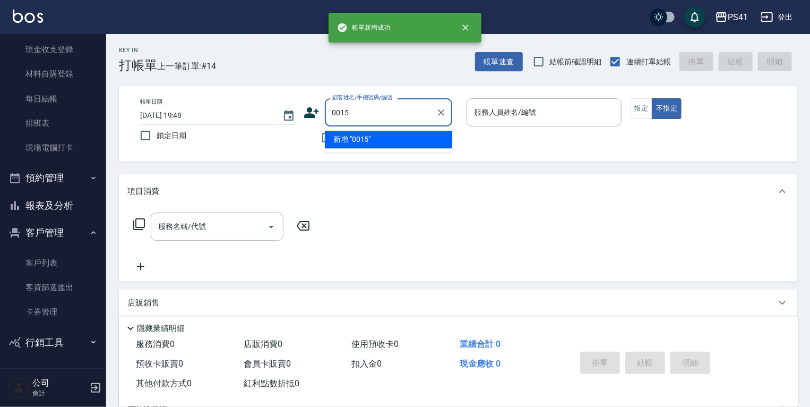
type input "0015"
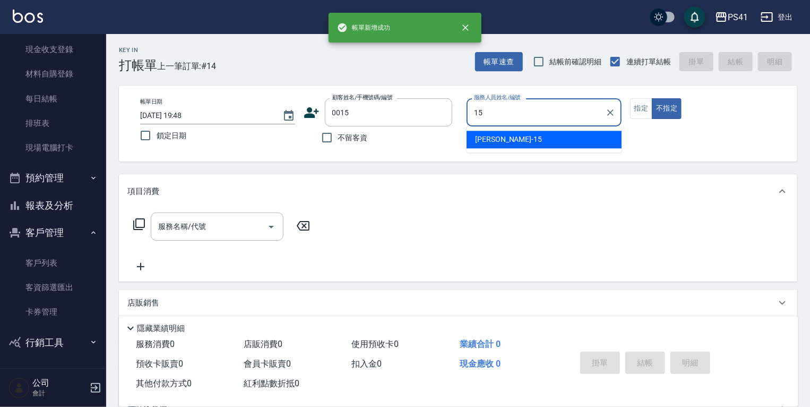
type input "[PERSON_NAME]-15"
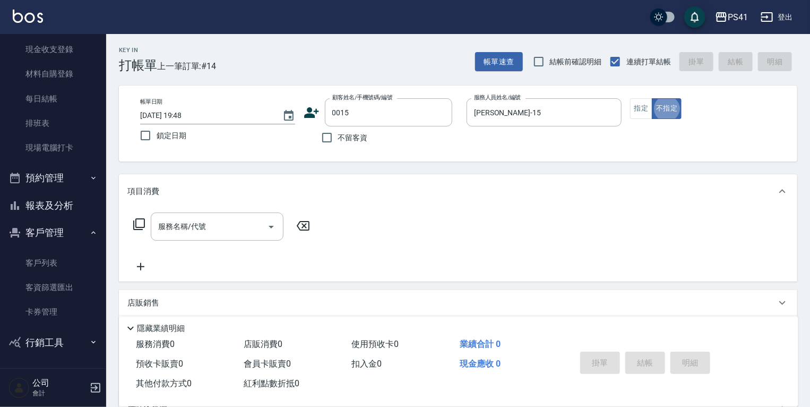
type input "[PERSON_NAME]/15_[PERSON_NAME]/0015"
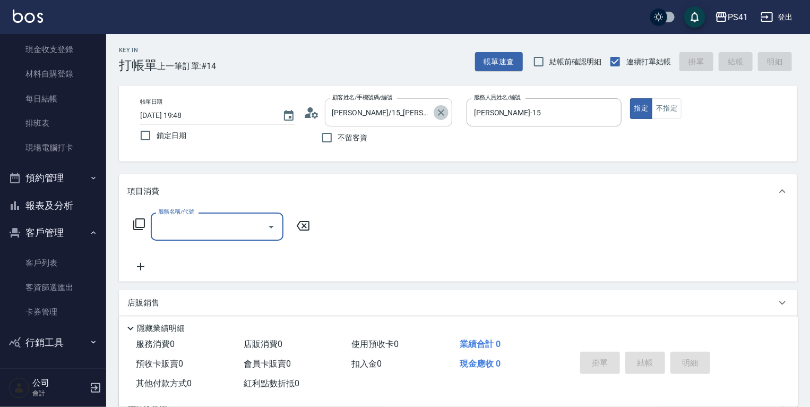
click at [438, 110] on icon "Clear" at bounding box center [441, 112] width 6 height 6
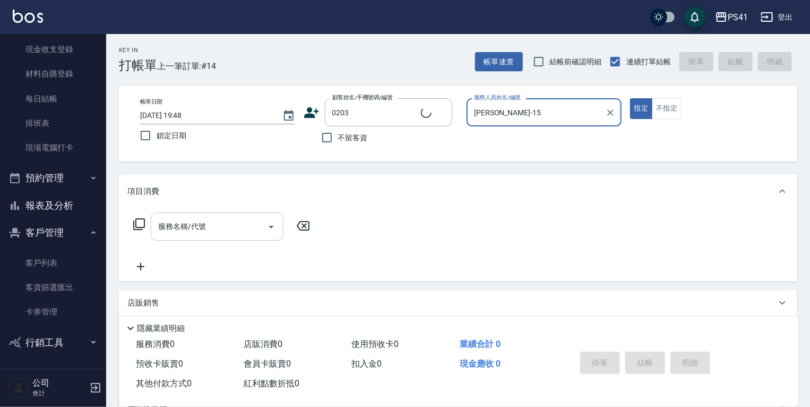
type input "陳建宗/0939662943/0203"
click at [218, 226] on input "服務名稱/代號" at bounding box center [209, 226] width 107 height 19
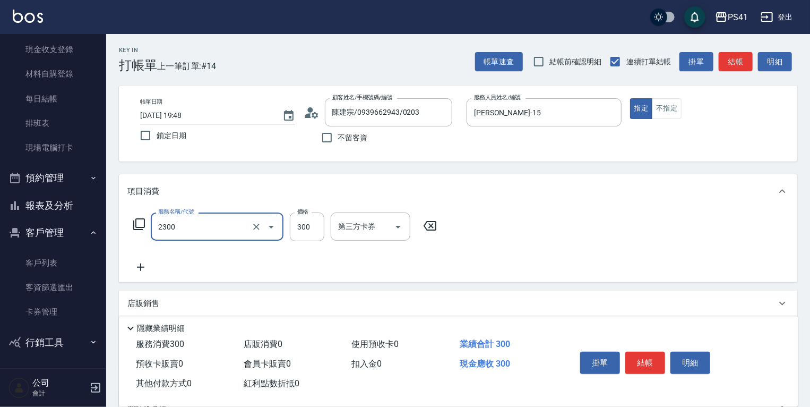
type input "剪髮(2300)"
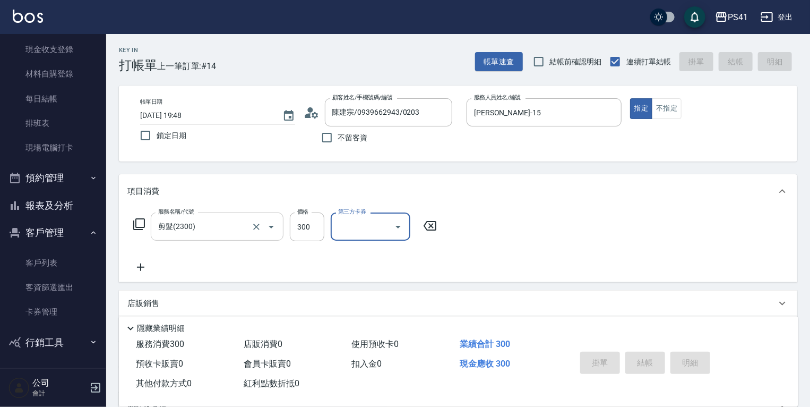
type input "[DATE] 19:49"
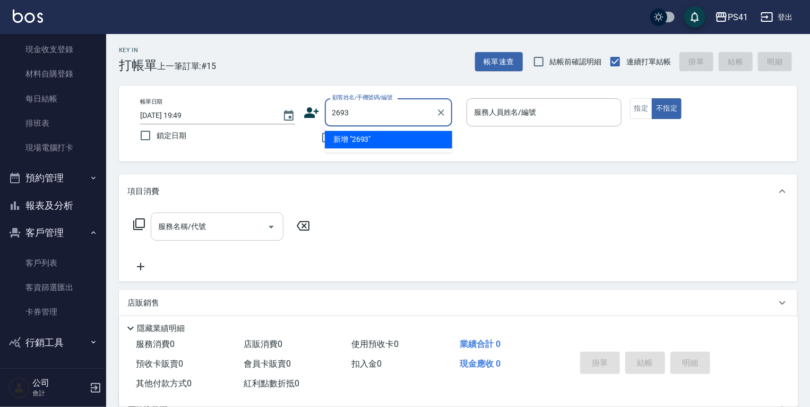
type input "2693"
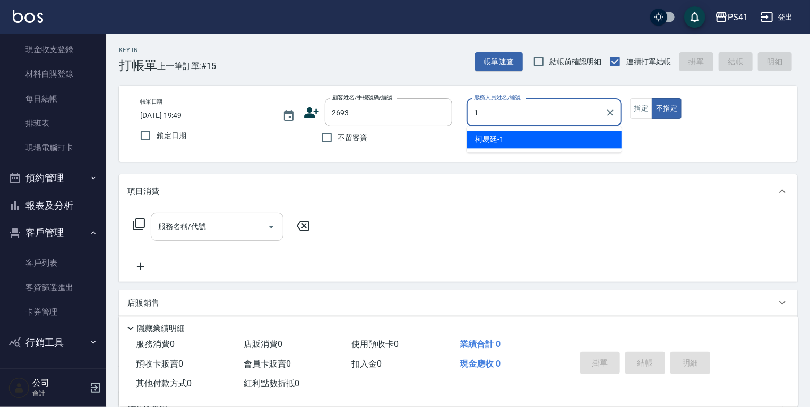
type input "[PERSON_NAME]-1"
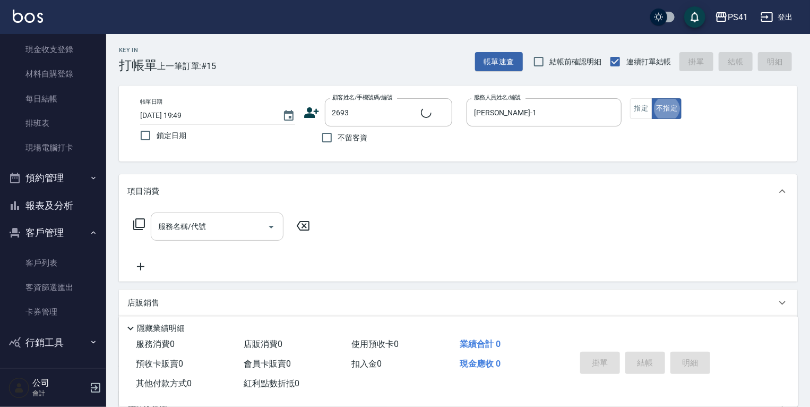
type input "[PERSON_NAME]/0972273984/2693"
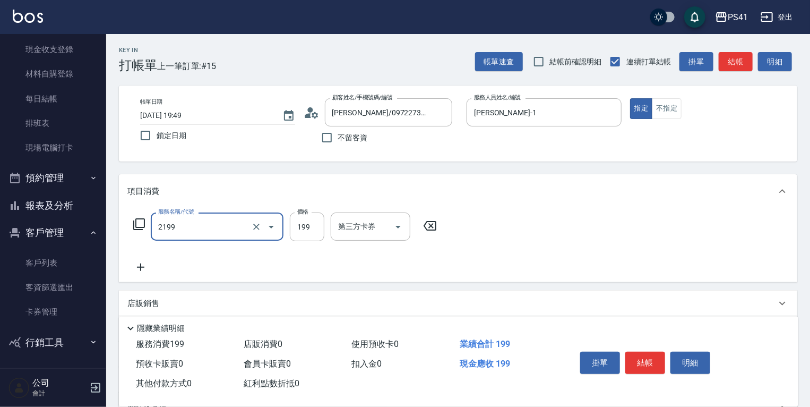
type input "不指定剪髮活動(2199)"
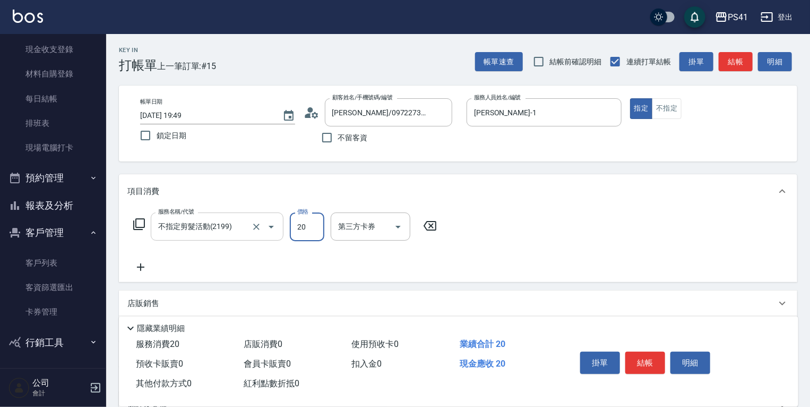
type input "200"
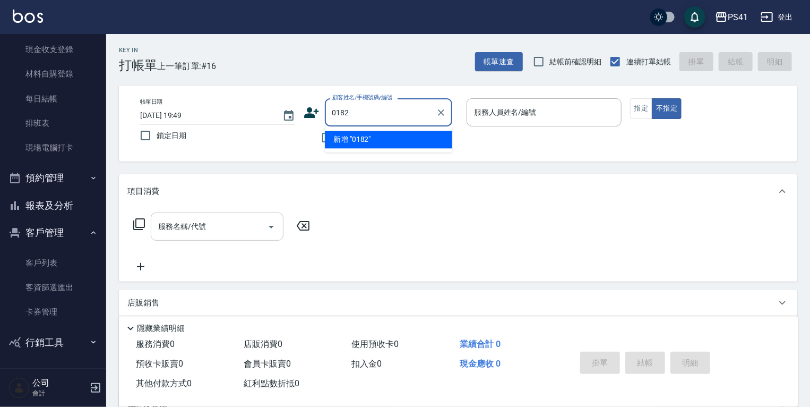
type input "0182"
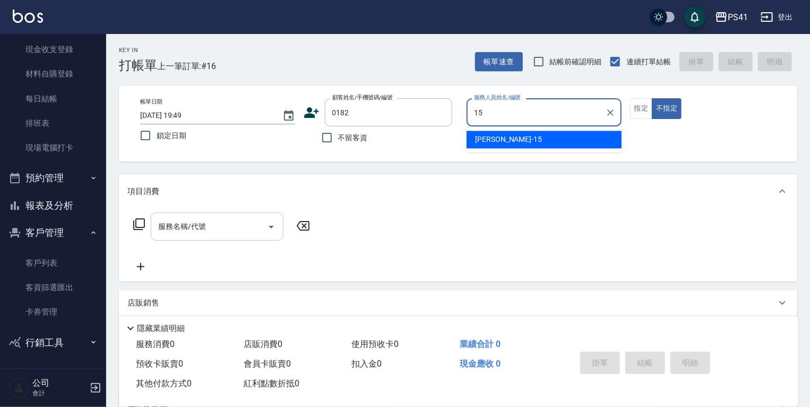
type input "[PERSON_NAME]-15"
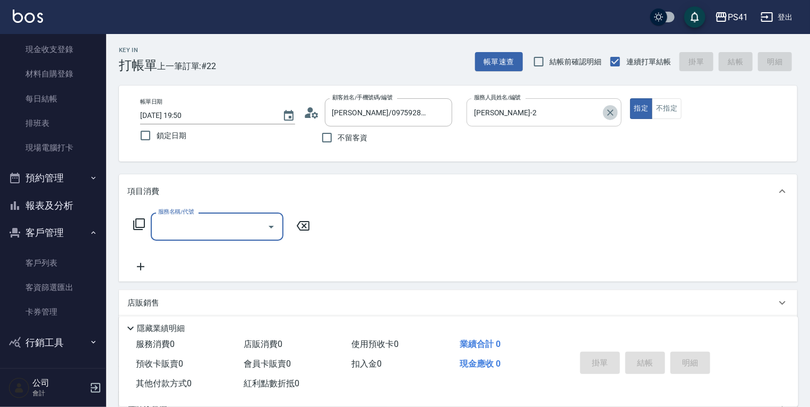
click at [604, 108] on button "Clear" at bounding box center [610, 112] width 15 height 15
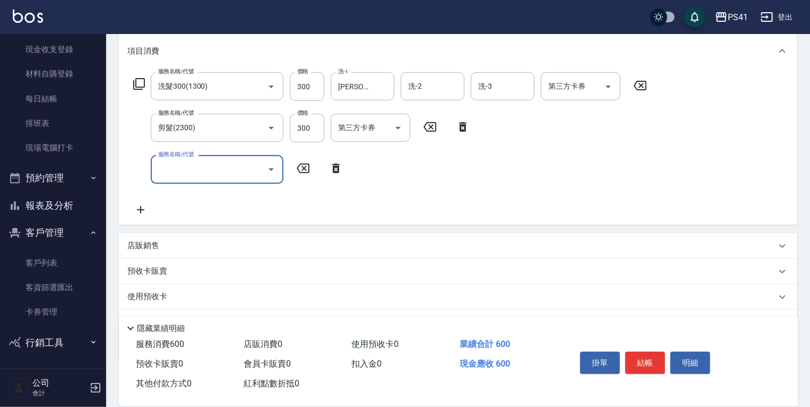
scroll to position [194, 0]
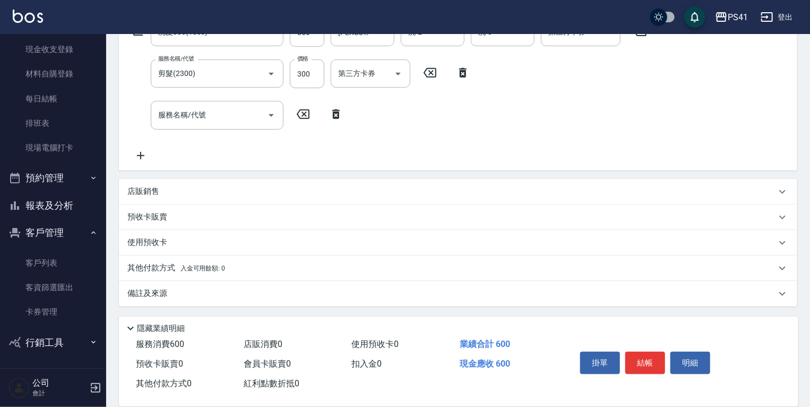
click at [234, 272] on div "其他付款方式 入金可用餘額: 0" at bounding box center [458, 267] width 678 height 25
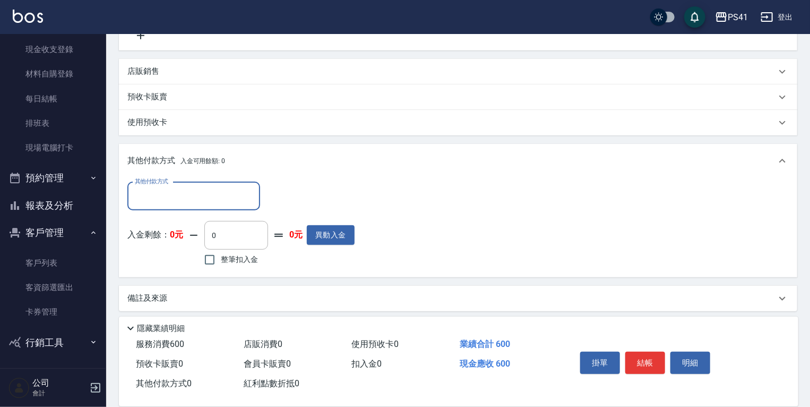
scroll to position [318, 0]
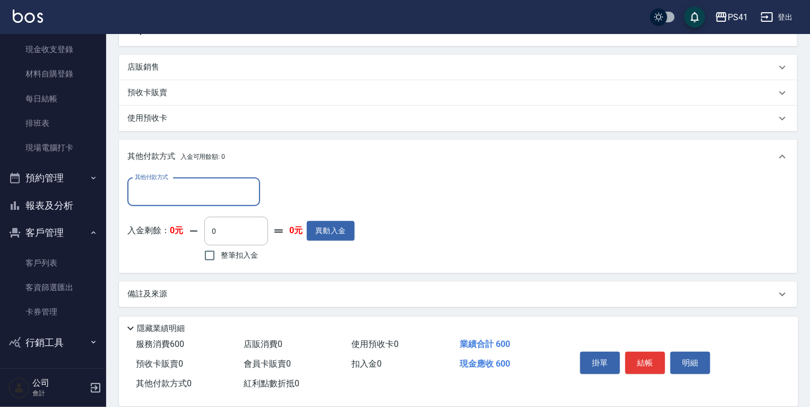
click at [222, 186] on input "其他付款方式" at bounding box center [193, 192] width 123 height 19
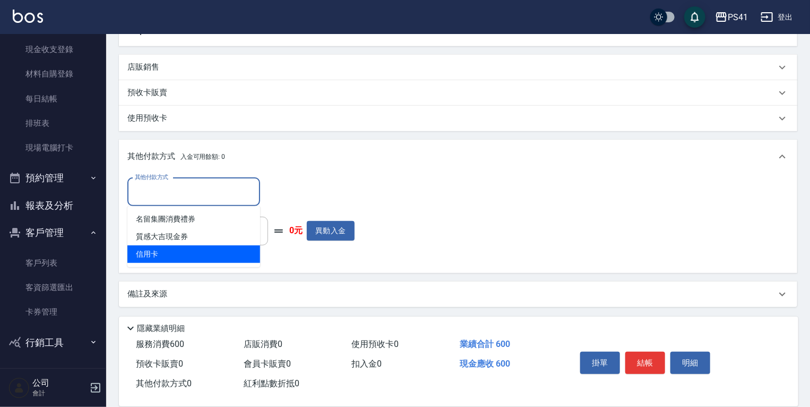
click at [208, 259] on span "信用卡" at bounding box center [193, 254] width 133 height 18
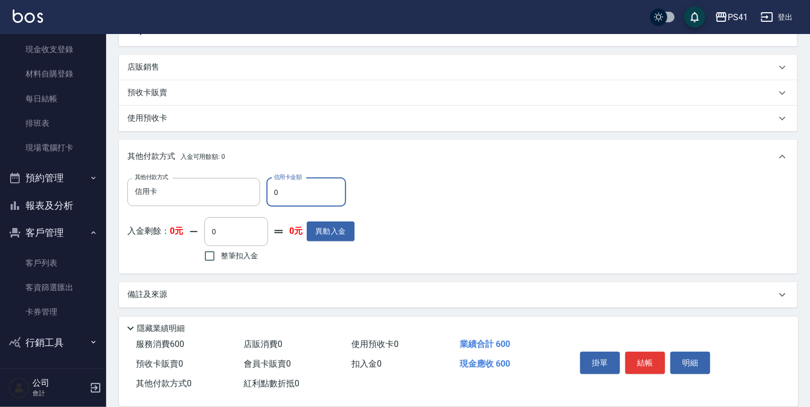
drag, startPoint x: 300, startPoint y: 199, endPoint x: 0, endPoint y: 179, distance: 301.1
click at [76, 179] on div "PS41 登出 櫃檯作業 打帳單 帳單列表 現金收支登錄 材料自購登錄 每日結帳 排班表 現場電腦打卡 預約管理 預約管理 單日預約紀錄 單週預約紀錄 報表及…" at bounding box center [405, 45] width 810 height 727
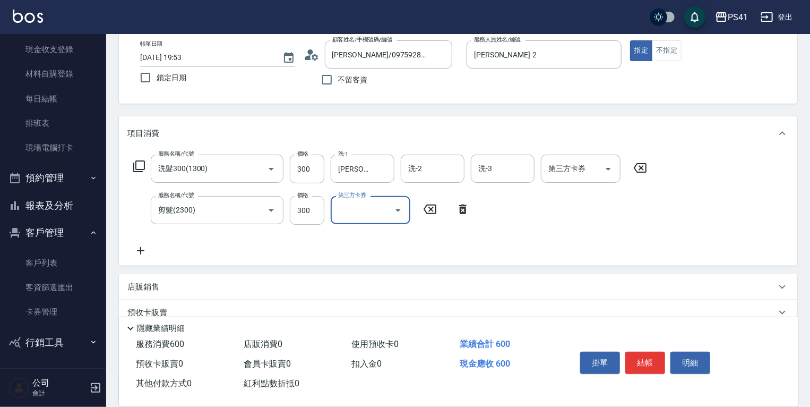
scroll to position [153, 0]
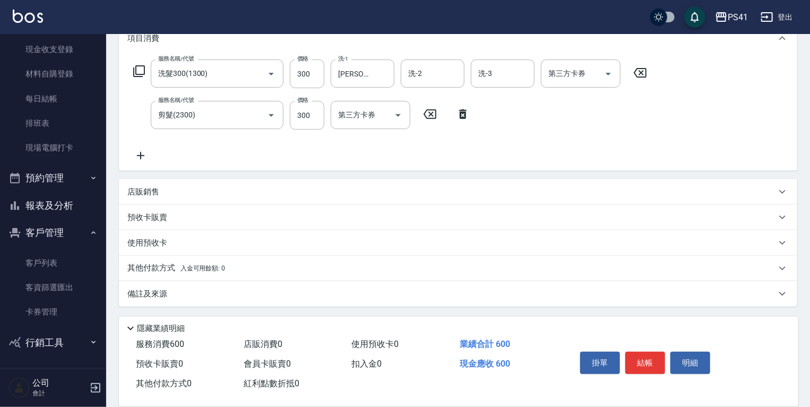
click at [177, 269] on p "其他付款方式 入金可用餘額: 0" at bounding box center [176, 268] width 98 height 12
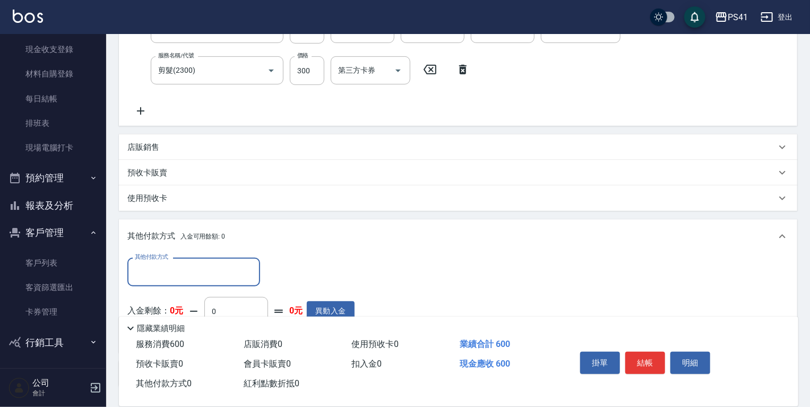
scroll to position [261, 0]
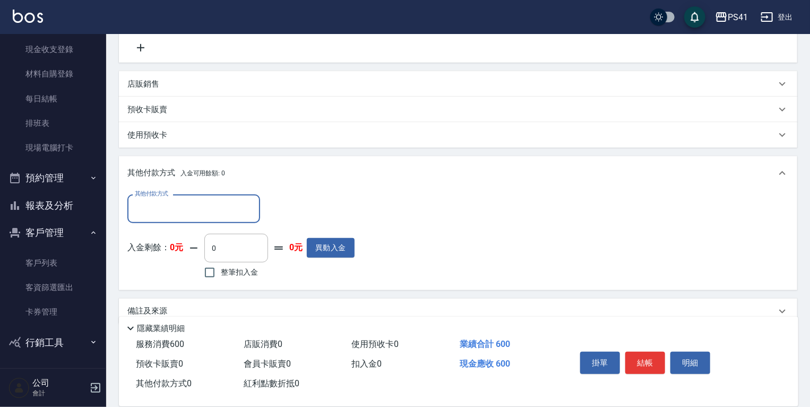
click at [203, 211] on input "其他付款方式" at bounding box center [193, 208] width 123 height 19
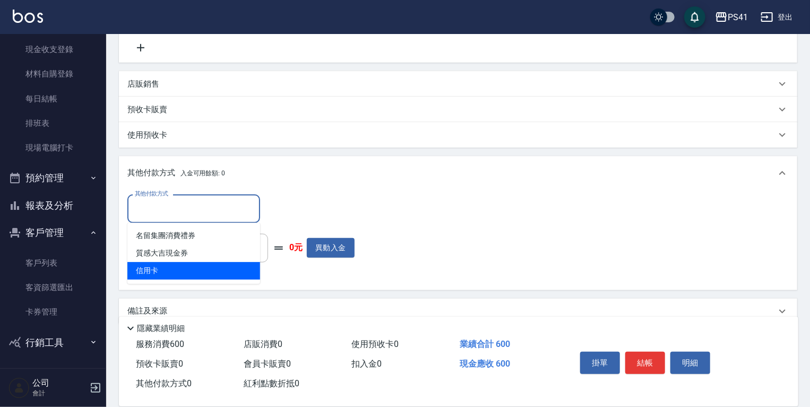
drag, startPoint x: 214, startPoint y: 273, endPoint x: 225, endPoint y: 266, distance: 12.7
click at [216, 273] on span "信用卡" at bounding box center [193, 271] width 133 height 18
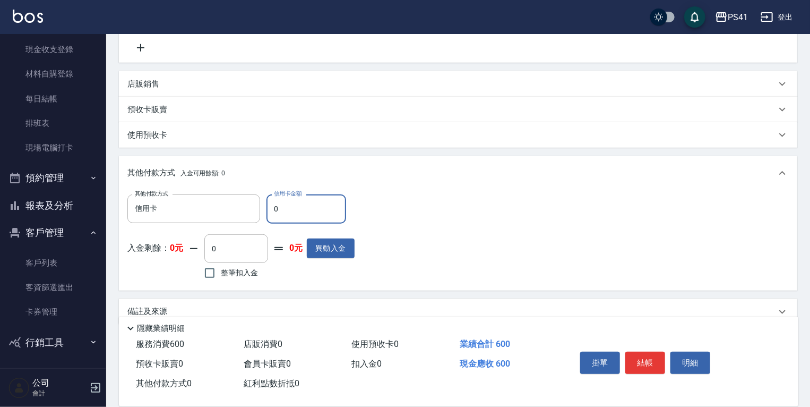
drag, startPoint x: 308, startPoint y: 214, endPoint x: 0, endPoint y: 209, distance: 307.9
click at [0, 203] on div "PS41 登出 櫃檯作業 打帳單 帳單列表 現金收支登錄 材料自購登錄 每日結帳 排班表 現場電腦打卡 預約管理 預約管理 單日預約紀錄 單週預約紀錄 報表及…" at bounding box center [405, 82] width 810 height 686
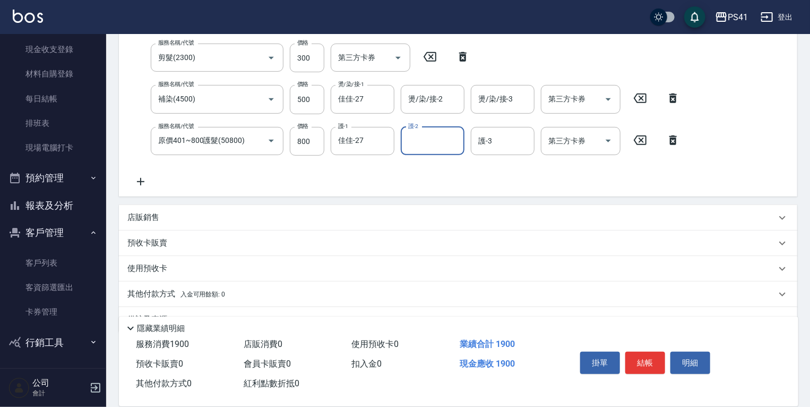
scroll to position [212, 0]
click at [210, 209] on div "店販銷售" at bounding box center [458, 215] width 678 height 25
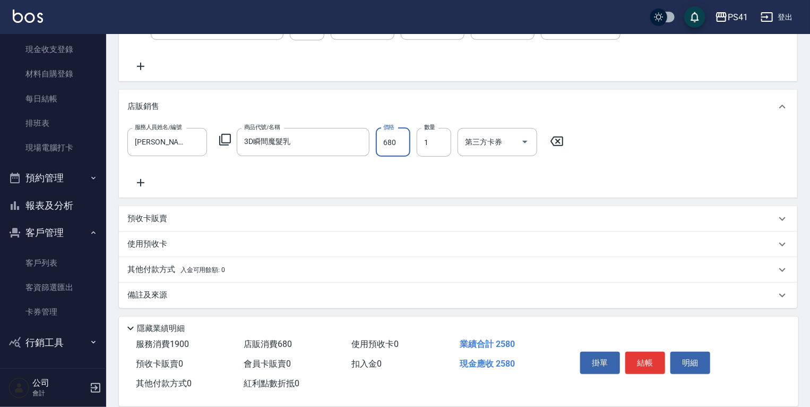
scroll to position [327, 0]
click at [331, 269] on div "其他付款方式 入金可用餘額: 0" at bounding box center [451, 268] width 649 height 12
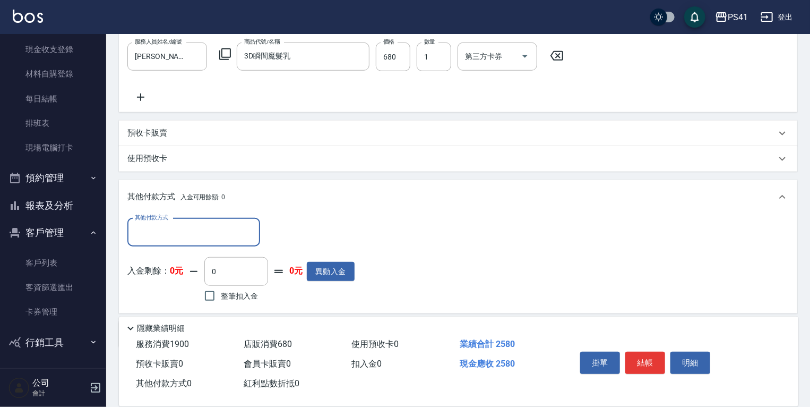
scroll to position [412, 0]
click at [232, 231] on input "其他付款方式" at bounding box center [193, 231] width 123 height 19
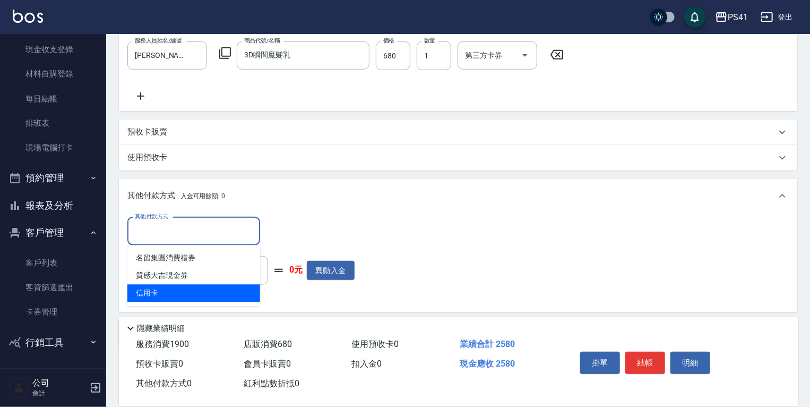
click at [222, 289] on span "信用卡" at bounding box center [193, 294] width 133 height 18
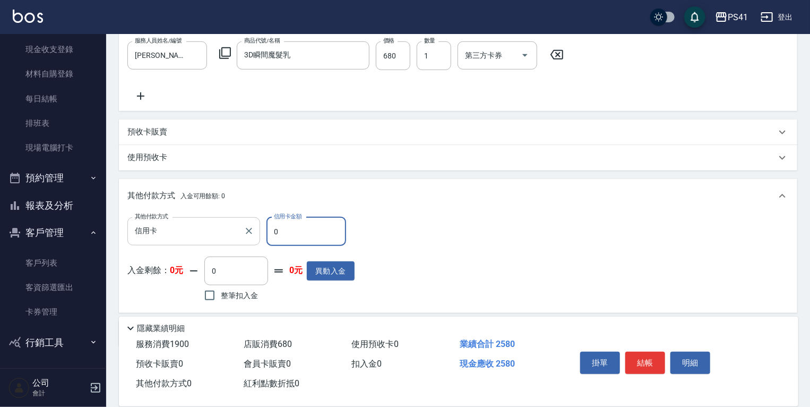
drag, startPoint x: 311, startPoint y: 233, endPoint x: 176, endPoint y: 229, distance: 134.3
click at [213, 229] on div "其他付款方式 信用卡 其他付款方式 信用卡金額 0 信用卡金額" at bounding box center [240, 231] width 227 height 29
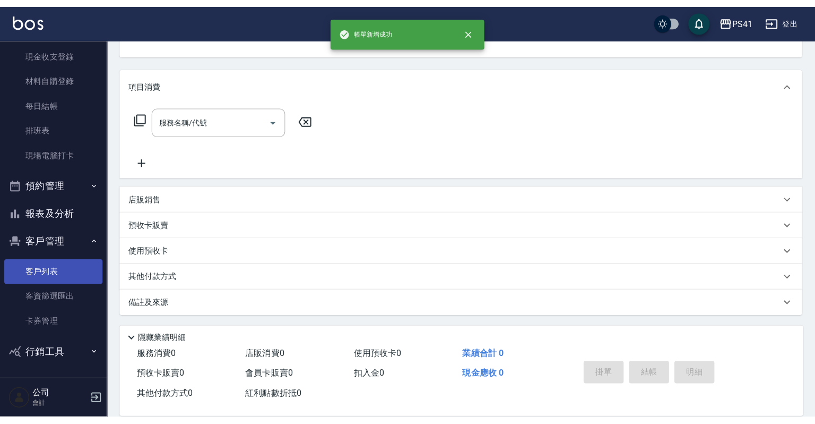
scroll to position [0, 0]
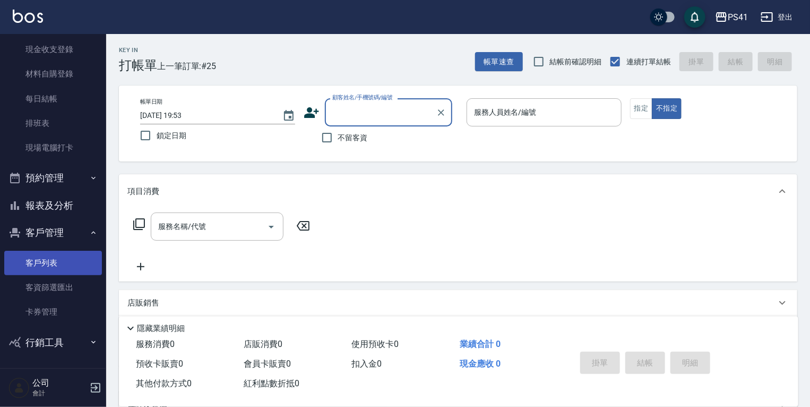
click at [87, 272] on link "客戶列表" at bounding box center [53, 263] width 98 height 24
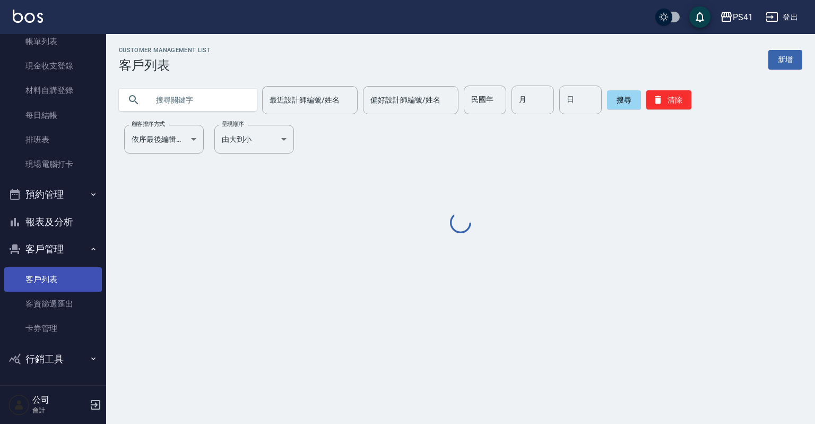
scroll to position [65, 0]
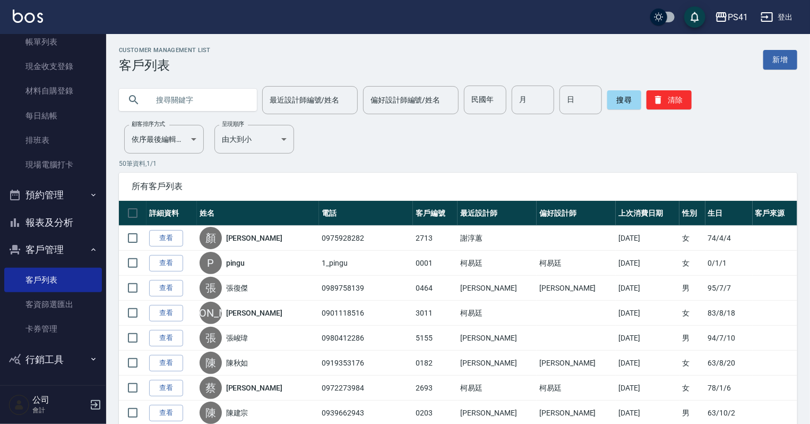
click at [168, 99] on input "text" at bounding box center [199, 99] width 100 height 29
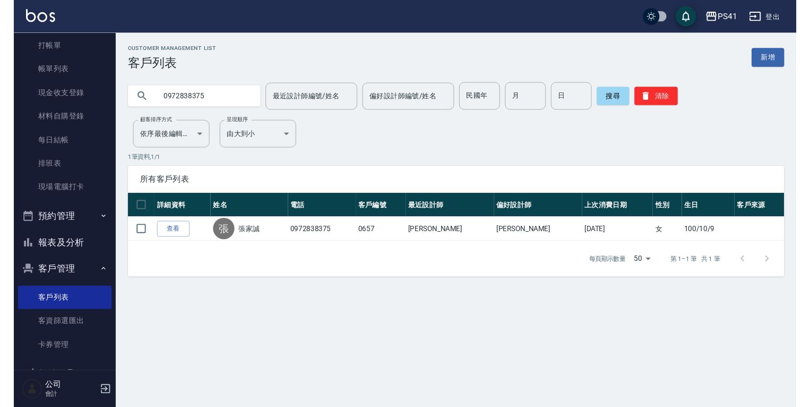
scroll to position [0, 0]
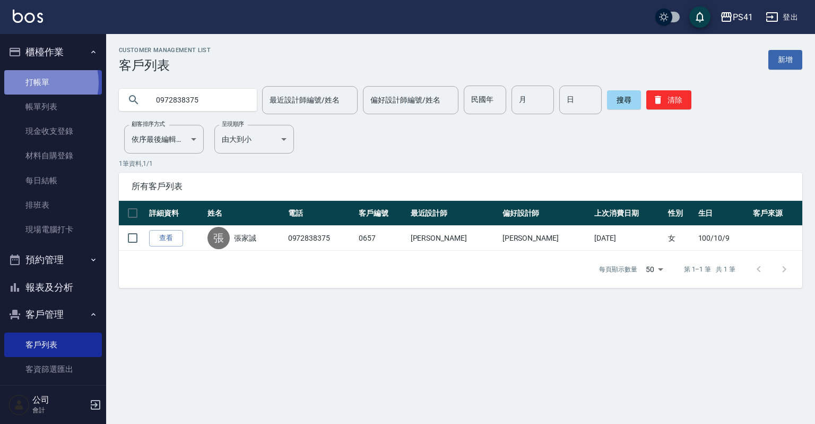
click at [39, 82] on link "打帳單" at bounding box center [53, 82] width 98 height 24
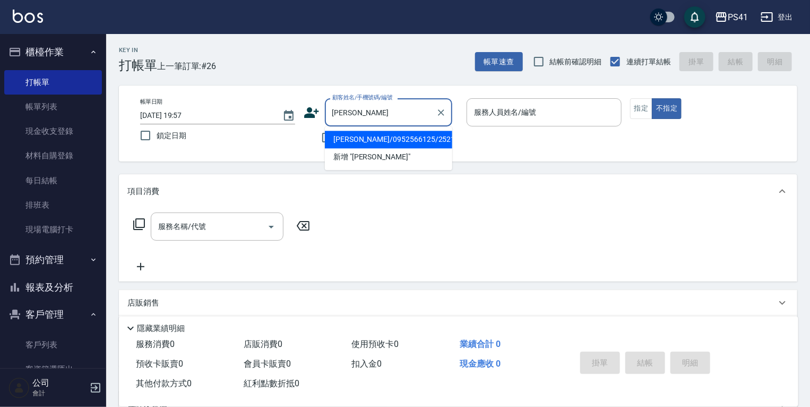
click at [360, 142] on li "[PERSON_NAME]/0952566125/2521" at bounding box center [388, 140] width 127 height 18
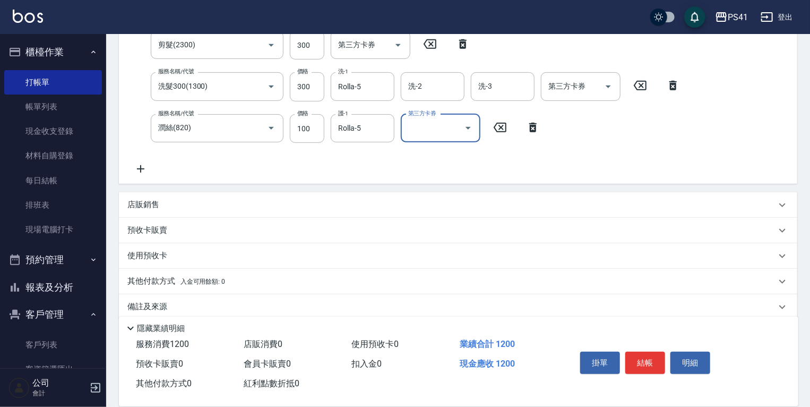
scroll to position [236, 0]
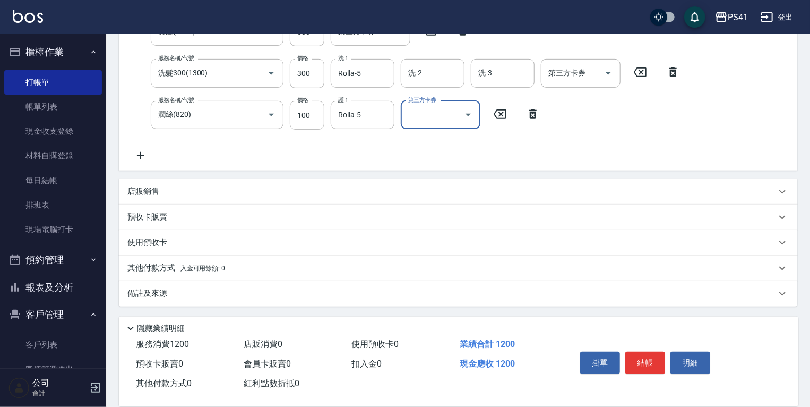
click at [180, 265] on span "入金可用餘額: 0" at bounding box center [202, 267] width 45 height 7
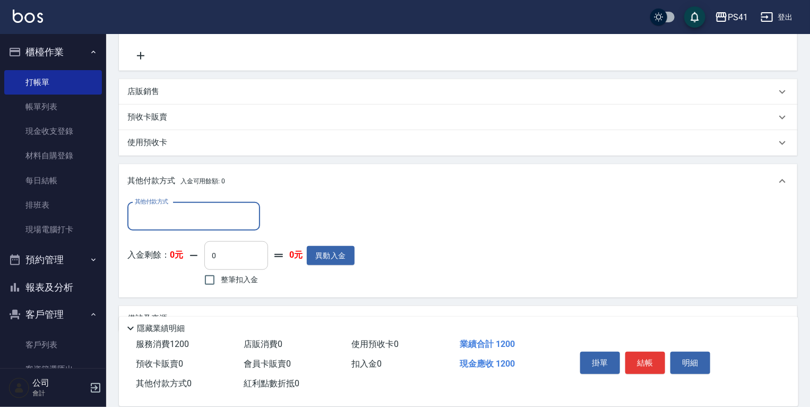
scroll to position [361, 0]
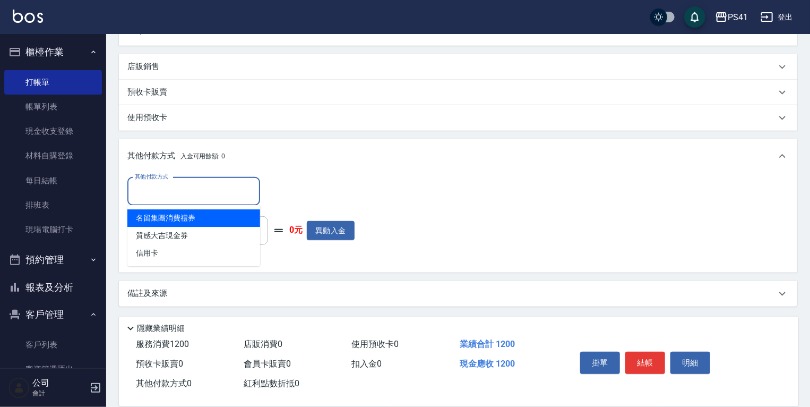
click at [219, 191] on input "其他付款方式" at bounding box center [193, 191] width 123 height 19
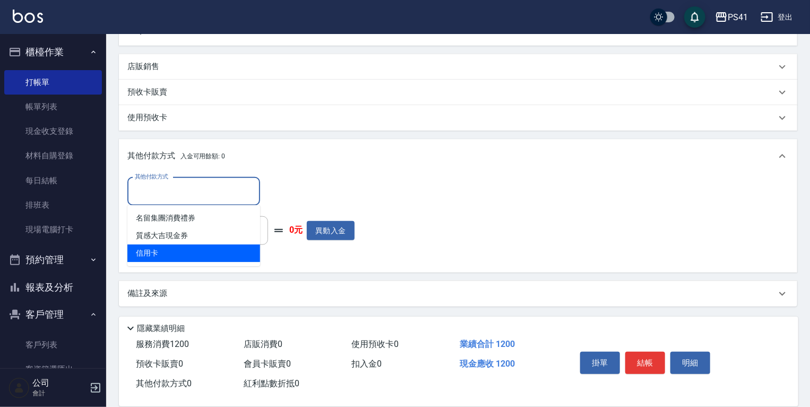
click at [179, 249] on span "信用卡" at bounding box center [193, 253] width 133 height 18
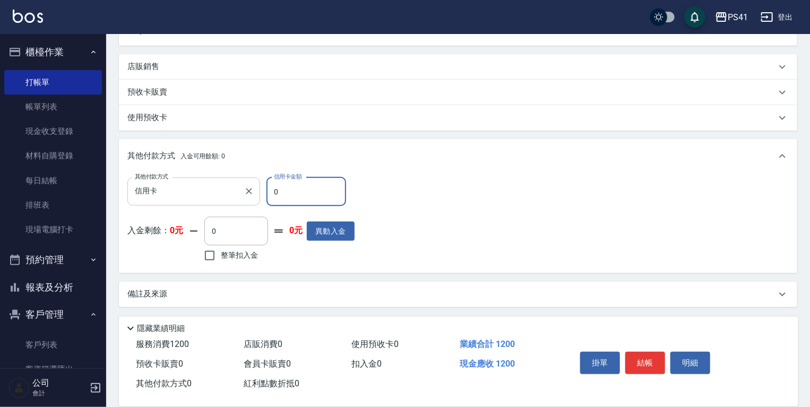
drag, startPoint x: 320, startPoint y: 186, endPoint x: 187, endPoint y: 176, distance: 133.6
click at [187, 177] on div "其他付款方式 信用卡 其他付款方式 信用卡金額 0 信用卡金額" at bounding box center [240, 191] width 227 height 29
click at [647, 352] on button "結帳" at bounding box center [645, 362] width 40 height 22
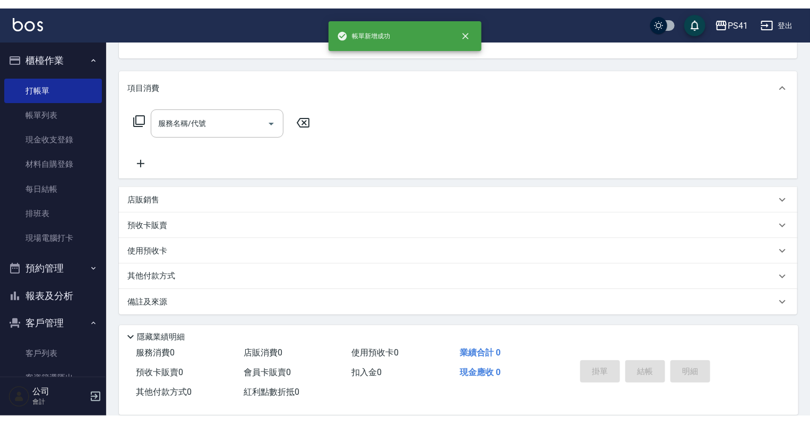
scroll to position [0, 0]
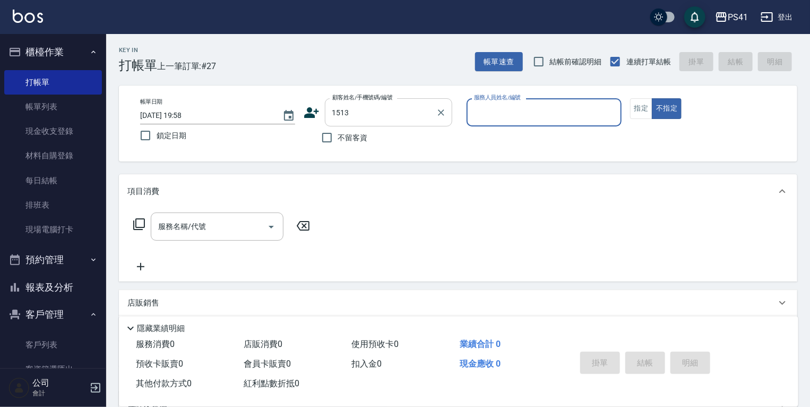
click at [432, 106] on div "1513 顧客姓名/手機號碼/編號" at bounding box center [388, 112] width 127 height 28
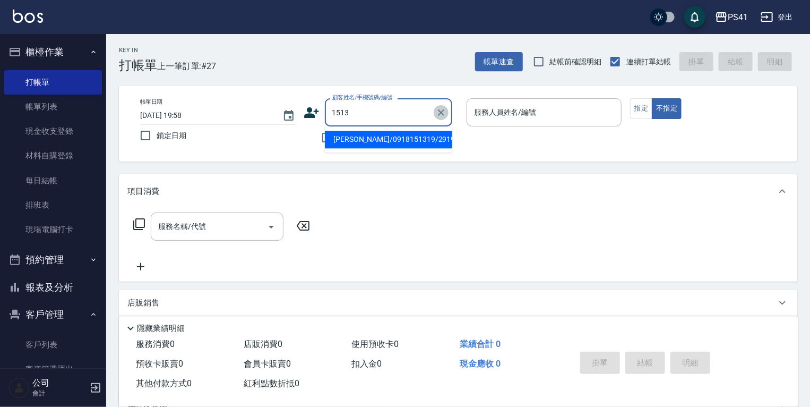
click at [436, 108] on icon "Clear" at bounding box center [441, 112] width 11 height 11
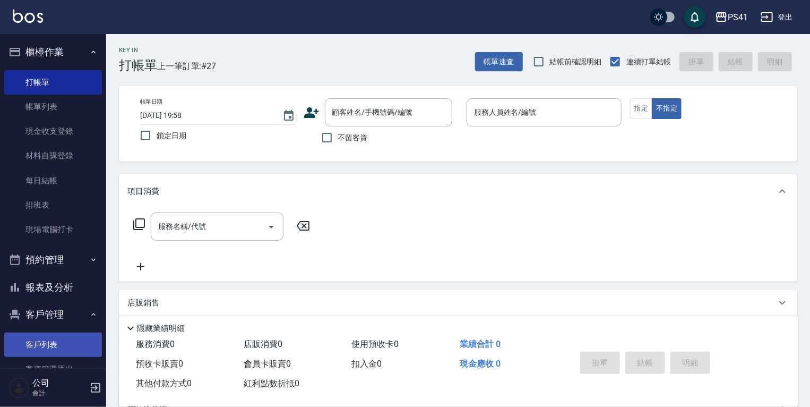
drag, startPoint x: 49, startPoint y: 338, endPoint x: 49, endPoint y: 355, distance: 17.0
click at [49, 338] on link "客戶列表" at bounding box center [53, 344] width 98 height 24
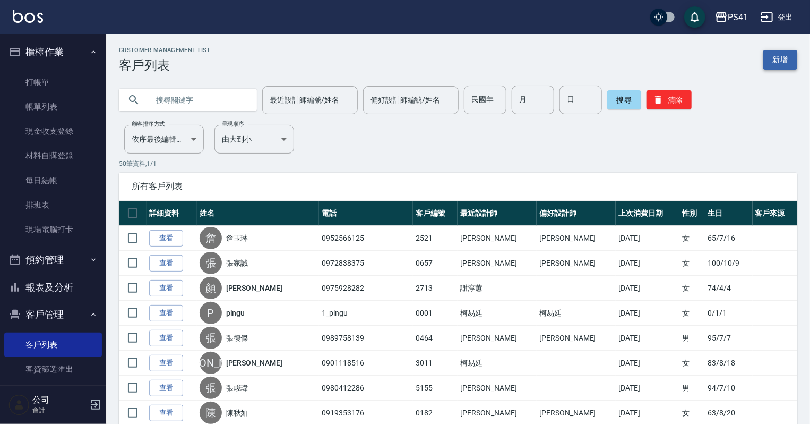
click at [781, 55] on link "新增" at bounding box center [780, 60] width 34 height 20
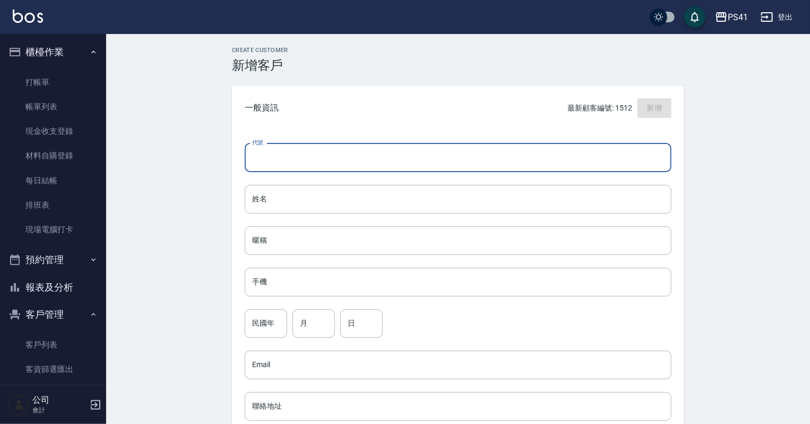
click at [338, 154] on input "代號" at bounding box center [458, 157] width 427 height 29
drag, startPoint x: 272, startPoint y: 288, endPoint x: 304, endPoint y: 283, distance: 32.7
click at [287, 283] on input "手機" at bounding box center [458, 282] width 427 height 29
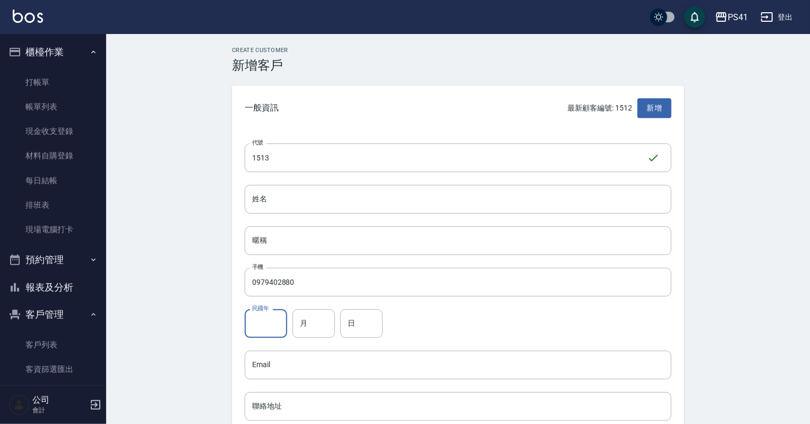
click at [255, 316] on input "民國年" at bounding box center [266, 323] width 42 height 29
click at [316, 332] on input "月" at bounding box center [313, 323] width 42 height 29
click at [350, 325] on input "日" at bounding box center [361, 323] width 42 height 29
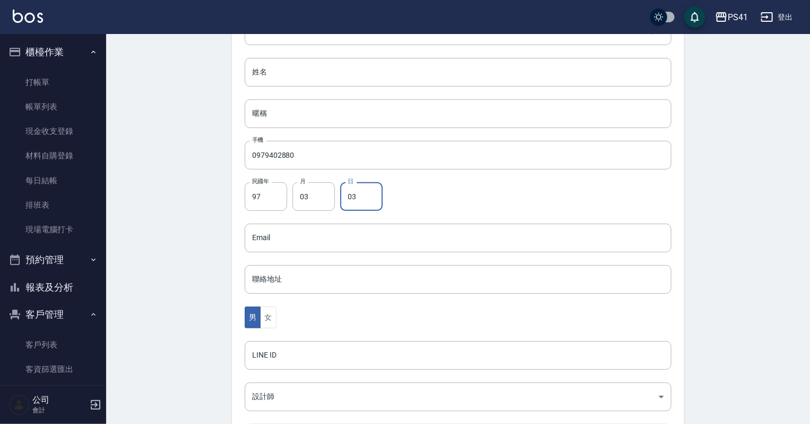
scroll to position [127, 0]
click at [267, 315] on button "女" at bounding box center [268, 317] width 16 height 22
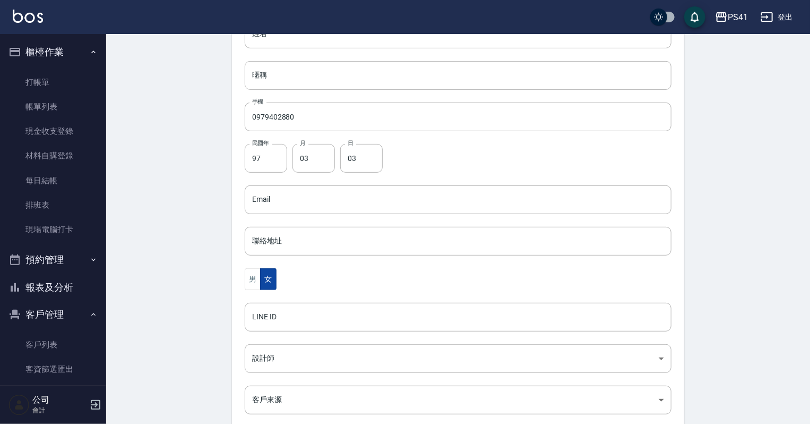
scroll to position [212, 0]
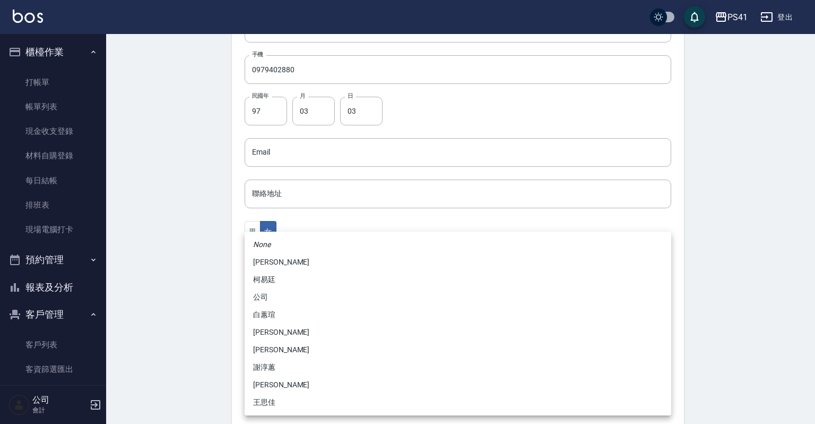
click at [266, 314] on body "PS41 登出 櫃檯作業 打帳單 帳單列表 現金收支登錄 材料自購登錄 每日結帳 排班表 現場電腦打卡 預約管理 預約管理 單日預約紀錄 單週預約紀錄 報表及…" at bounding box center [407, 133] width 815 height 691
click at [287, 369] on li "謝淳蕙" at bounding box center [458, 367] width 427 height 18
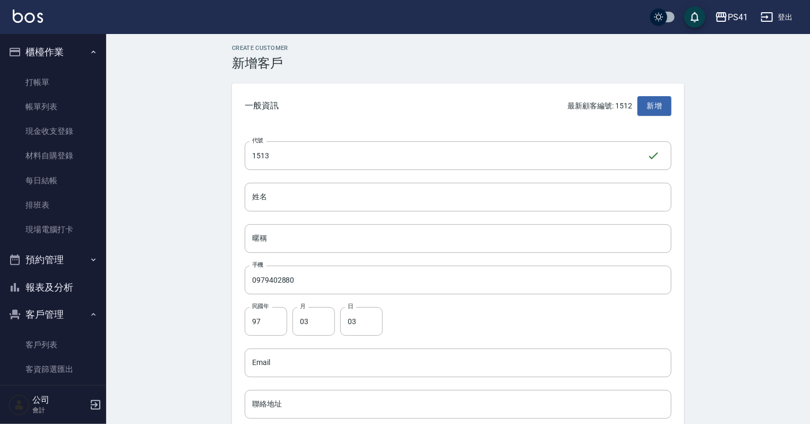
scroll to position [0, 0]
click at [285, 204] on input "姓名" at bounding box center [458, 199] width 427 height 29
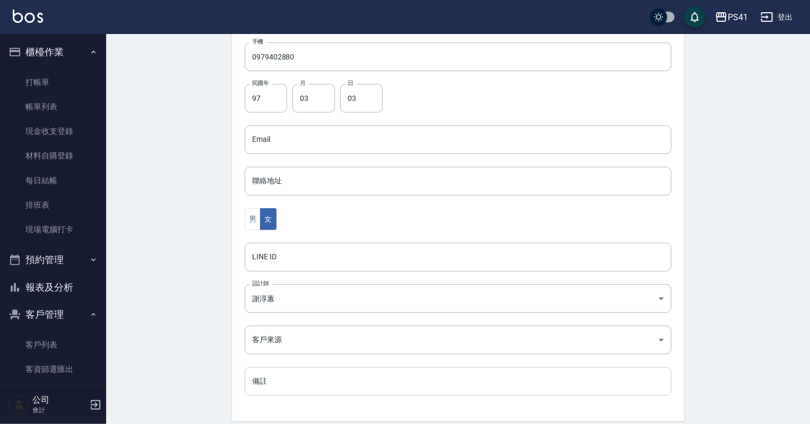
scroll to position [267, 0]
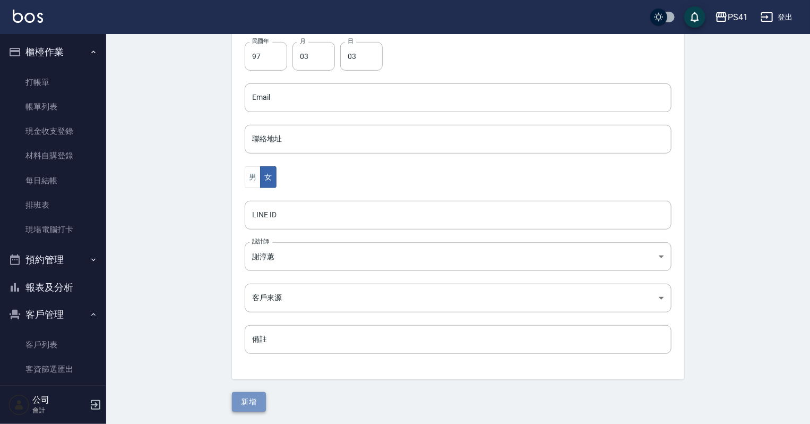
click at [234, 396] on button "新增" at bounding box center [249, 402] width 34 height 20
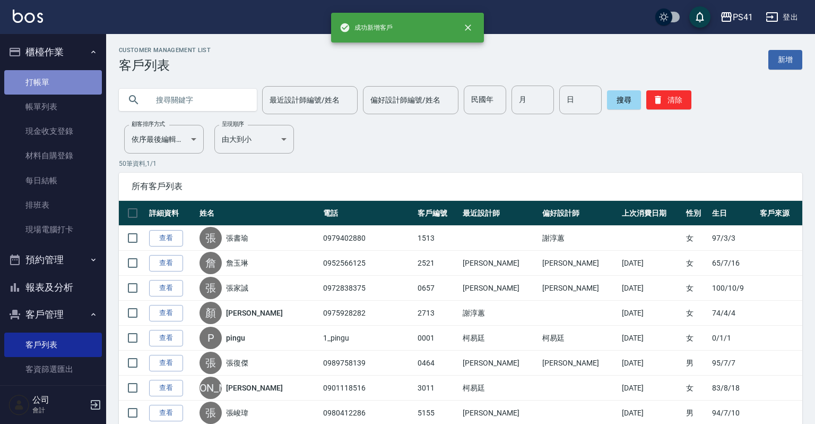
click at [55, 70] on link "打帳單" at bounding box center [53, 82] width 98 height 24
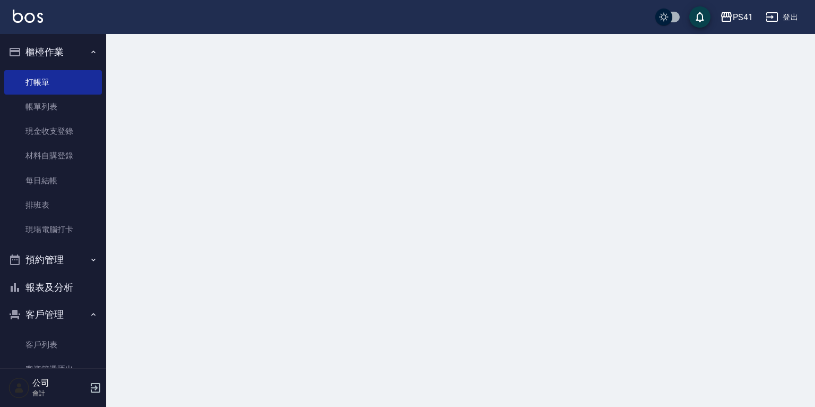
click at [58, 62] on button "櫃檯作業" at bounding box center [53, 52] width 98 height 28
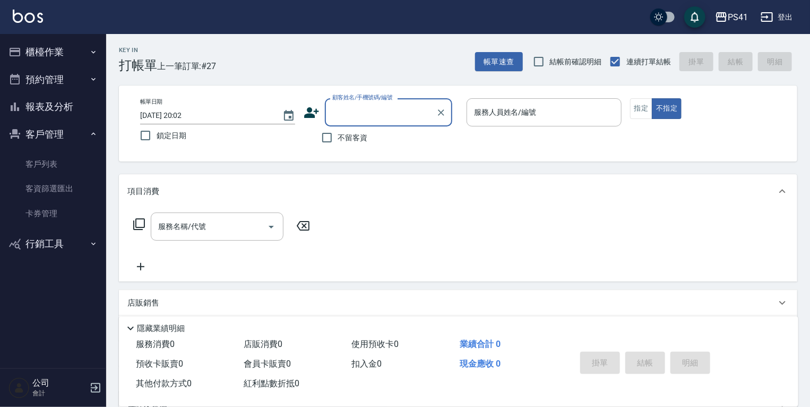
click at [69, 57] on button "櫃檯作業" at bounding box center [53, 52] width 98 height 28
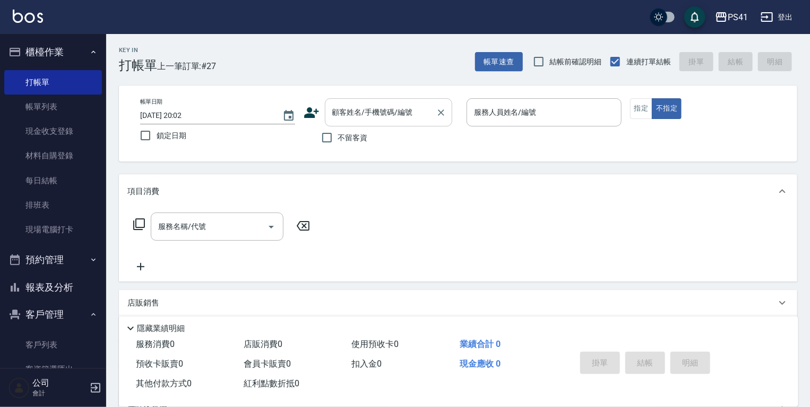
click at [398, 108] on input "顧客姓名/手機號碼/編號" at bounding box center [381, 112] width 102 height 19
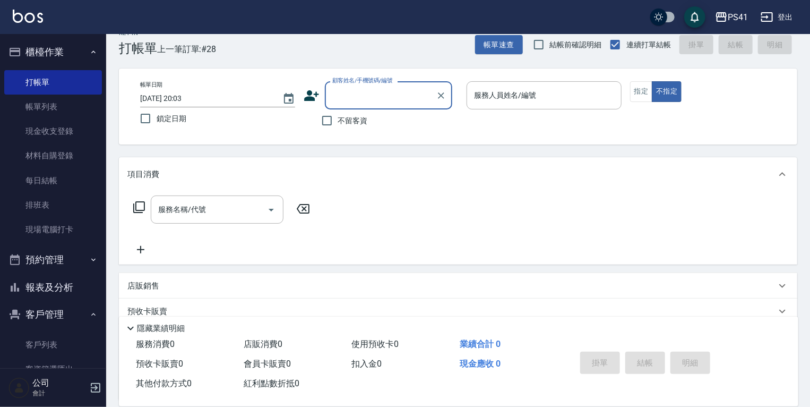
click at [52, 287] on button "報表及分析" at bounding box center [53, 287] width 98 height 28
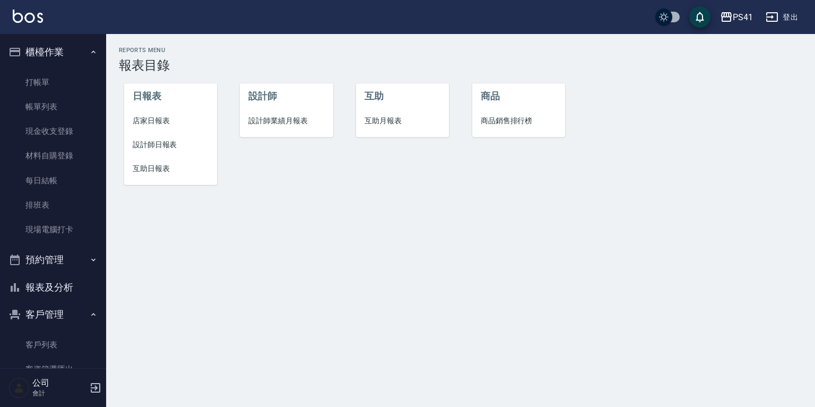
click at [158, 130] on li "店家日報表" at bounding box center [170, 121] width 93 height 24
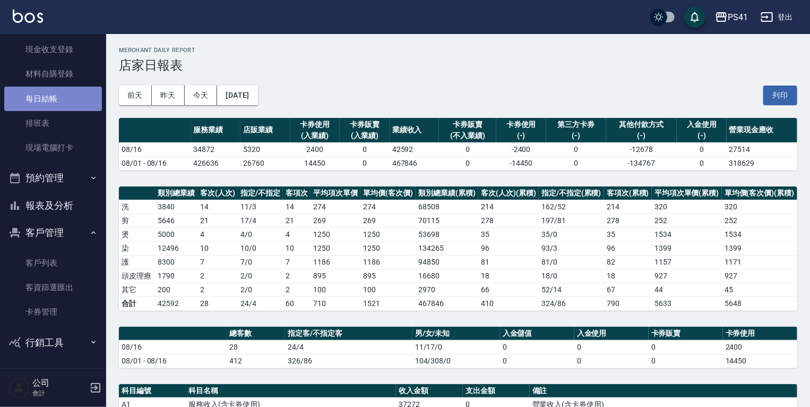
click at [85, 102] on link "每日結帳" at bounding box center [53, 99] width 98 height 24
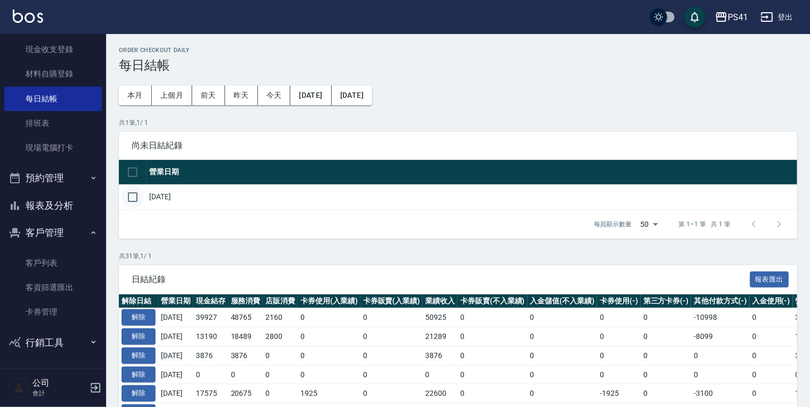
click at [138, 195] on input "checkbox" at bounding box center [133, 197] width 22 height 22
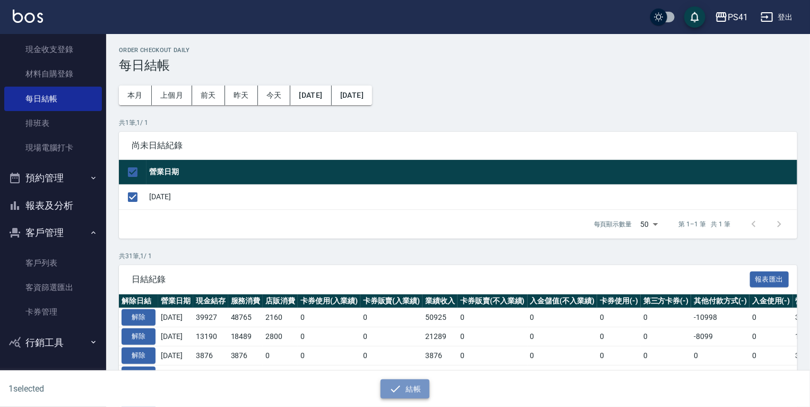
click at [405, 395] on button "結帳" at bounding box center [405, 389] width 49 height 20
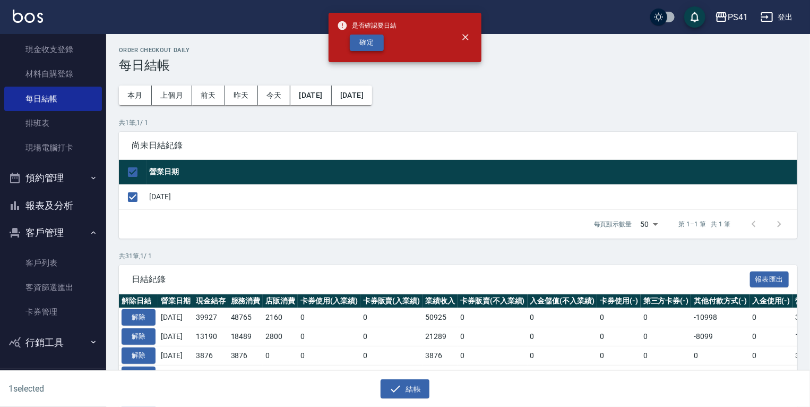
click at [368, 40] on button "確定" at bounding box center [367, 43] width 34 height 16
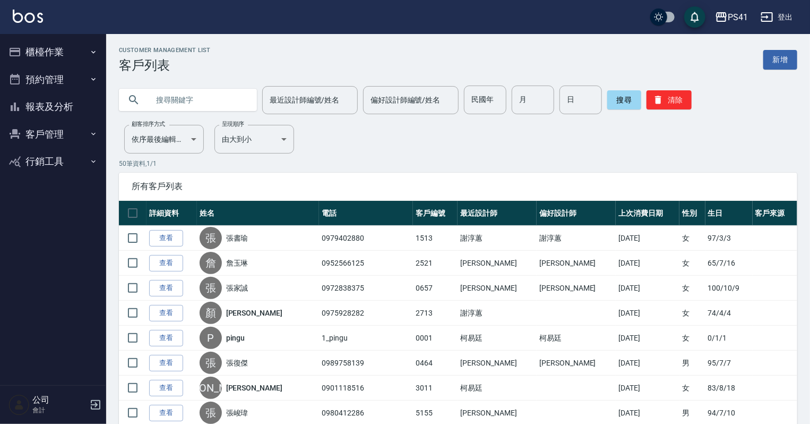
drag, startPoint x: 41, startPoint y: 107, endPoint x: 41, endPoint y: 101, distance: 5.8
click at [41, 107] on button "報表及分析" at bounding box center [53, 107] width 98 height 28
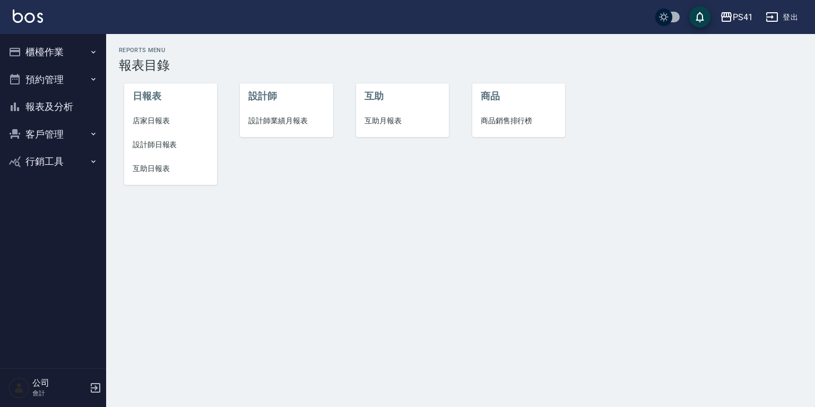
click at [145, 142] on span "設計師日報表" at bounding box center [171, 144] width 76 height 11
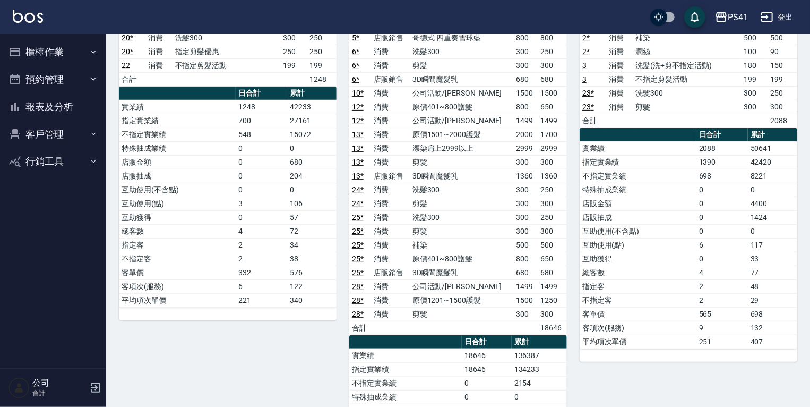
scroll to position [127, 0]
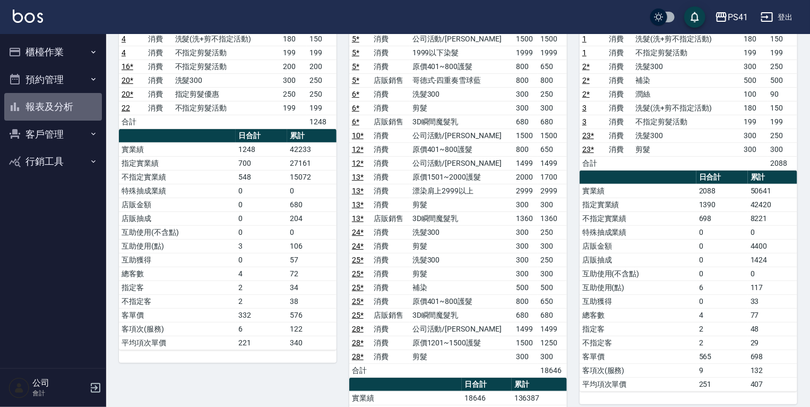
click at [58, 113] on button "報表及分析" at bounding box center [53, 107] width 98 height 28
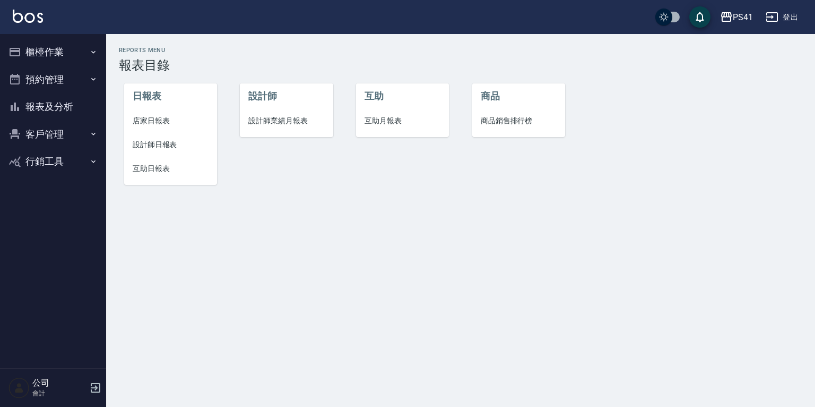
click at [159, 174] on li "互助日報表" at bounding box center [170, 169] width 93 height 24
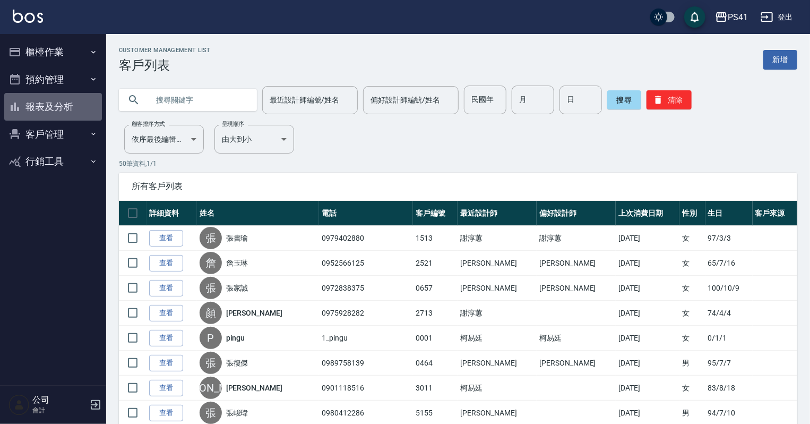
click at [74, 114] on button "報表及分析" at bounding box center [53, 107] width 98 height 28
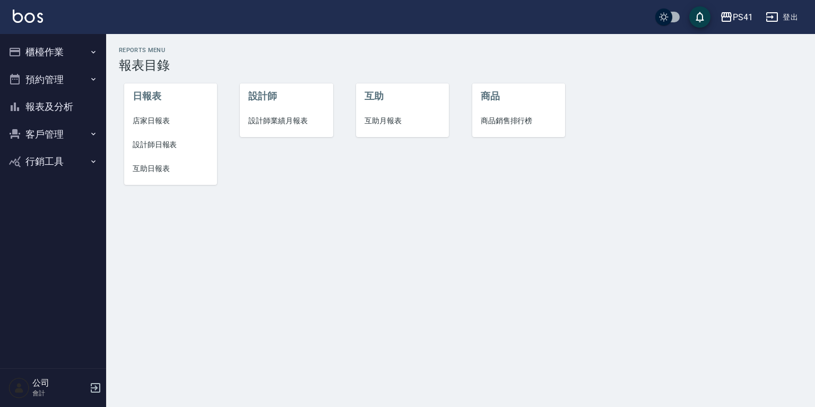
click at [142, 166] on span "互助日報表" at bounding box center [171, 168] width 76 height 11
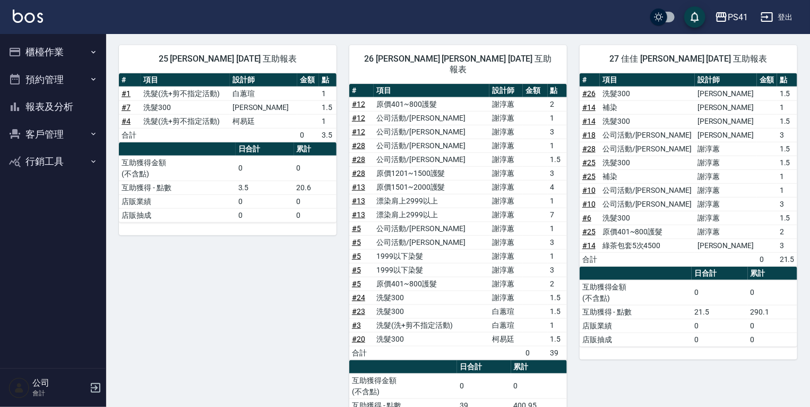
scroll to position [522, 0]
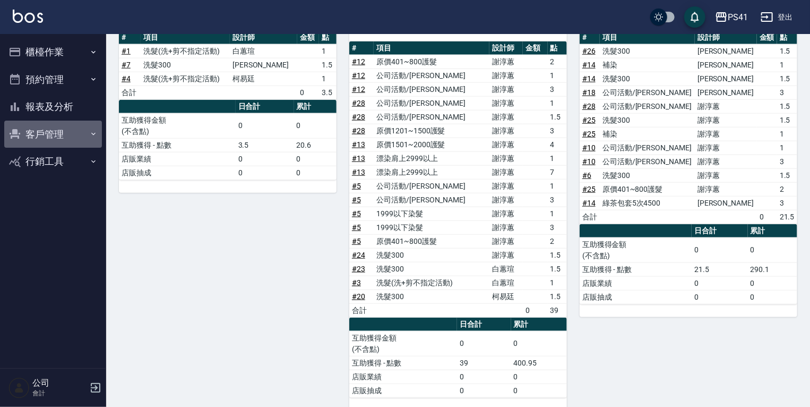
drag, startPoint x: 79, startPoint y: 134, endPoint x: 99, endPoint y: 161, distance: 33.8
click at [79, 135] on button "客戶管理" at bounding box center [53, 134] width 98 height 28
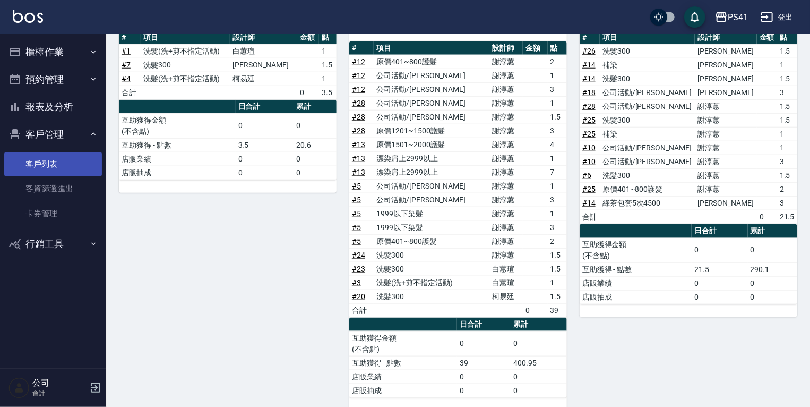
click at [93, 170] on link "客戶列表" at bounding box center [53, 164] width 98 height 24
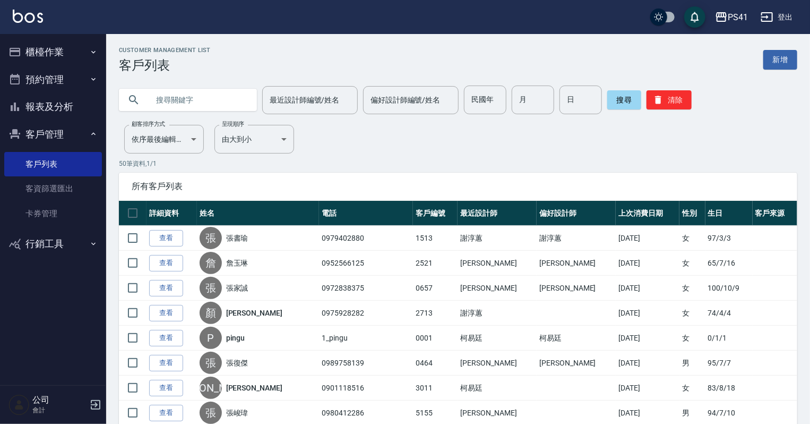
click at [50, 108] on button "報表及分析" at bounding box center [53, 107] width 98 height 28
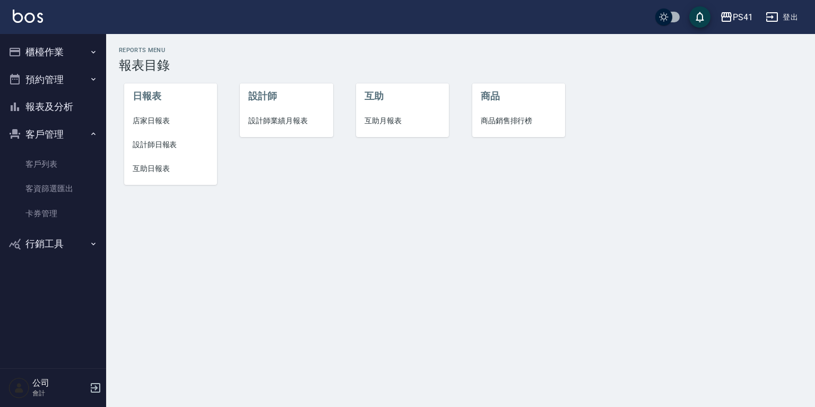
click at [174, 147] on span "設計師日報表" at bounding box center [171, 144] width 76 height 11
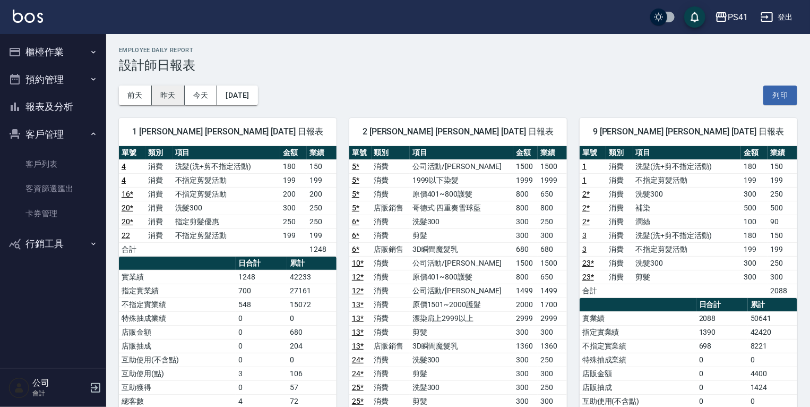
click at [176, 99] on button "昨天" at bounding box center [168, 95] width 33 height 20
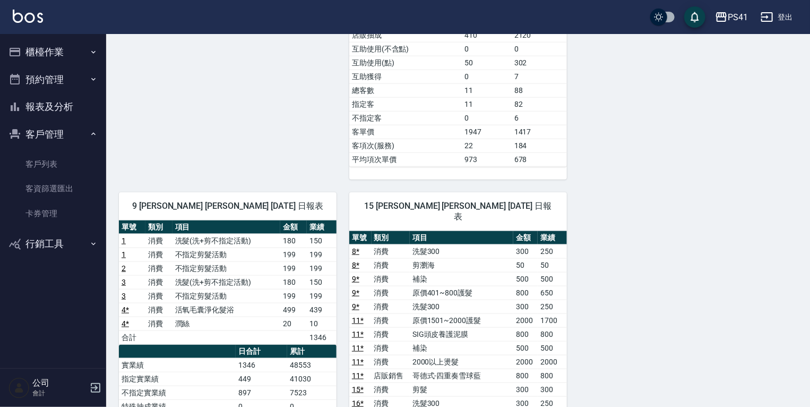
scroll to position [467, 0]
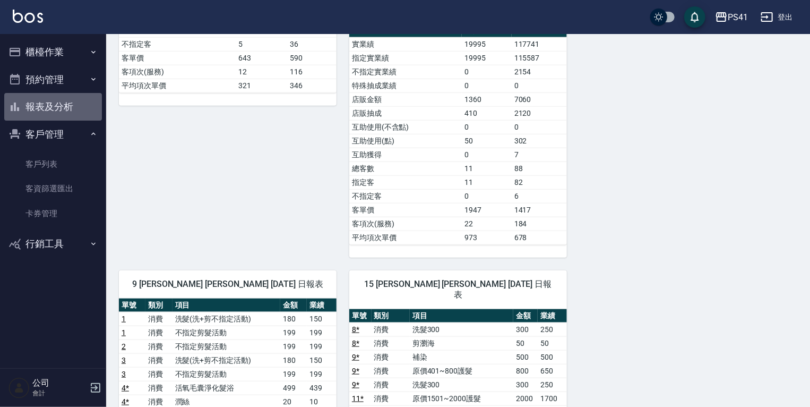
click at [76, 114] on button "報表及分析" at bounding box center [53, 107] width 98 height 28
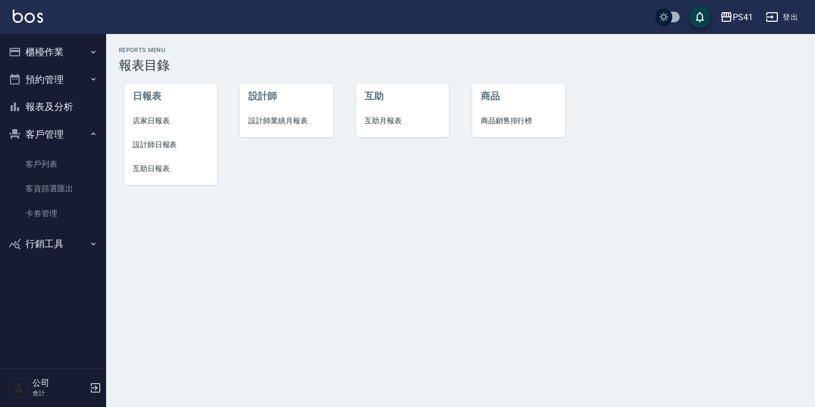
click at [244, 120] on li "設計師業績月報表" at bounding box center [286, 121] width 93 height 24
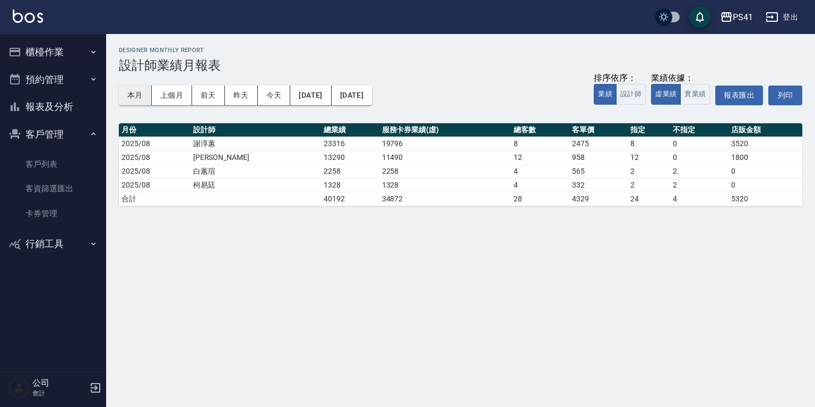
click at [148, 100] on button "本月" at bounding box center [135, 95] width 33 height 20
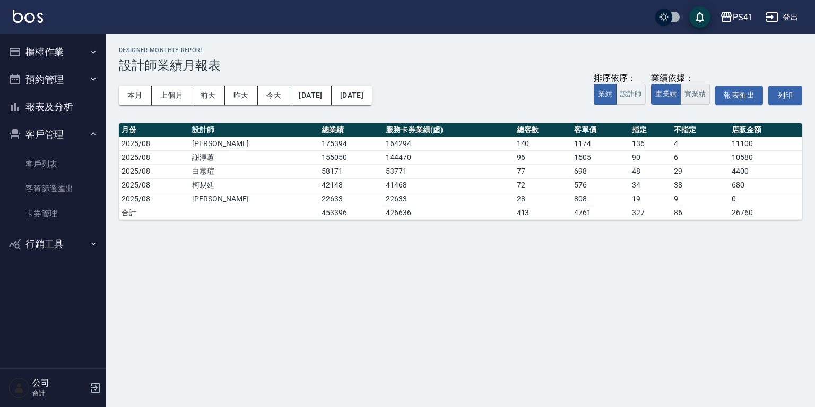
click at [688, 93] on button "實業績" at bounding box center [695, 94] width 30 height 21
click at [659, 91] on button "虛業績" at bounding box center [666, 94] width 30 height 21
click at [57, 107] on button "報表及分析" at bounding box center [53, 107] width 98 height 28
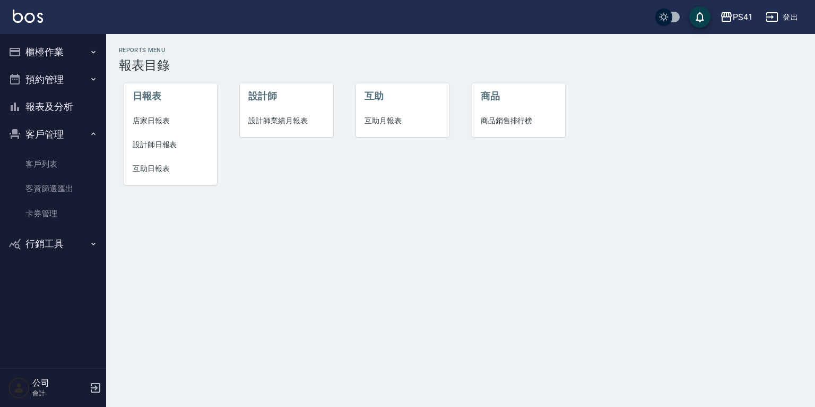
click at [155, 165] on span "互助日報表" at bounding box center [171, 168] width 76 height 11
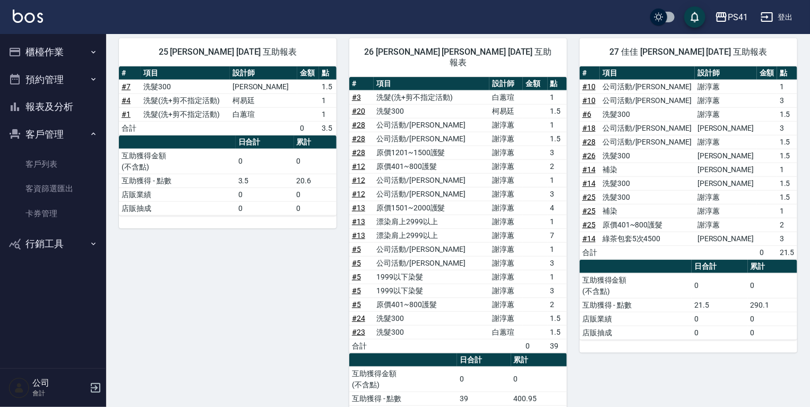
scroll to position [437, 0]
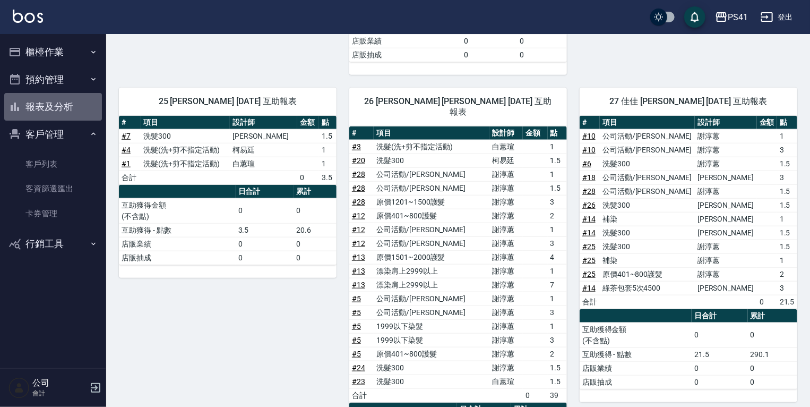
click at [38, 109] on button "報表及分析" at bounding box center [53, 107] width 98 height 28
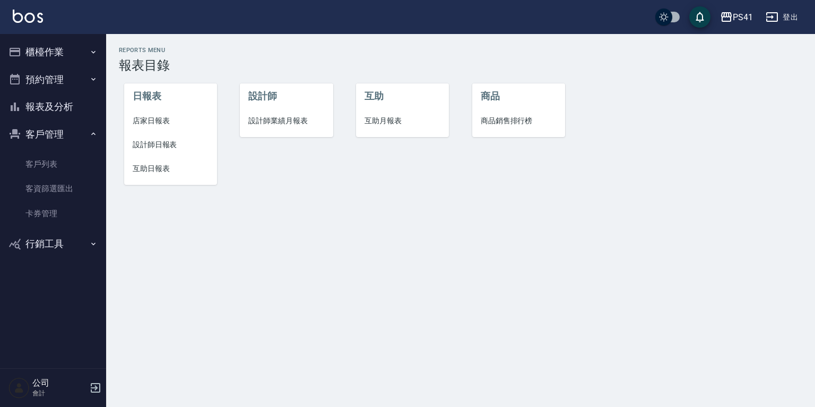
click at [306, 112] on li "設計師業績月報表" at bounding box center [286, 121] width 93 height 24
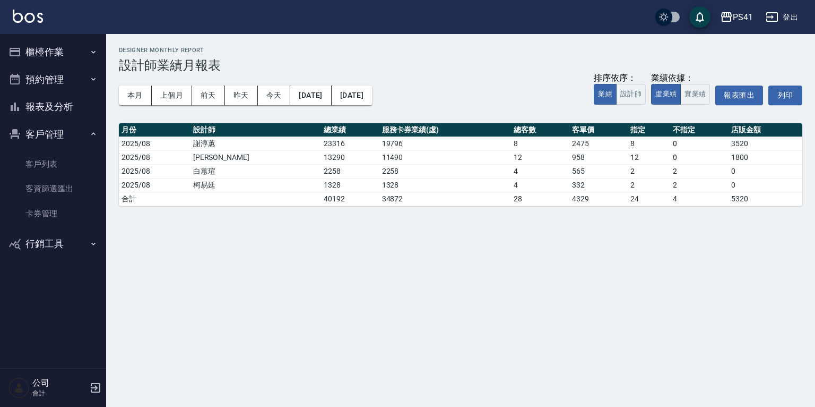
click at [63, 114] on button "報表及分析" at bounding box center [53, 107] width 98 height 28
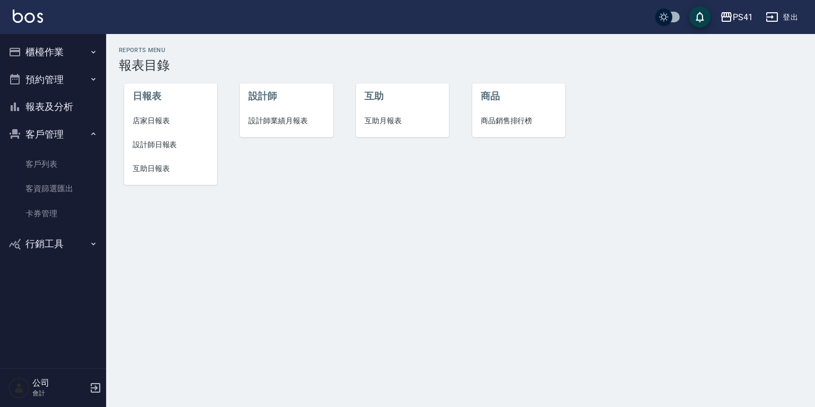
click at [400, 126] on li "互助月報表" at bounding box center [402, 121] width 93 height 24
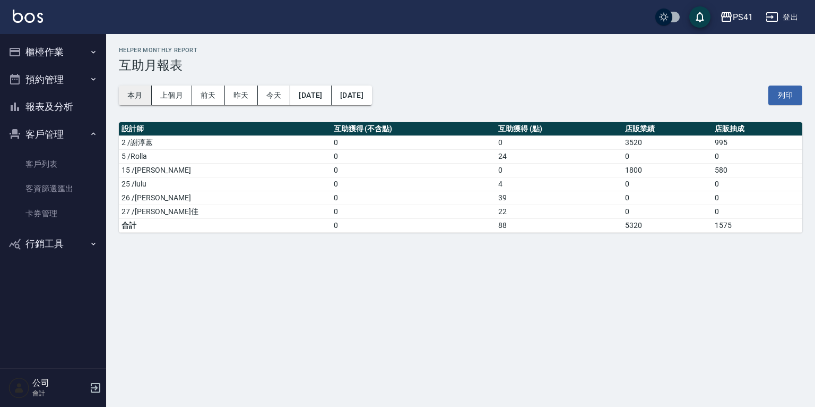
click at [136, 101] on button "本月" at bounding box center [135, 95] width 33 height 20
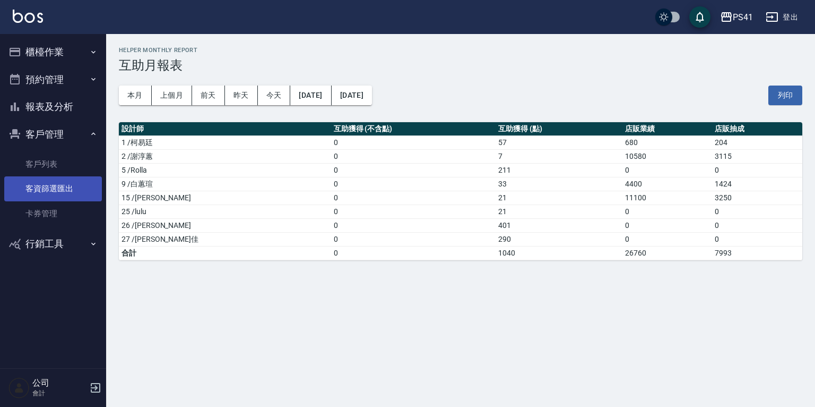
drag, startPoint x: 47, startPoint y: 163, endPoint x: 47, endPoint y: 180, distance: 17.0
click at [47, 163] on link "客戶列表" at bounding box center [53, 164] width 98 height 24
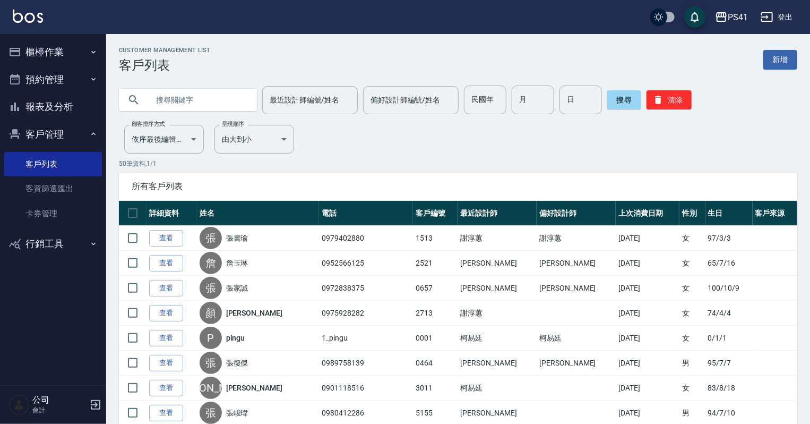
click at [60, 113] on button "報表及分析" at bounding box center [53, 107] width 98 height 28
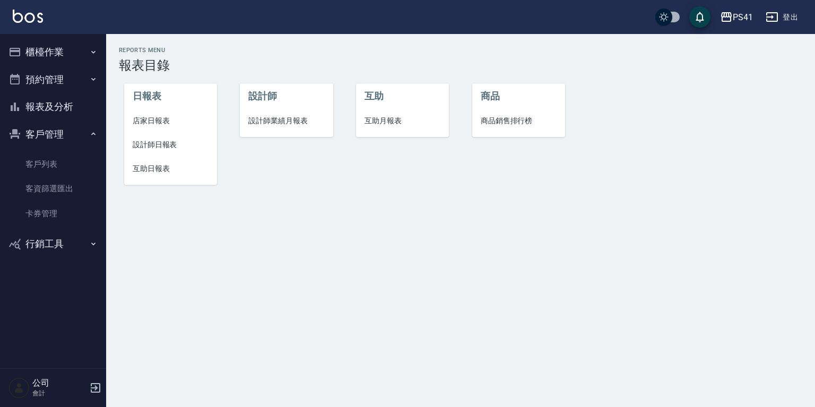
click at [386, 122] on span "互助月報表" at bounding box center [403, 120] width 76 height 11
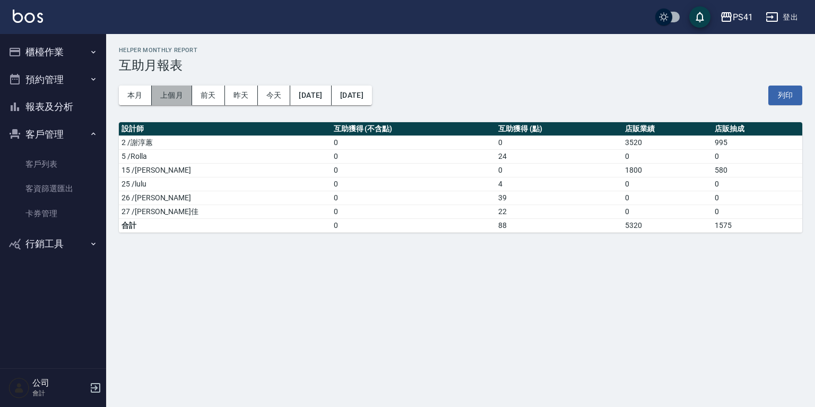
click at [172, 96] on button "上個月" at bounding box center [172, 95] width 40 height 20
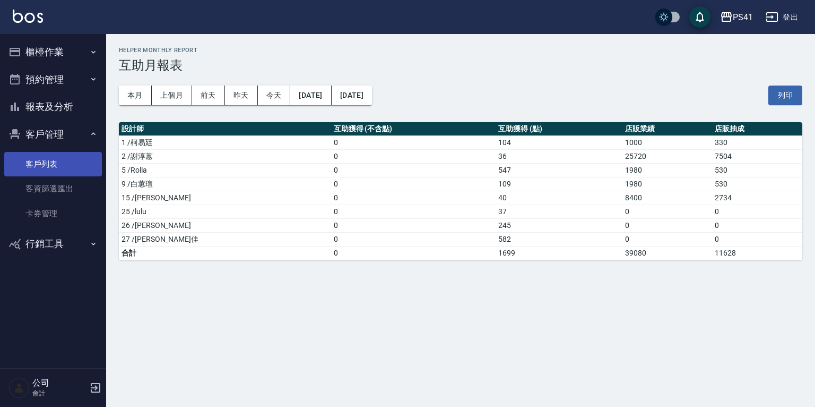
click at [83, 166] on link "客戶列表" at bounding box center [53, 164] width 98 height 24
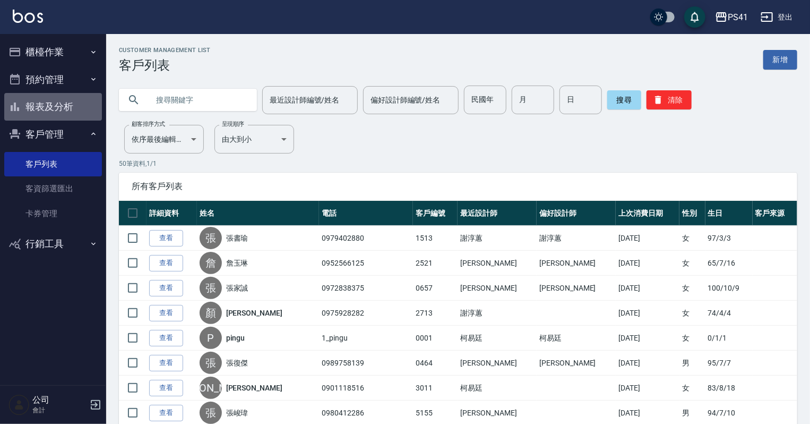
click at [37, 108] on button "報表及分析" at bounding box center [53, 107] width 98 height 28
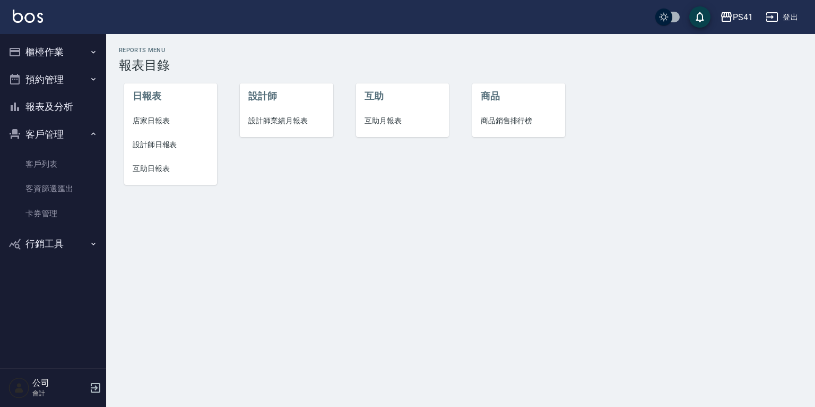
click at [165, 142] on span "設計師日報表" at bounding box center [171, 144] width 76 height 11
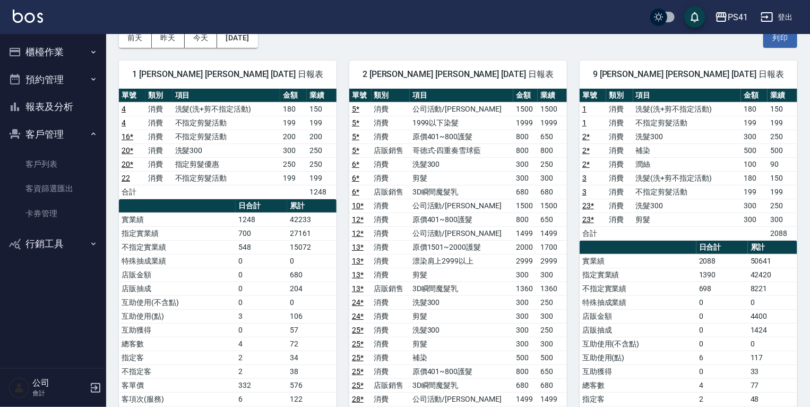
scroll to position [42, 0]
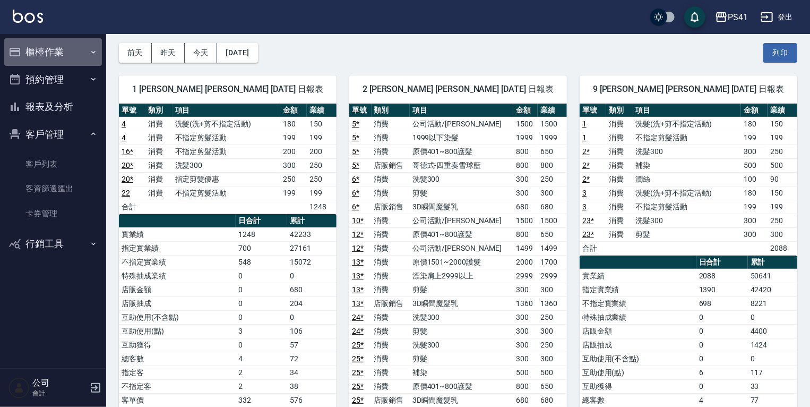
click at [70, 51] on button "櫃檯作業" at bounding box center [53, 52] width 98 height 28
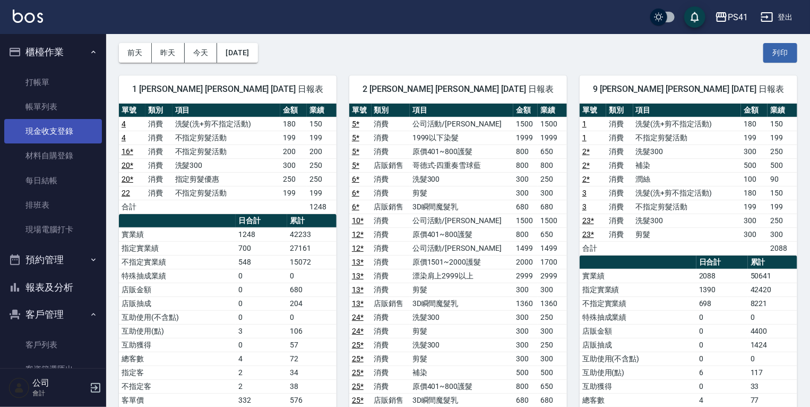
drag, startPoint x: 73, startPoint y: 106, endPoint x: 73, endPoint y: 123, distance: 17.0
click at [73, 106] on link "帳單列表" at bounding box center [53, 106] width 98 height 24
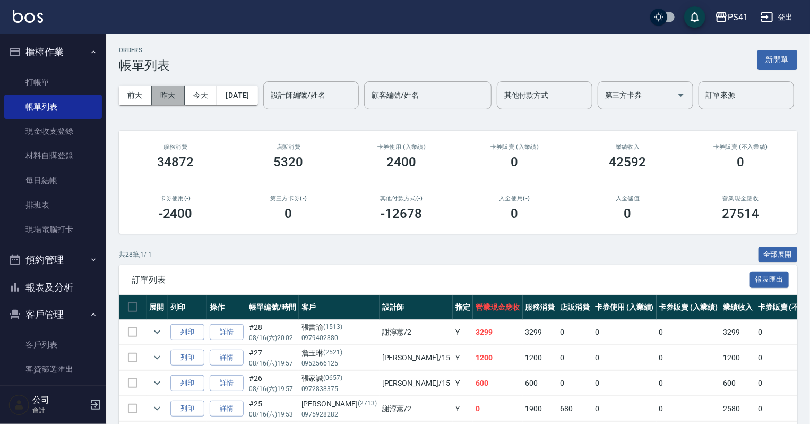
click at [178, 86] on button "昨天" at bounding box center [168, 95] width 33 height 20
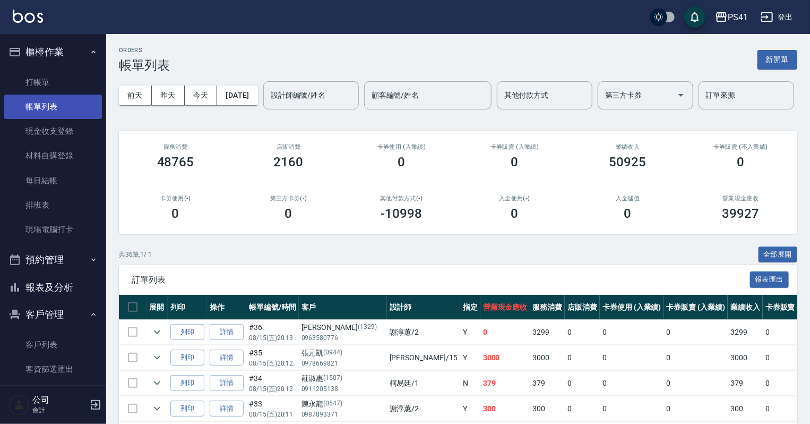
click at [40, 103] on link "帳單列表" at bounding box center [53, 106] width 98 height 24
click at [369, 105] on input "顧客編號/姓名" at bounding box center [428, 95] width 118 height 19
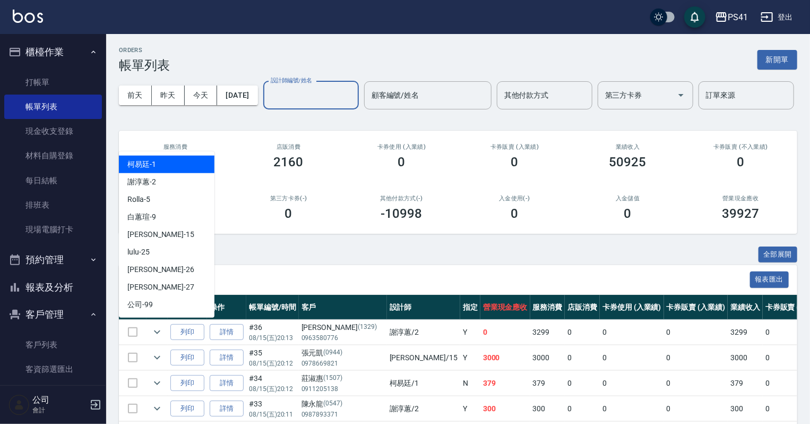
click at [268, 105] on input "設計師編號/姓名" at bounding box center [311, 95] width 86 height 19
click at [177, 176] on div "謝淳蕙 -2" at bounding box center [167, 182] width 96 height 18
type input "[PERSON_NAME]-2"
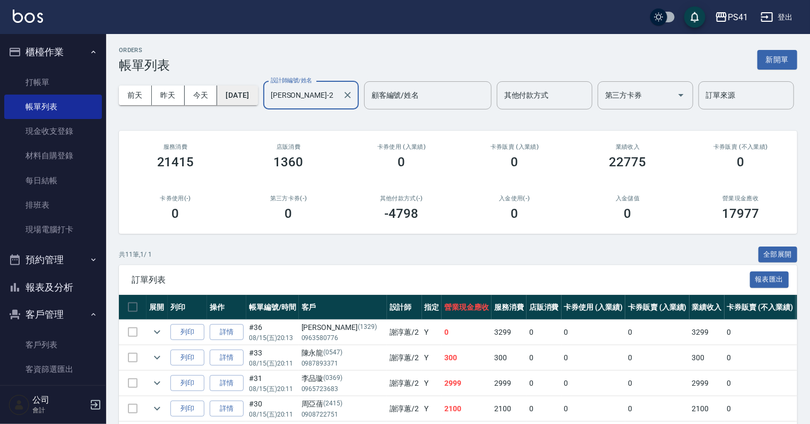
click at [255, 93] on button "[DATE]" at bounding box center [237, 95] width 40 height 20
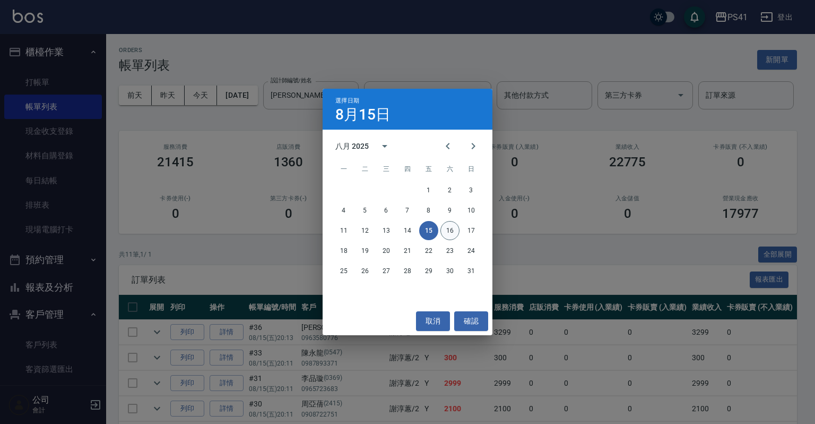
click at [447, 231] on button "16" at bounding box center [450, 230] width 19 height 19
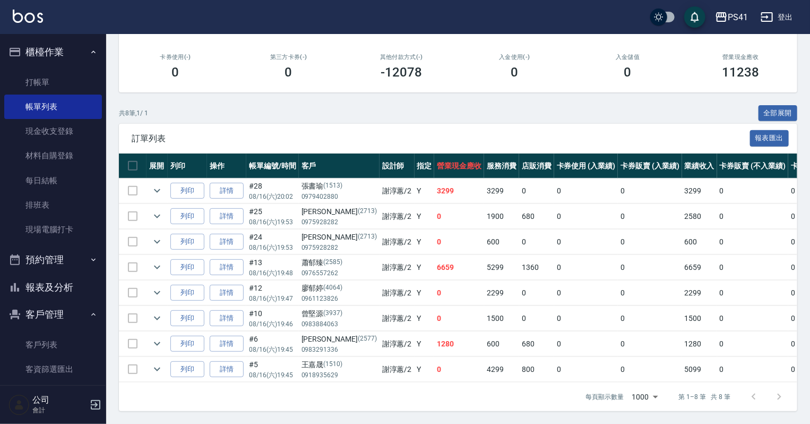
scroll to position [179, 0]
click at [42, 338] on link "客戶列表" at bounding box center [53, 344] width 98 height 24
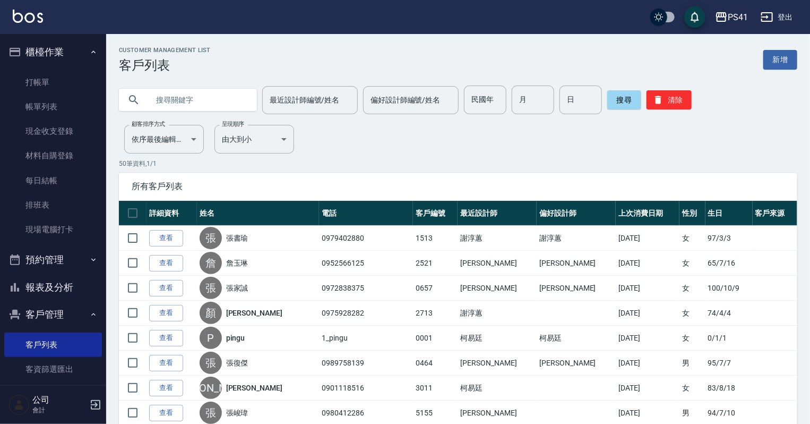
click at [70, 299] on button "報表及分析" at bounding box center [53, 287] width 98 height 28
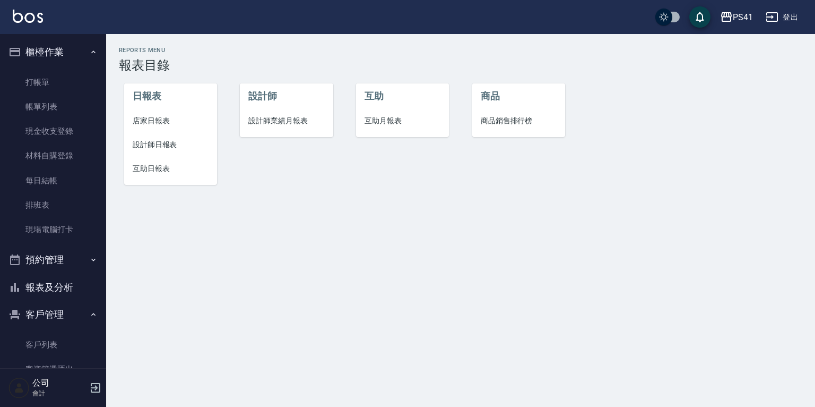
click at [147, 172] on span "互助日報表" at bounding box center [171, 168] width 76 height 11
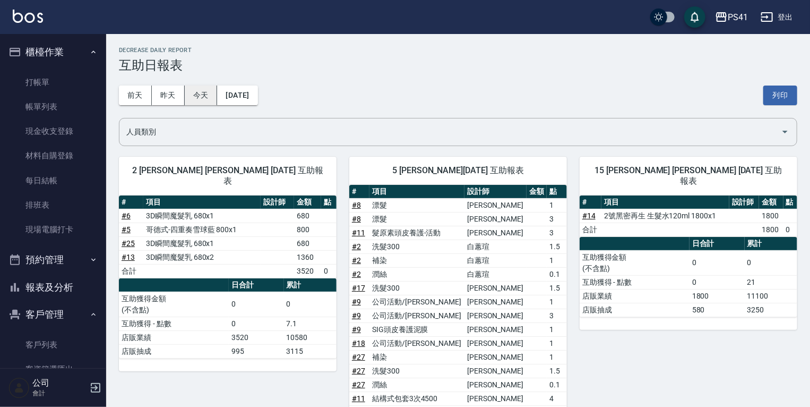
click at [202, 98] on button "今天" at bounding box center [201, 95] width 33 height 20
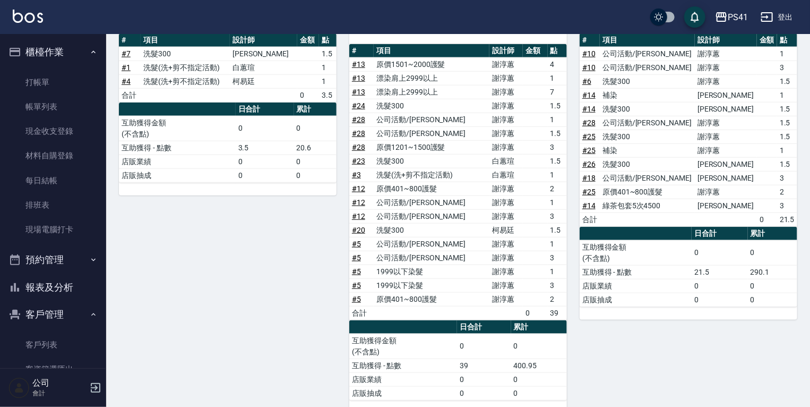
scroll to position [522, 0]
